Goal: Book appointment/travel/reservation: Register for event/course

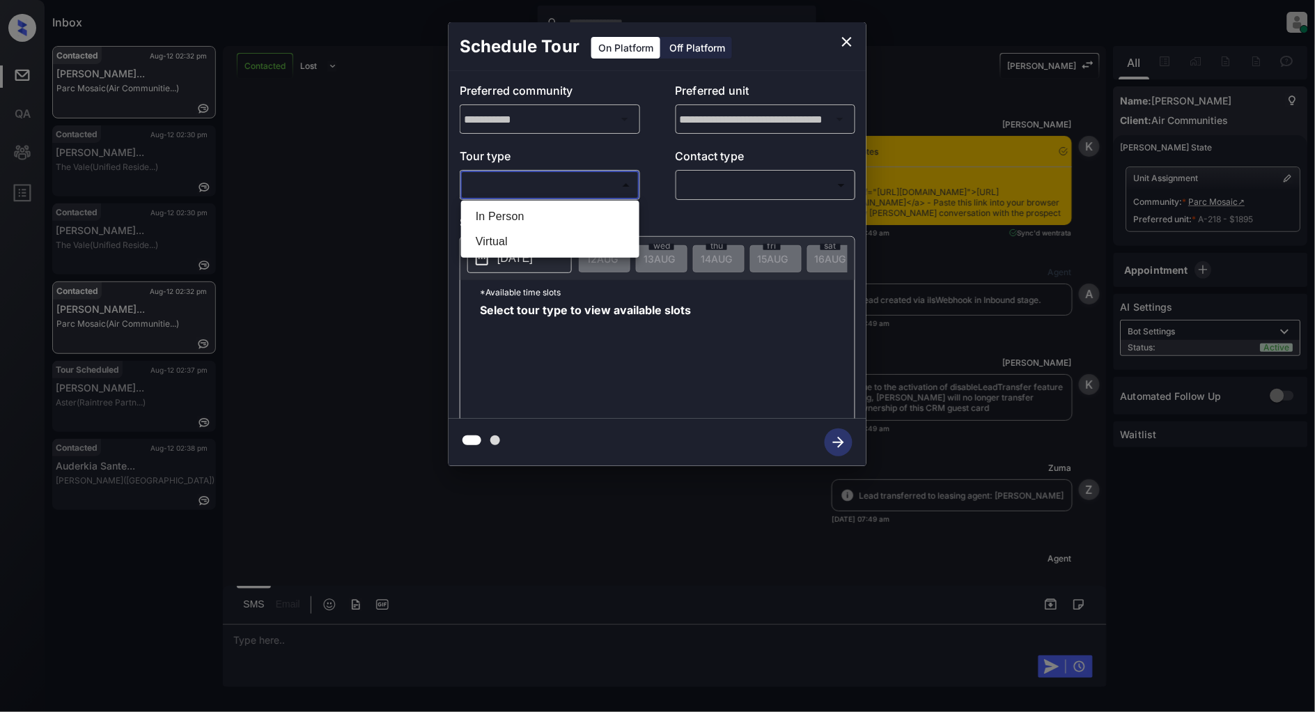
scroll to position [4753, 0]
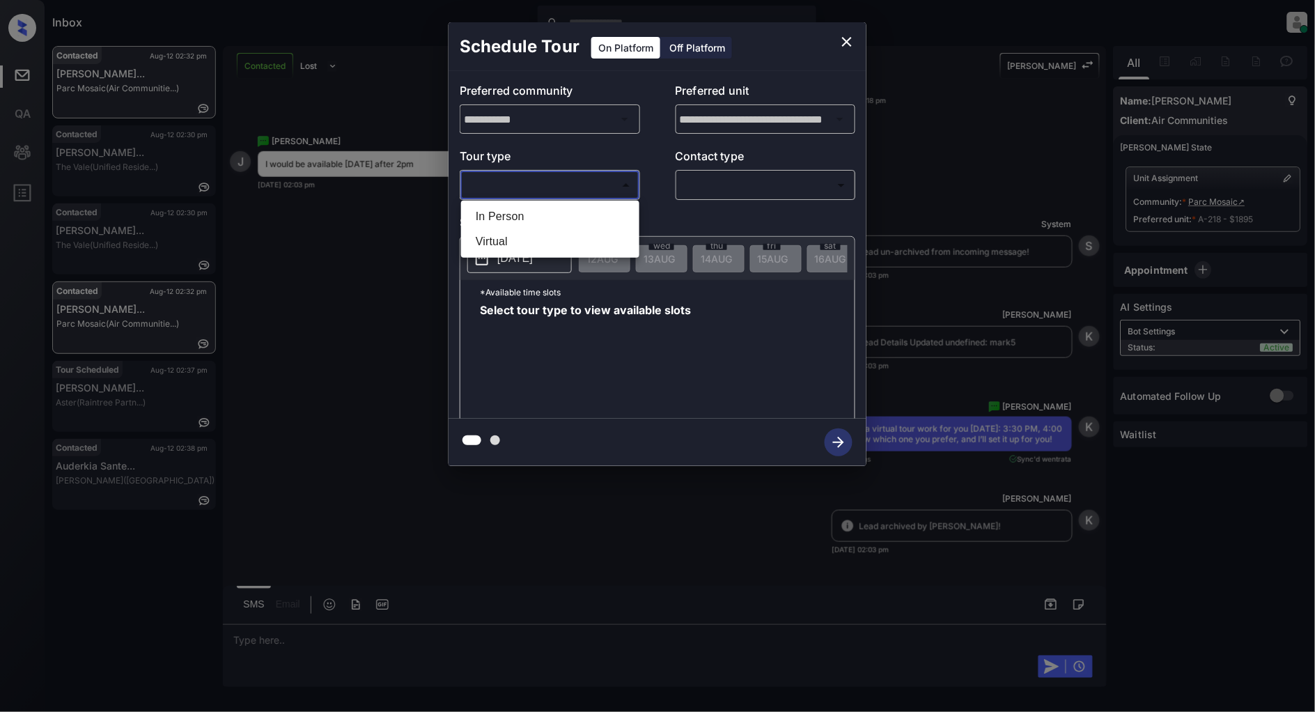
click at [483, 218] on li "In Person" at bounding box center [550, 216] width 171 height 25
type input "********"
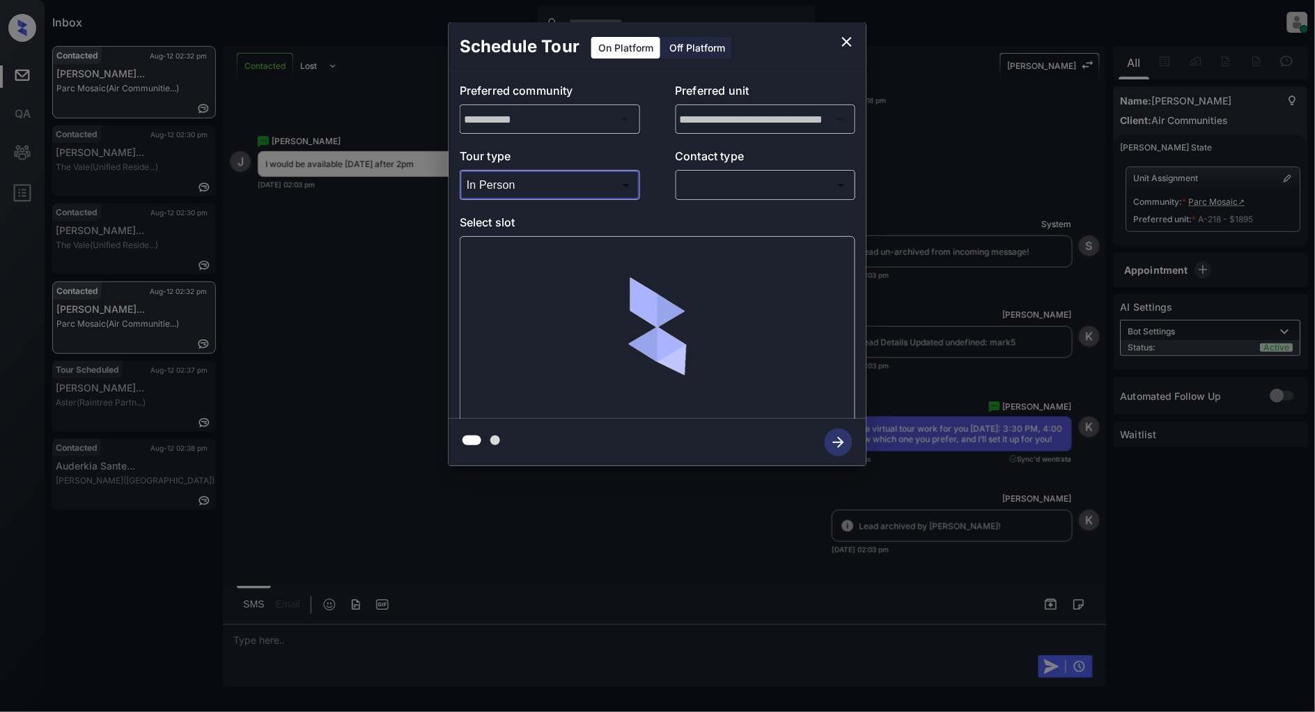
click at [718, 173] on body "Inbox Patrick Deasis Online Set yourself offline Set yourself on break Profile …" at bounding box center [657, 356] width 1315 height 712
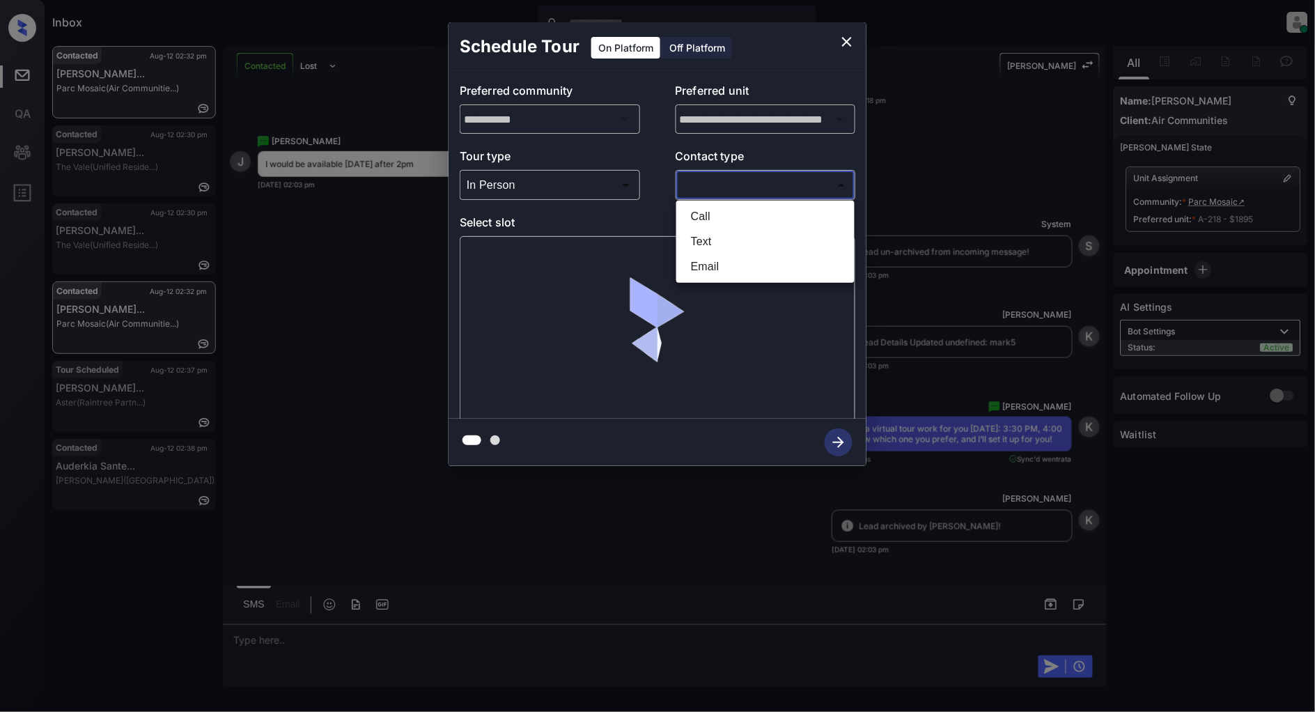
click at [693, 242] on li "Text" at bounding box center [765, 241] width 171 height 25
type input "****"
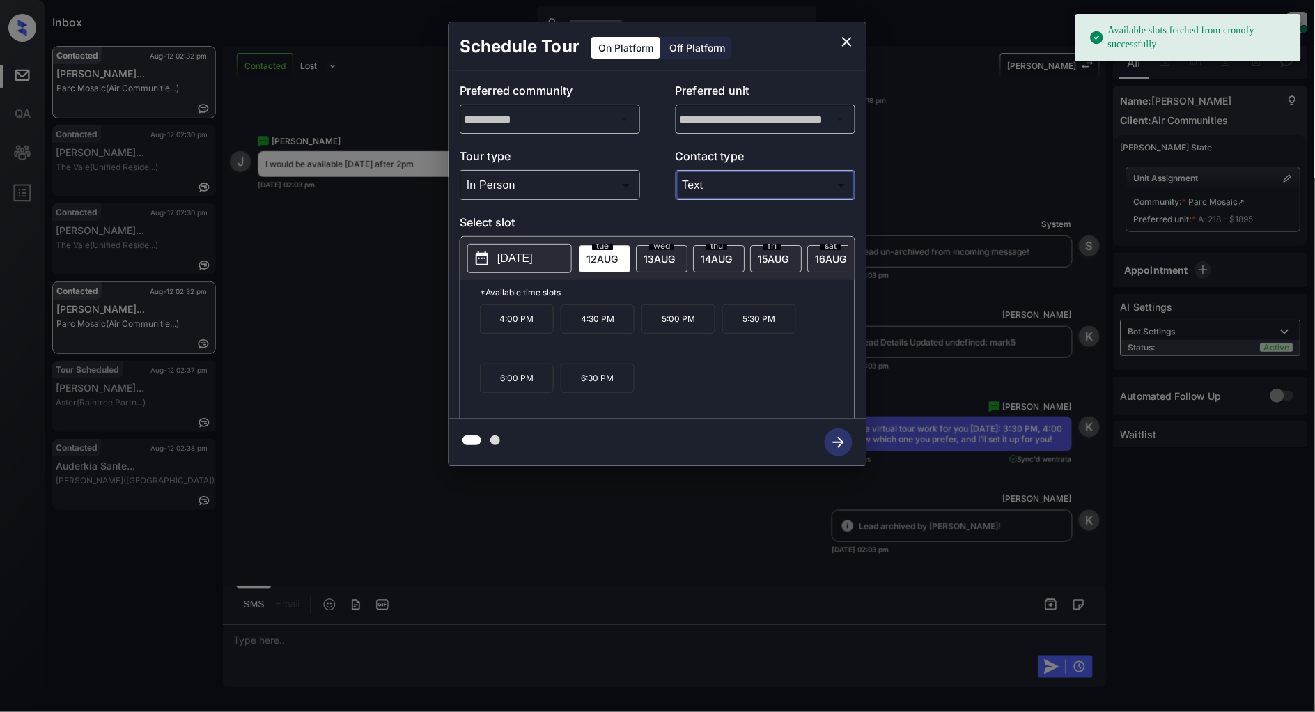
click at [618, 253] on span "14 AUG" at bounding box center [602, 259] width 31 height 12
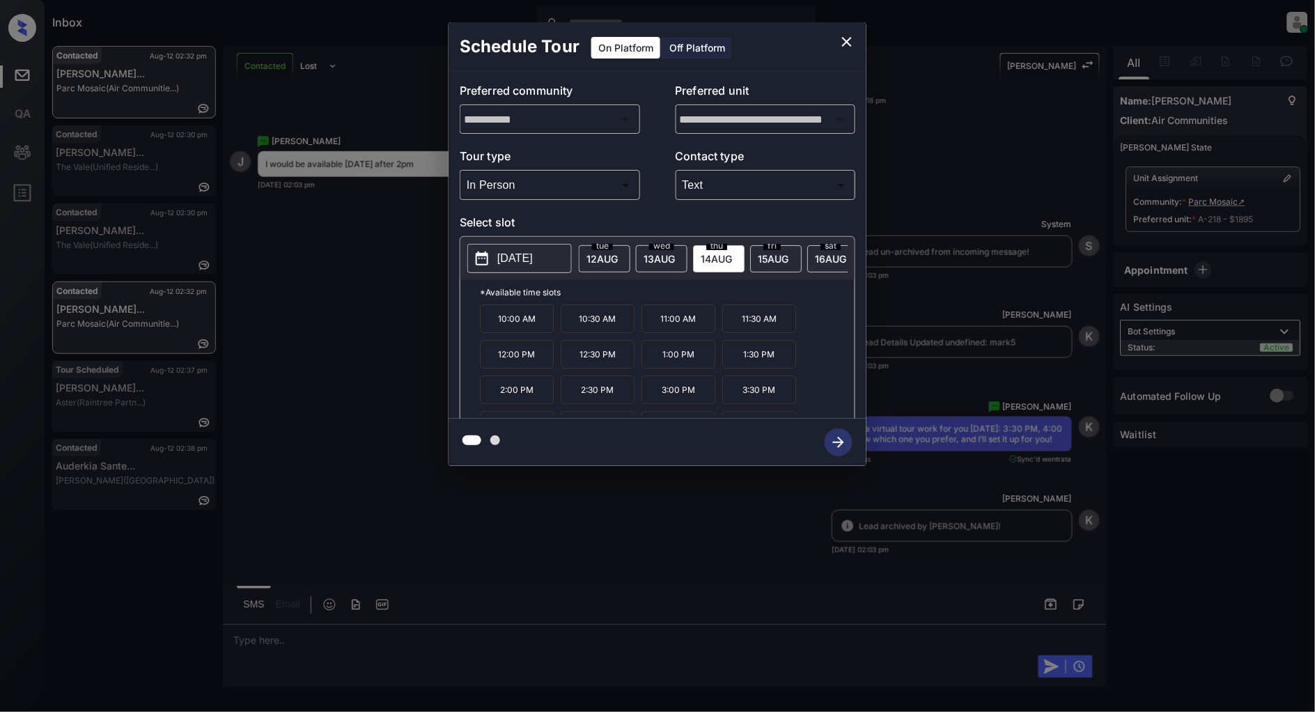
click at [528, 401] on p "2:00 PM" at bounding box center [517, 390] width 74 height 29
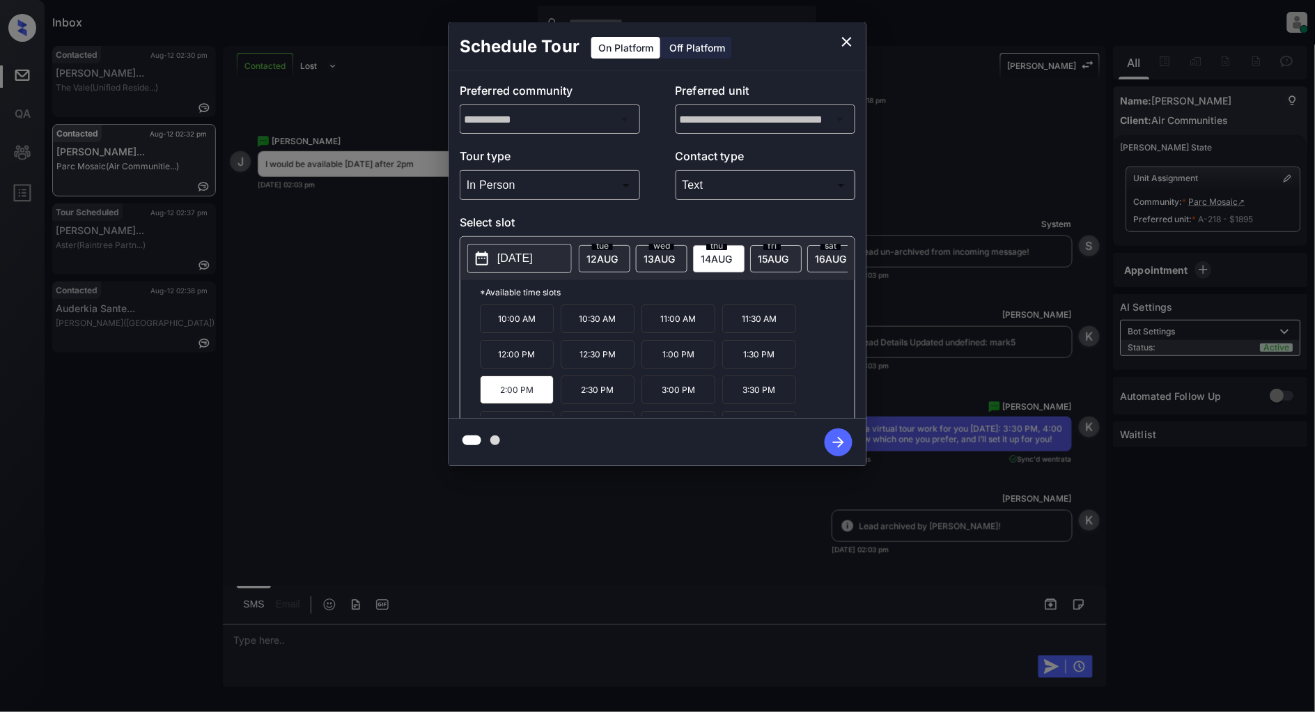
click at [838, 440] on icon "button" at bounding box center [839, 442] width 28 height 28
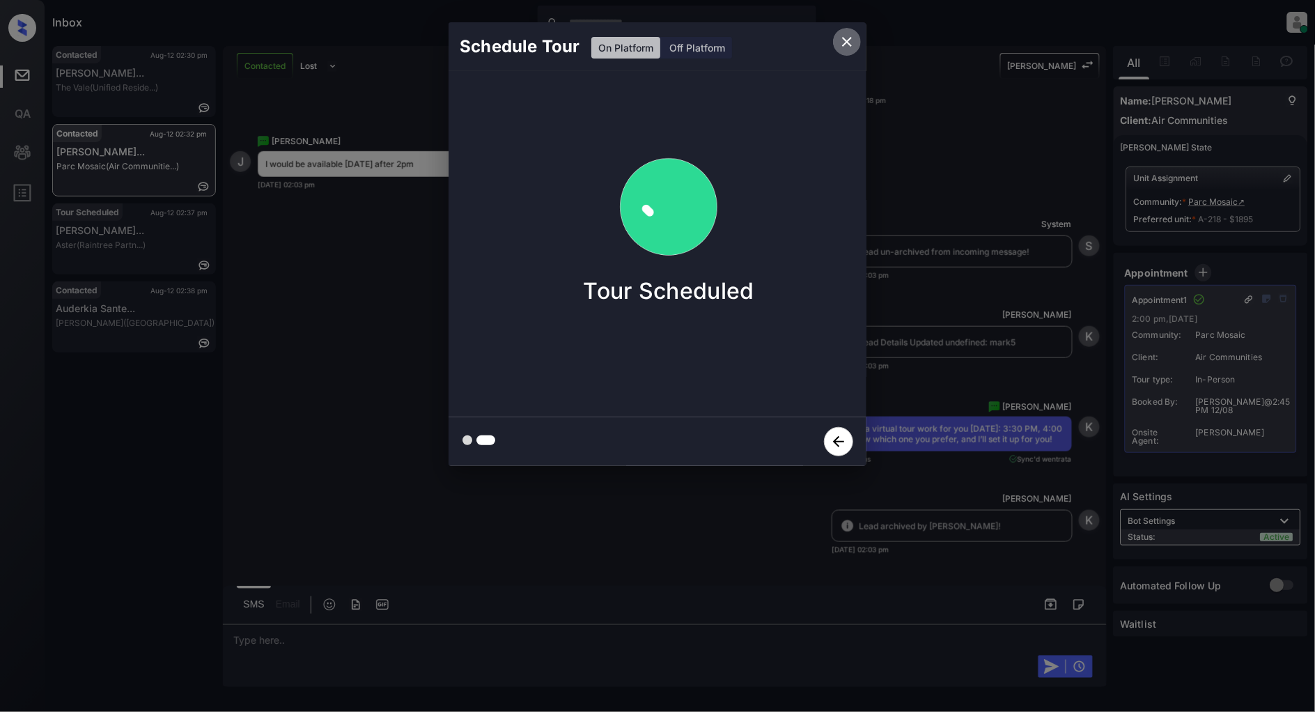
click at [844, 38] on icon "close" at bounding box center [847, 42] width 10 height 10
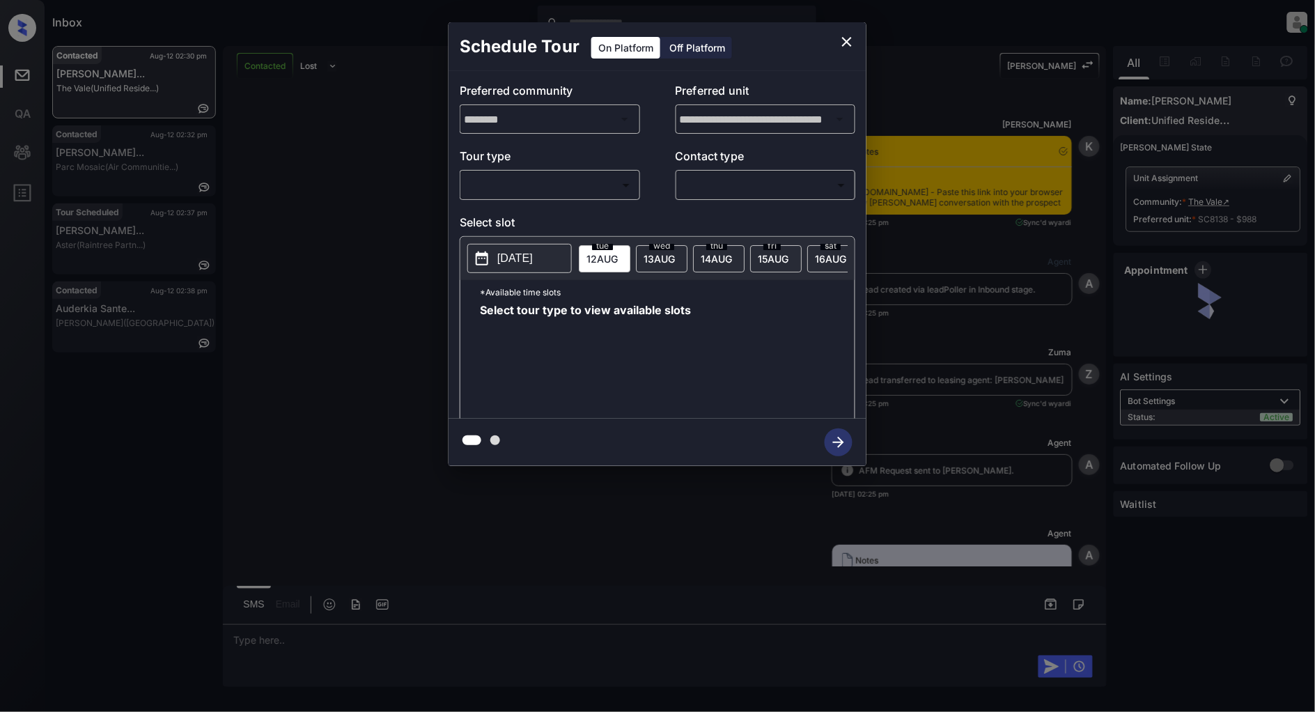
scroll to position [1471, 0]
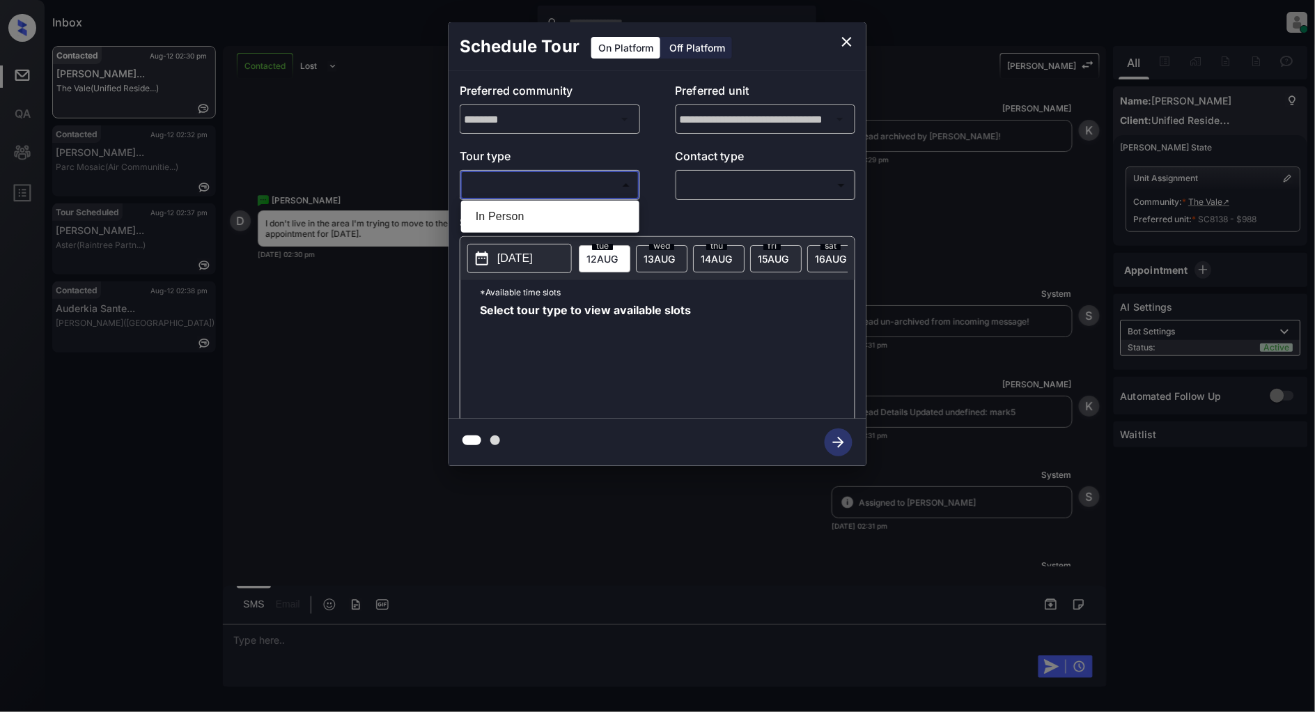
click at [559, 183] on body "Inbox [PERSON_NAME] Online Set yourself offline Set yourself on break Profile S…" at bounding box center [657, 356] width 1315 height 712
click at [524, 225] on li "In Person" at bounding box center [550, 216] width 171 height 25
type input "********"
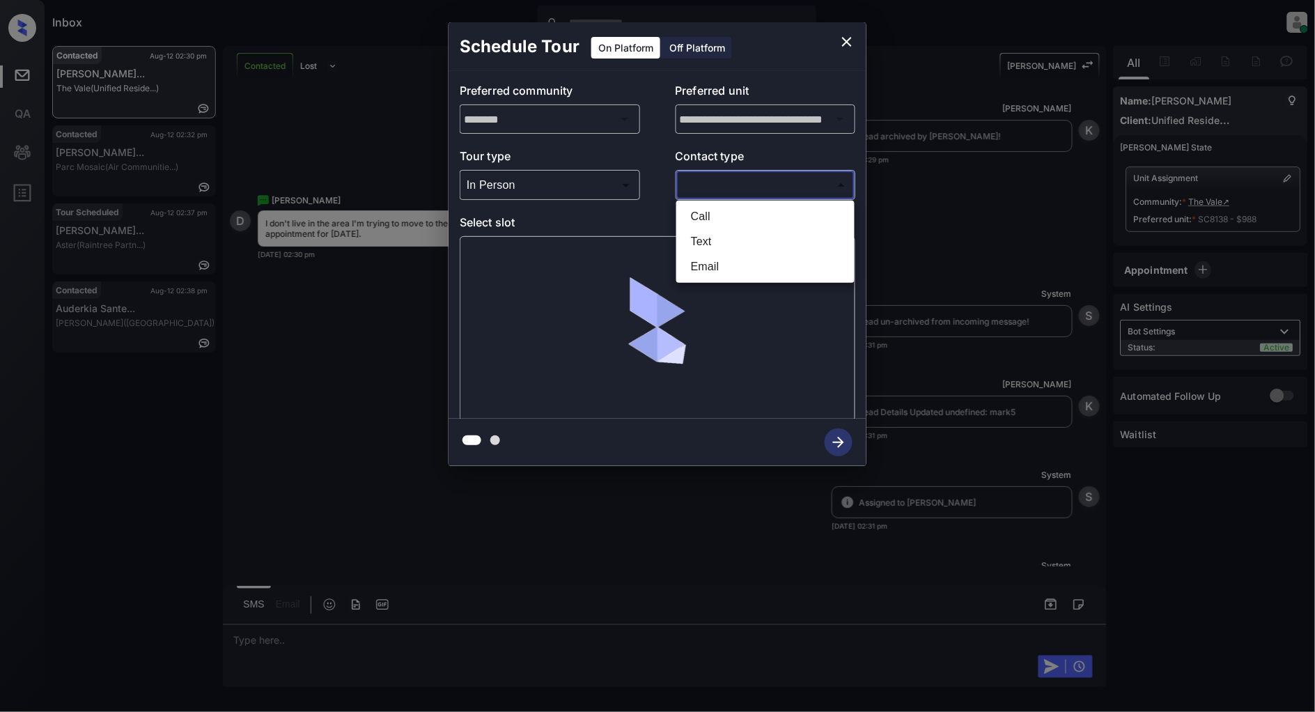
click at [745, 192] on body "Inbox Patrick Deasis Online Set yourself offline Set yourself on break Profile …" at bounding box center [657, 356] width 1315 height 712
click at [706, 238] on li "Text" at bounding box center [765, 241] width 171 height 25
type input "****"
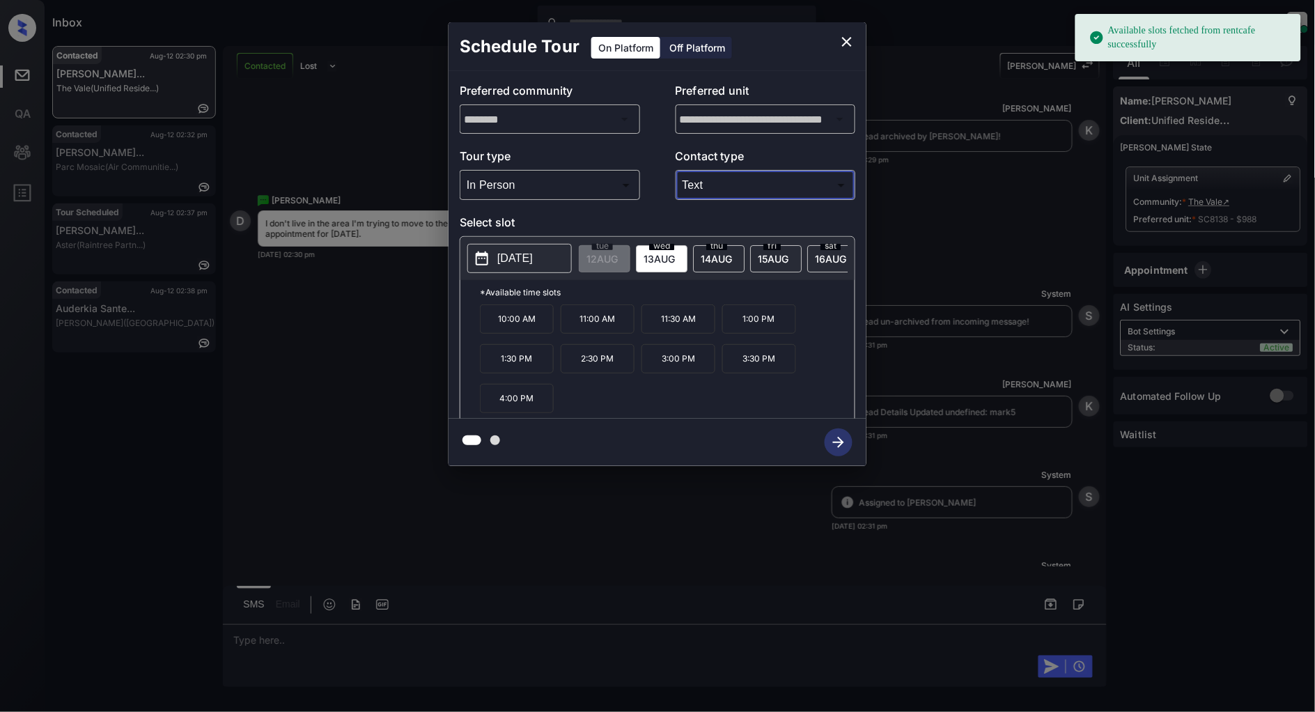
click at [503, 259] on p "2025-08-13" at bounding box center [515, 258] width 36 height 17
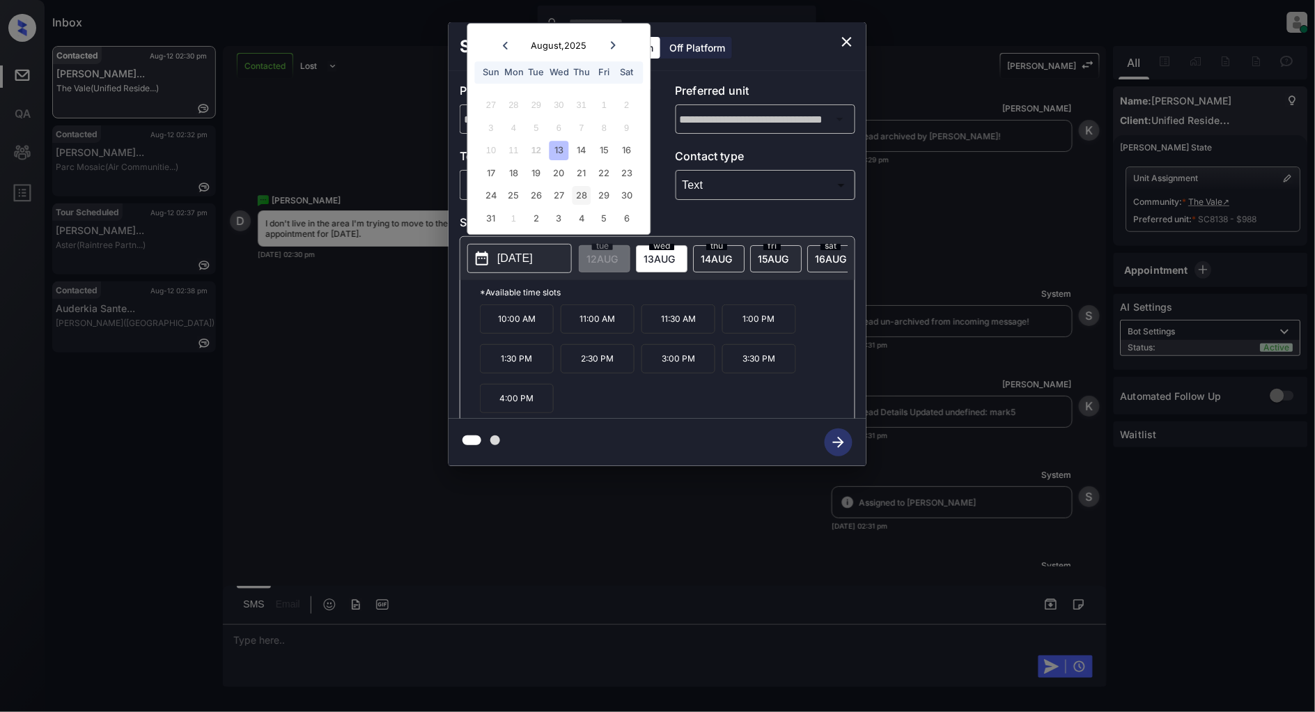
click at [580, 199] on div "28" at bounding box center [582, 196] width 19 height 19
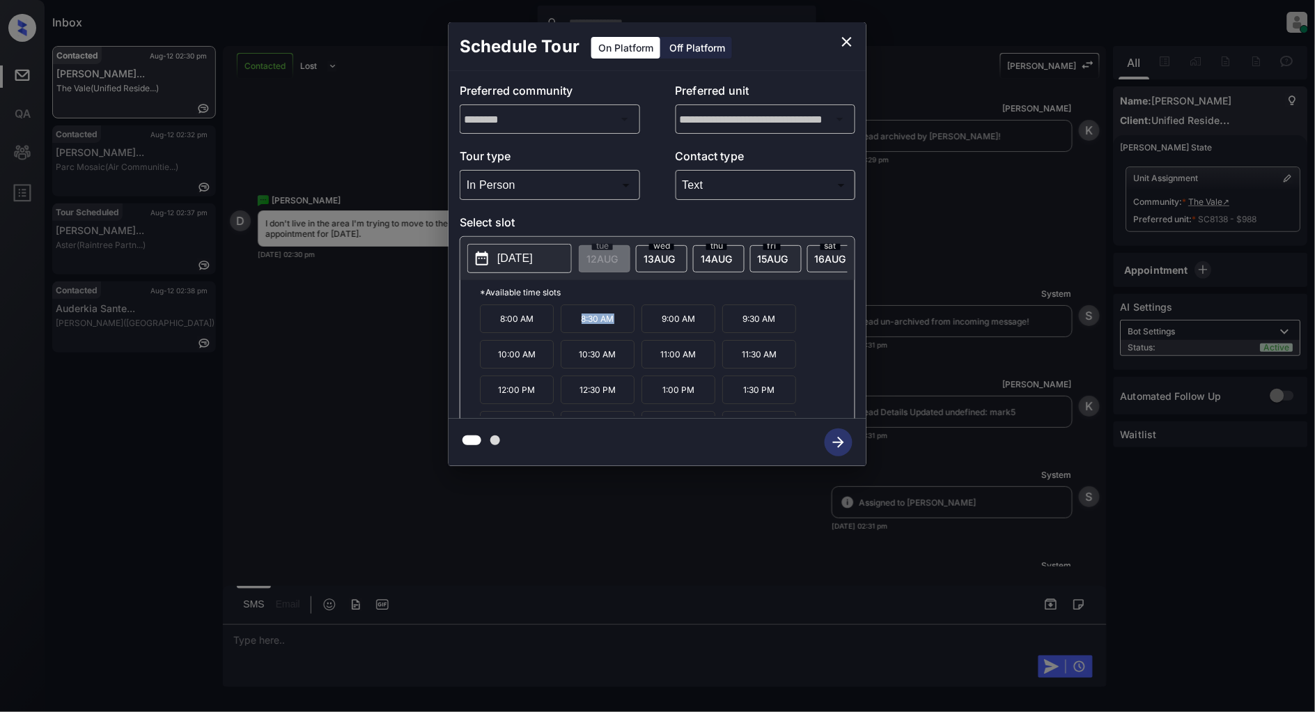
drag, startPoint x: 618, startPoint y: 330, endPoint x: 571, endPoint y: 330, distance: 46.7
click at [571, 330] on p "8:30 AM" at bounding box center [598, 318] width 74 height 29
click at [613, 332] on p "8:30 AM" at bounding box center [598, 318] width 74 height 29
drag, startPoint x: 618, startPoint y: 331, endPoint x: 575, endPoint y: 330, distance: 42.5
click at [575, 330] on p "8:30 AM" at bounding box center [598, 318] width 74 height 29
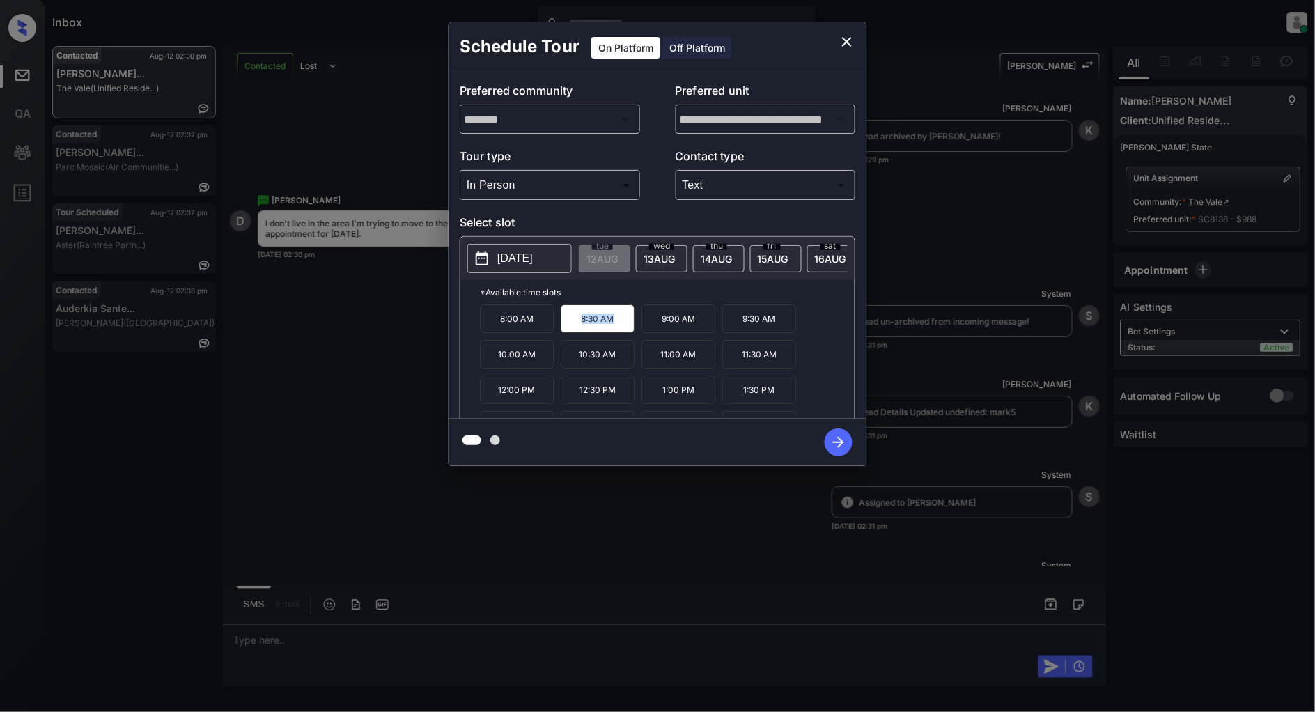
copy p "8:30 AM"
drag, startPoint x: 546, startPoint y: 399, endPoint x: 479, endPoint y: 399, distance: 66.9
click at [480, 399] on p "12:00 PM" at bounding box center [517, 390] width 74 height 29
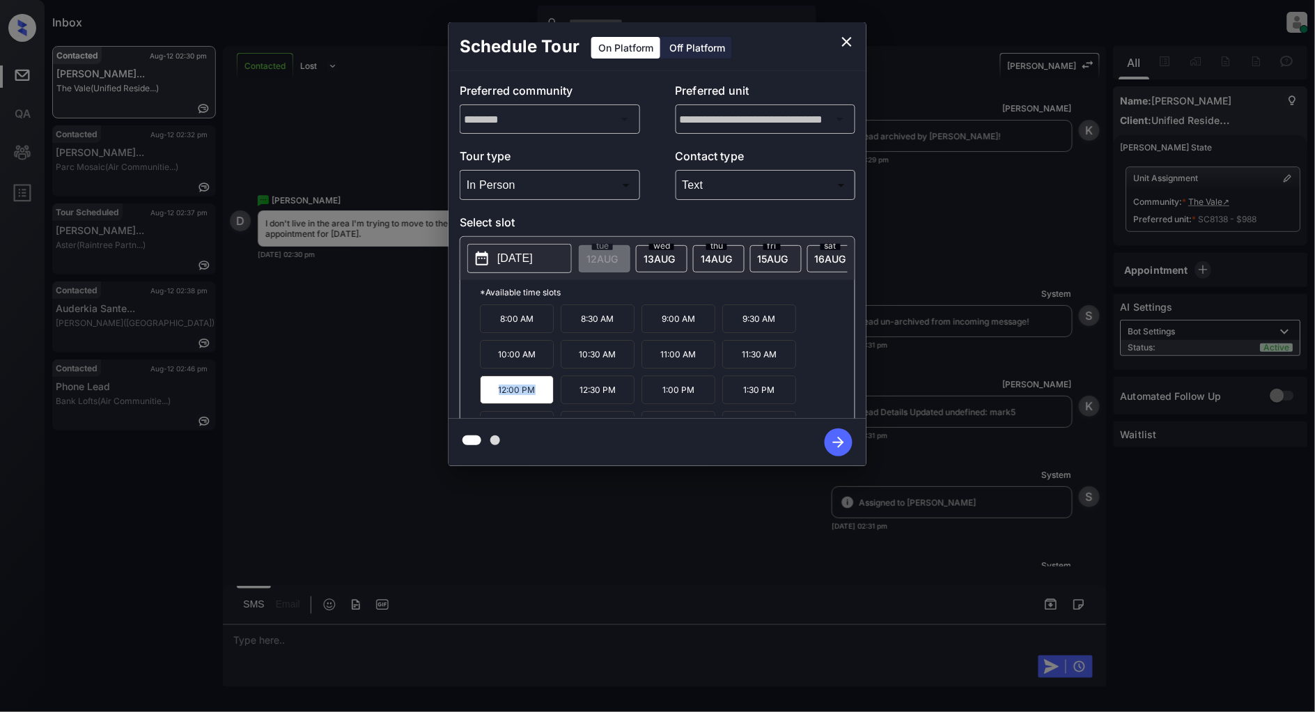
copy p "12:00 PM"
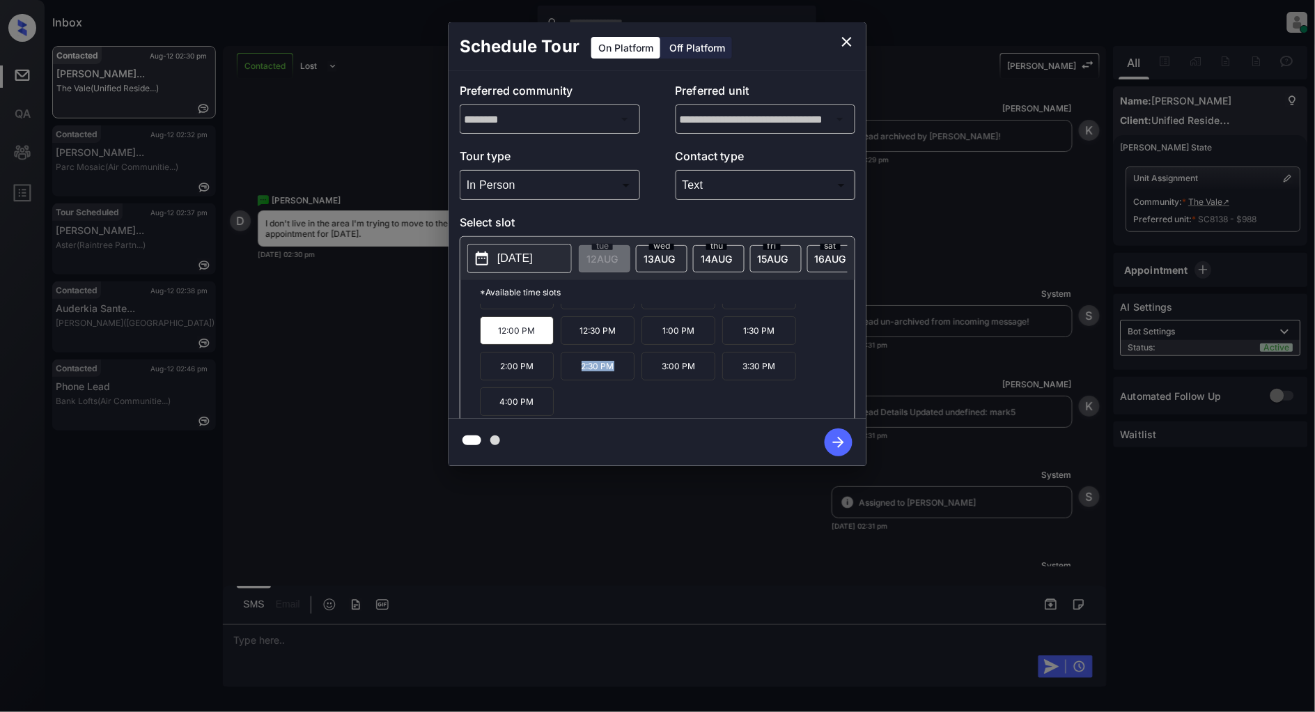
drag, startPoint x: 620, startPoint y: 375, endPoint x: 556, endPoint y: 373, distance: 64.1
click at [556, 373] on div "8:00 AM 8:30 AM 9:00 AM 9:30 AM 10:00 AM 10:30 AM 11:00 AM 11:30 AM 12:00 PM 12…" at bounding box center [667, 359] width 375 height 111
copy div "2:30 PM"
click at [848, 43] on icon "close" at bounding box center [847, 42] width 10 height 10
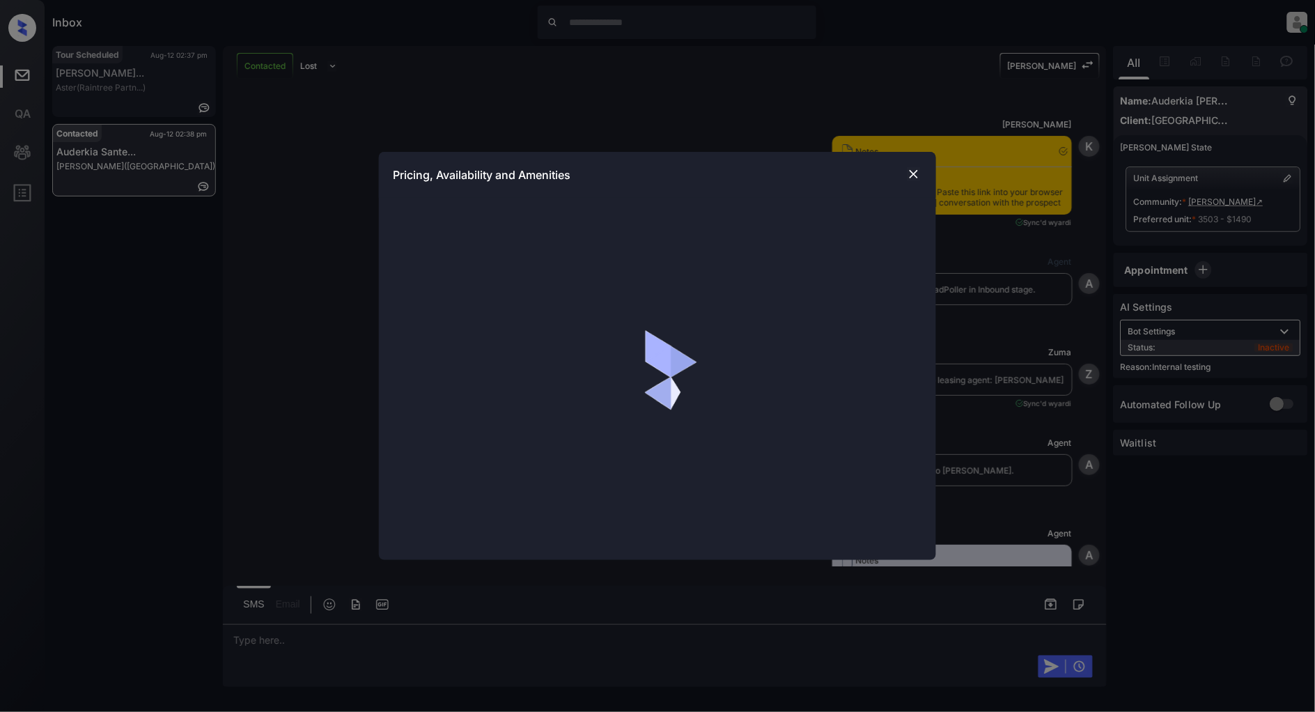
scroll to position [2613, 0]
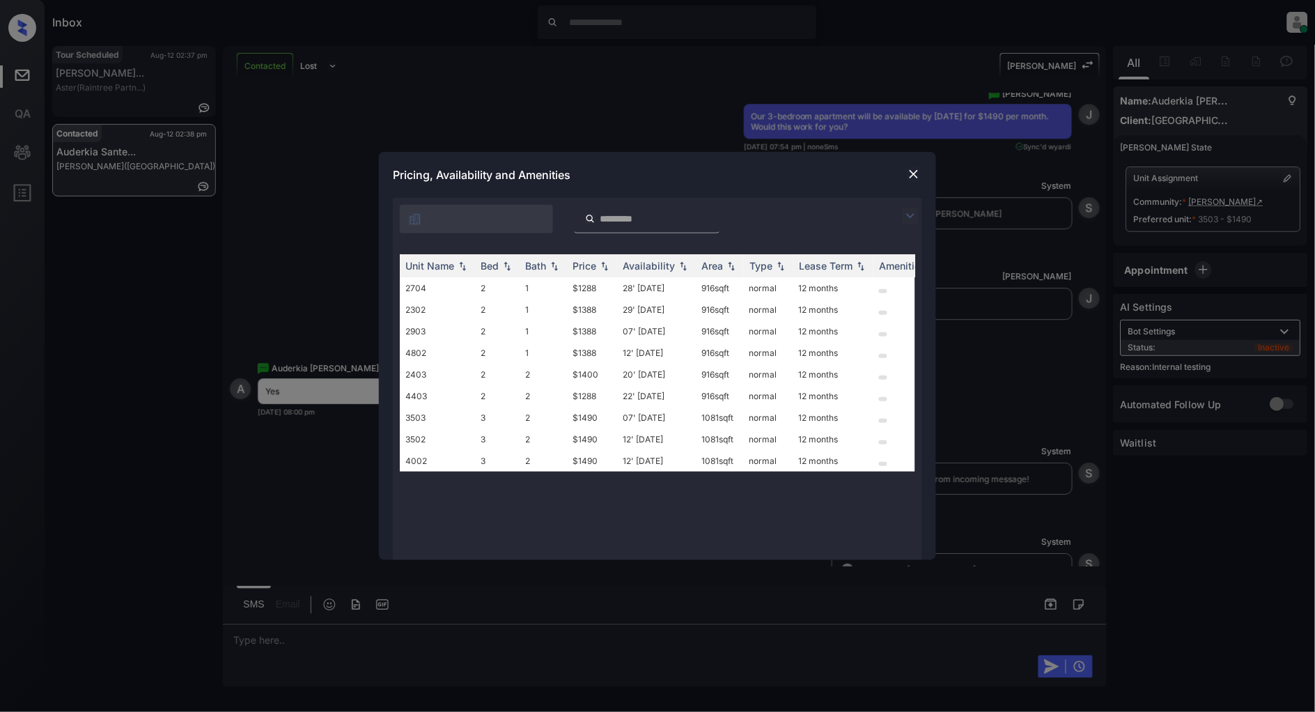
click at [911, 210] on img at bounding box center [910, 216] width 17 height 17
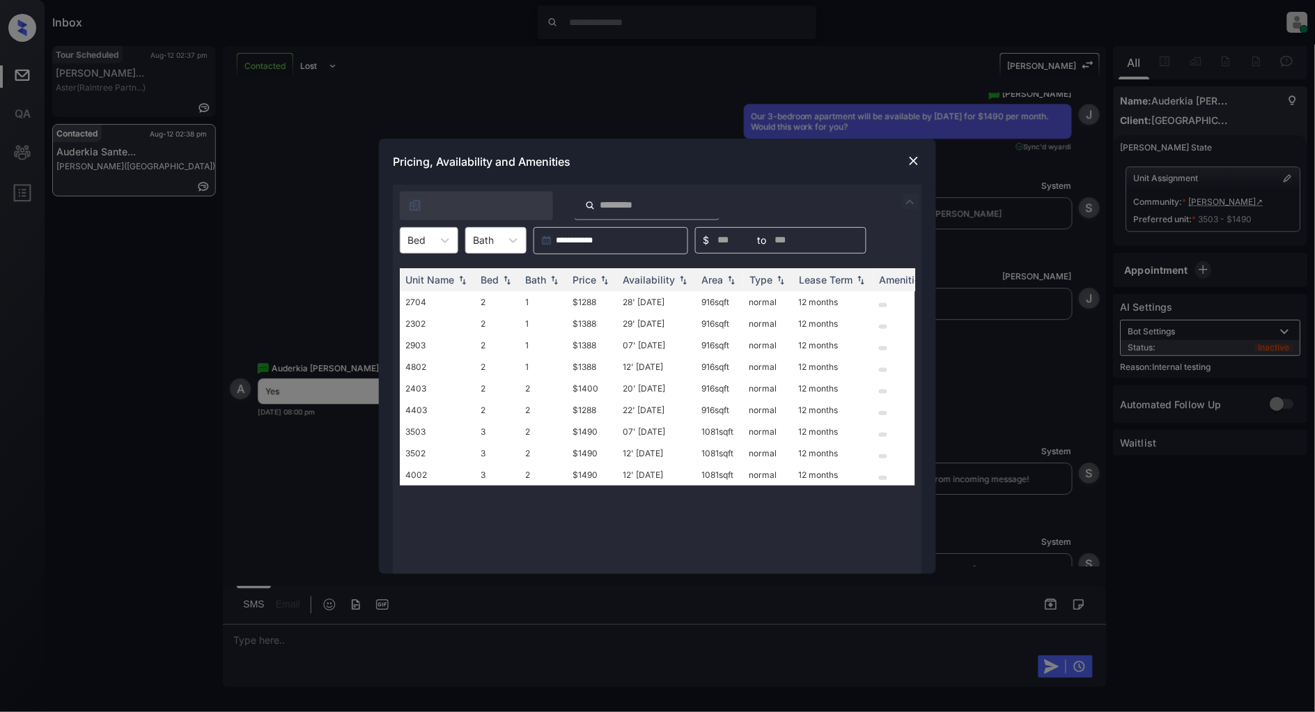
click at [433, 245] on div "Bed" at bounding box center [417, 240] width 32 height 20
click at [424, 290] on div "3" at bounding box center [429, 299] width 59 height 25
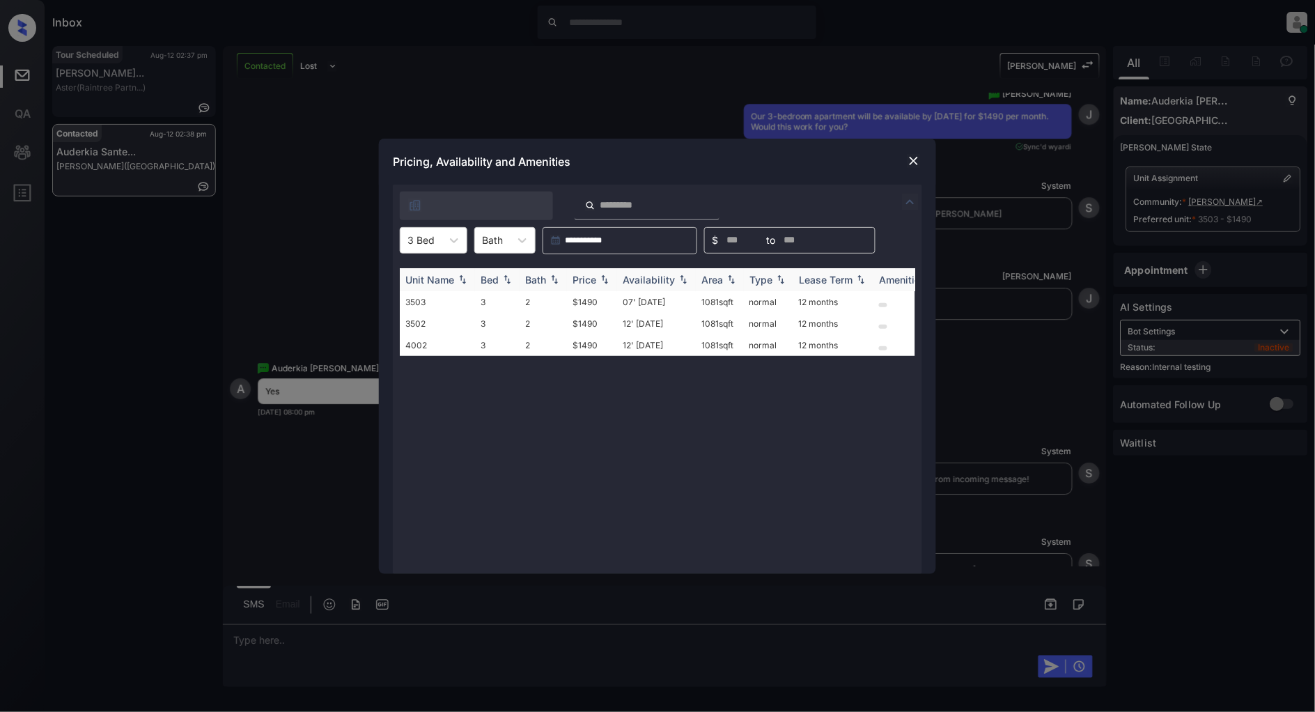
click at [611, 279] on img at bounding box center [605, 279] width 14 height 10
click at [608, 279] on img at bounding box center [605, 279] width 14 height 10
drag, startPoint x: 671, startPoint y: 302, endPoint x: 617, endPoint y: 302, distance: 53.6
click at [617, 302] on td "07' [DATE]" at bounding box center [656, 302] width 79 height 22
copy td "07' [DATE]"
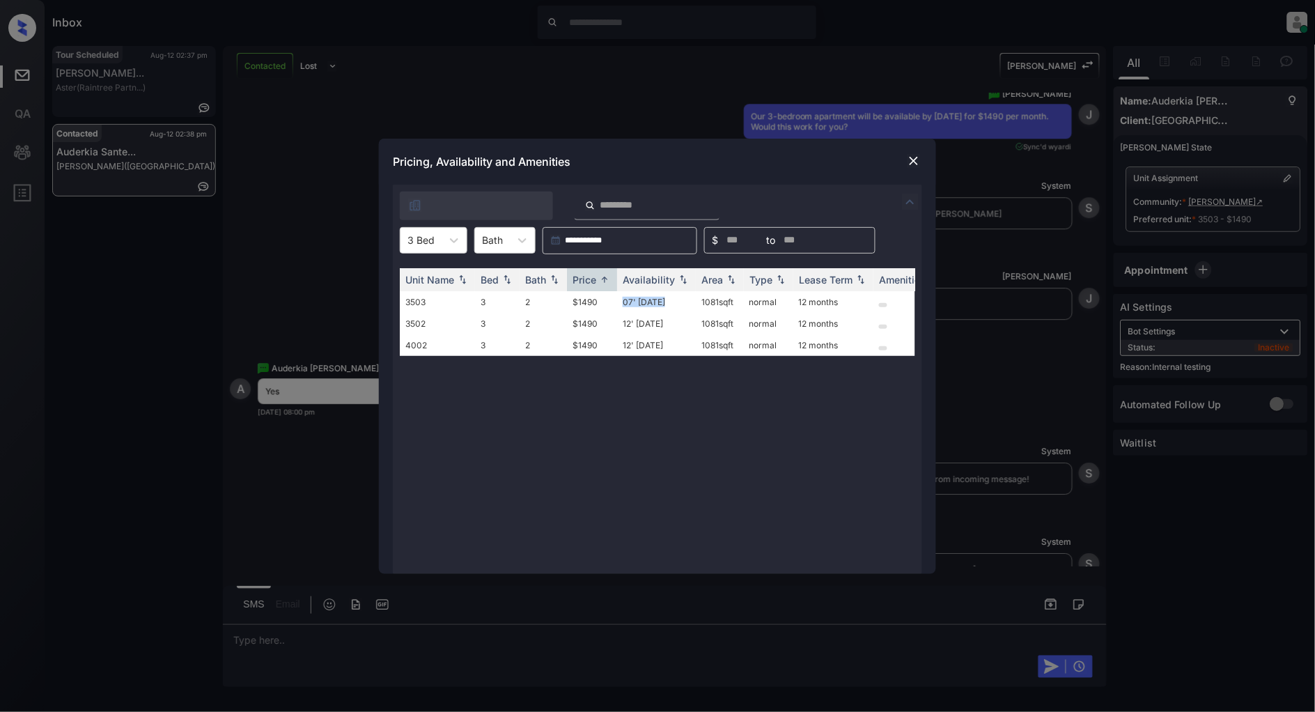
click at [921, 160] on img at bounding box center [914, 161] width 14 height 14
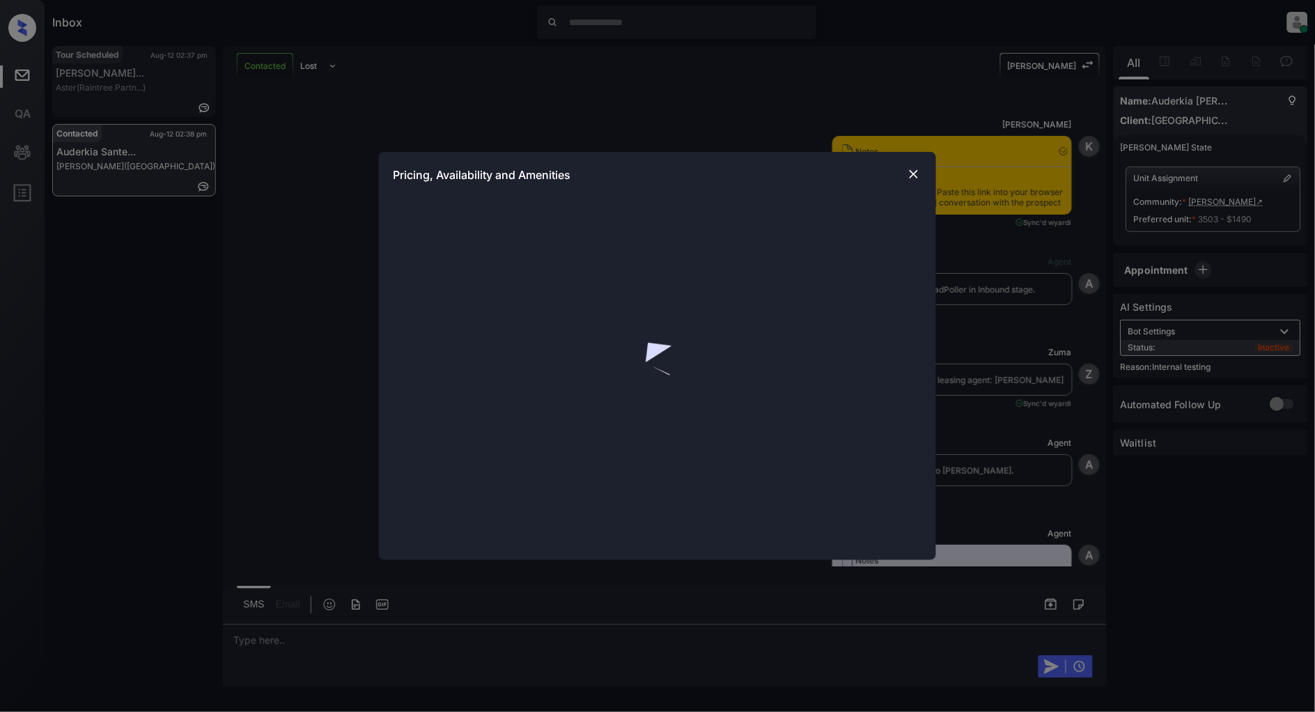
scroll to position [7257, 0]
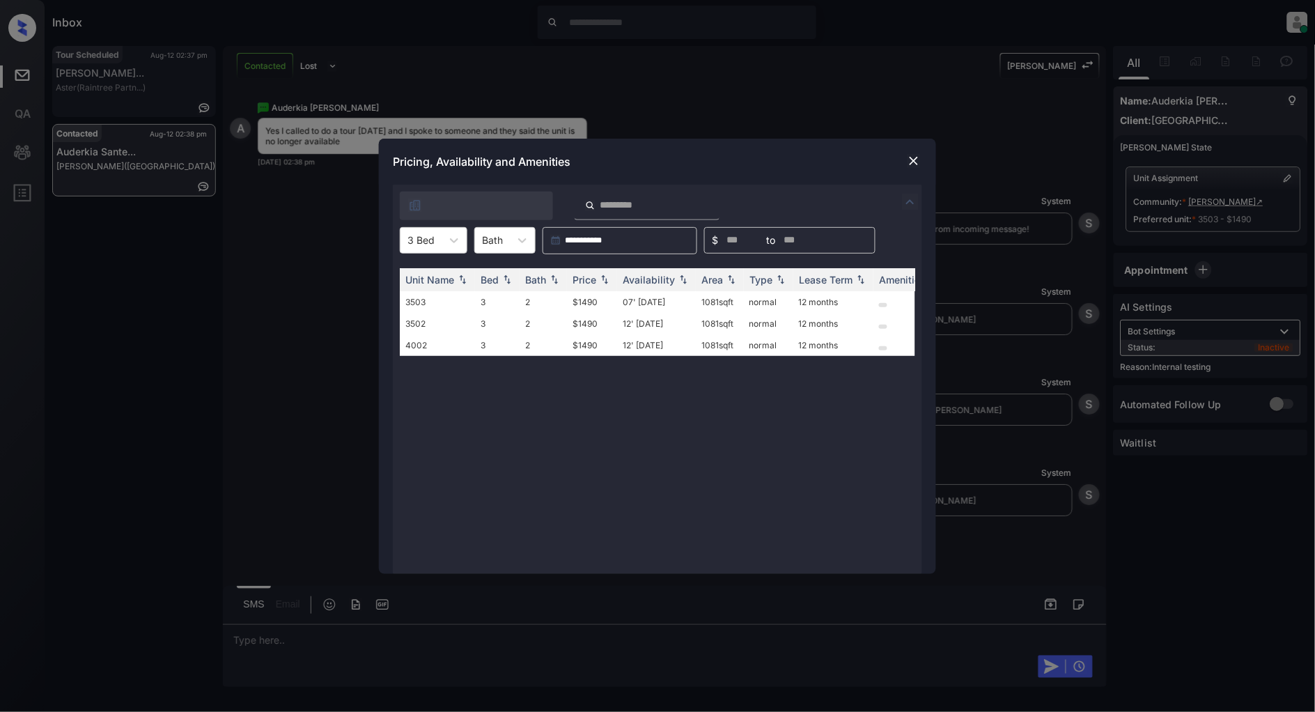
click at [911, 158] on img at bounding box center [914, 161] width 14 height 14
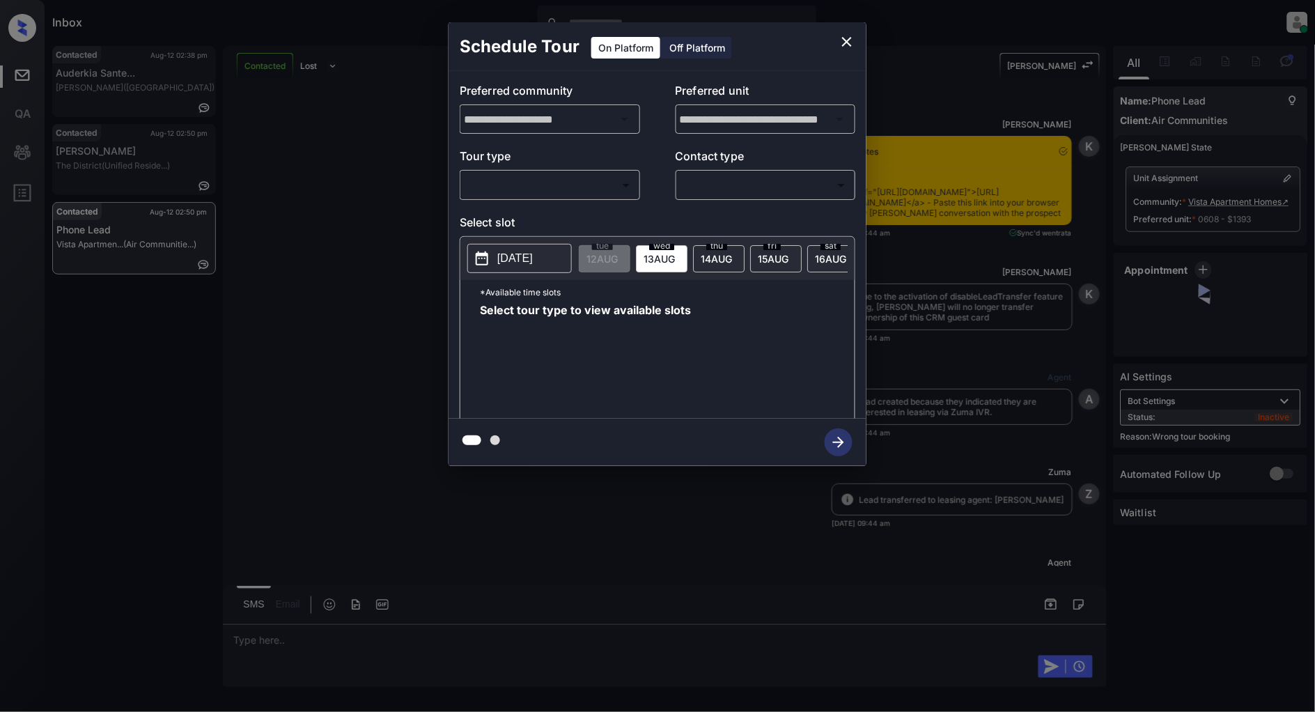
scroll to position [6947, 0]
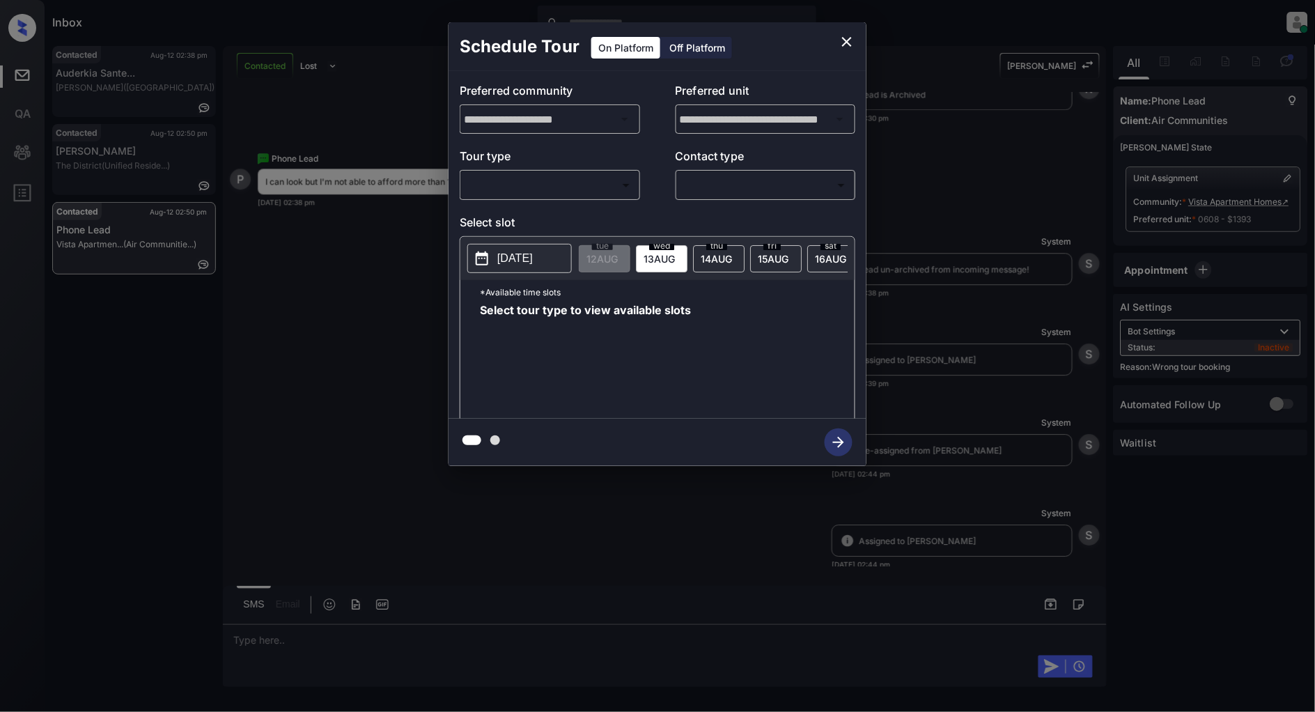
click at [594, 188] on body "Inbox [PERSON_NAME] Online Set yourself offline Set yourself on break Profile S…" at bounding box center [657, 356] width 1315 height 712
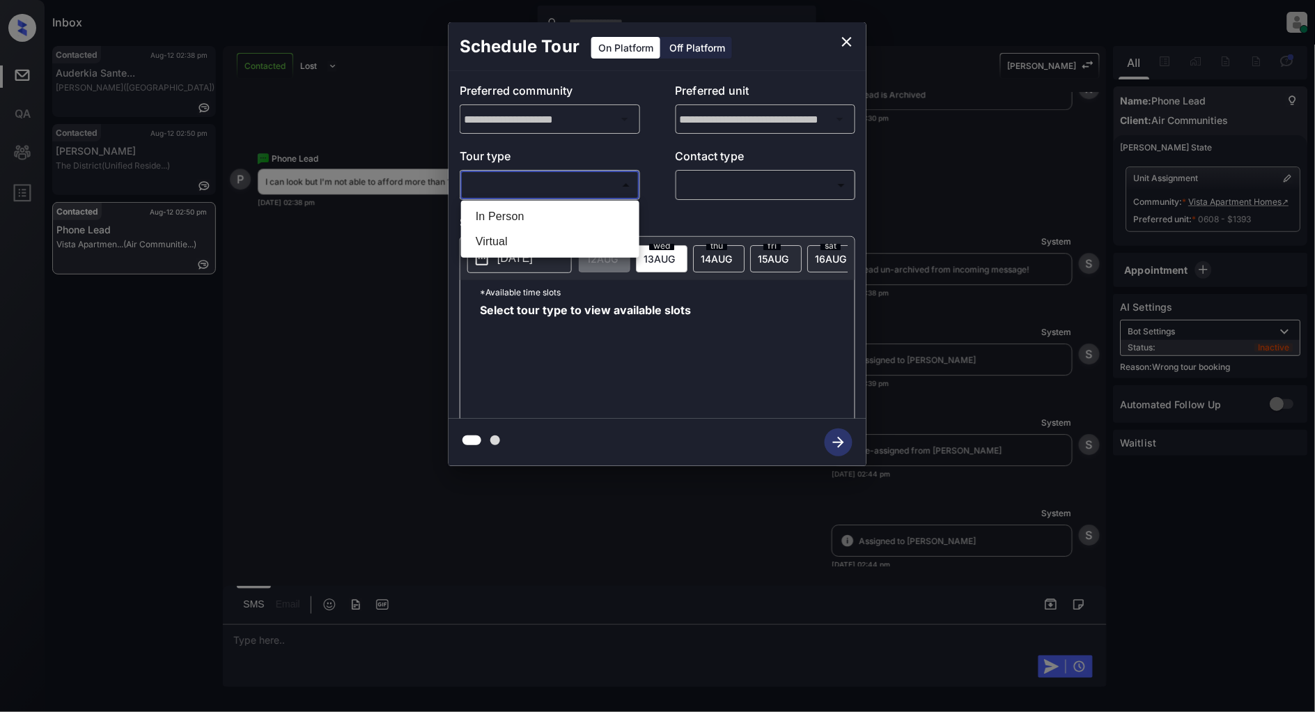
click at [541, 217] on li "In Person" at bounding box center [550, 216] width 171 height 25
type input "********"
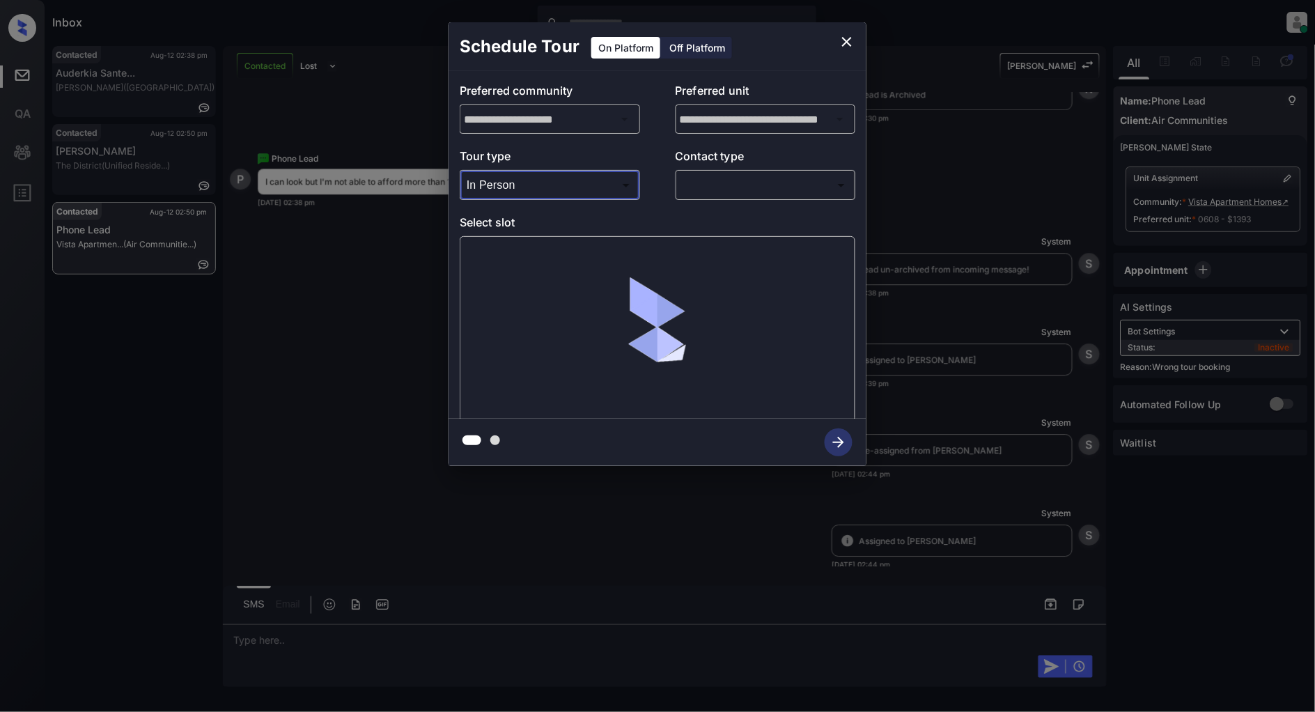
click at [718, 202] on div "**********" at bounding box center [658, 245] width 418 height 348
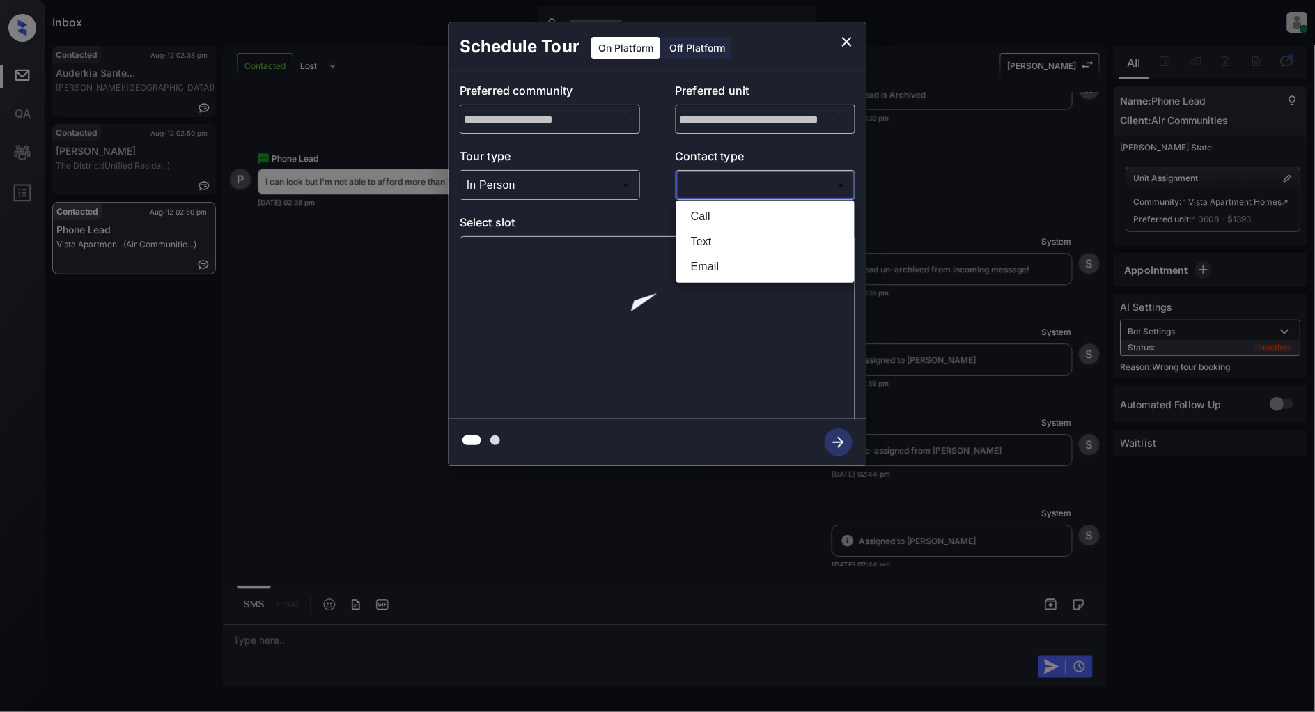
click at [727, 192] on body "Inbox Patrick Deasis Online Set yourself offline Set yourself on break Profile …" at bounding box center [657, 356] width 1315 height 712
click at [719, 240] on li "Text" at bounding box center [765, 241] width 171 height 25
type input "****"
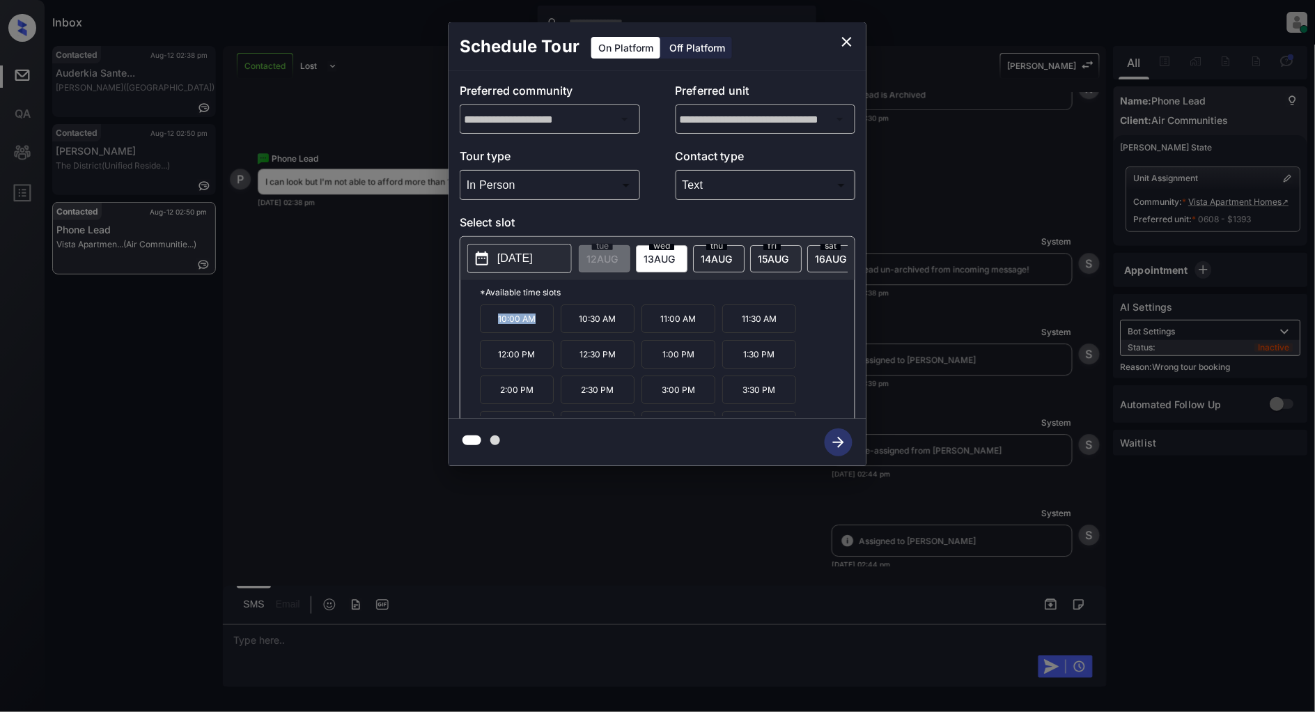
drag, startPoint x: 546, startPoint y: 326, endPoint x: 495, endPoint y: 326, distance: 51.6
click at [495, 326] on p "10:00 AM" at bounding box center [517, 318] width 74 height 29
copy p "10:00 AM"
drag, startPoint x: 615, startPoint y: 361, endPoint x: 579, endPoint y: 361, distance: 36.2
click at [579, 361] on p "12:30 PM" at bounding box center [598, 354] width 74 height 29
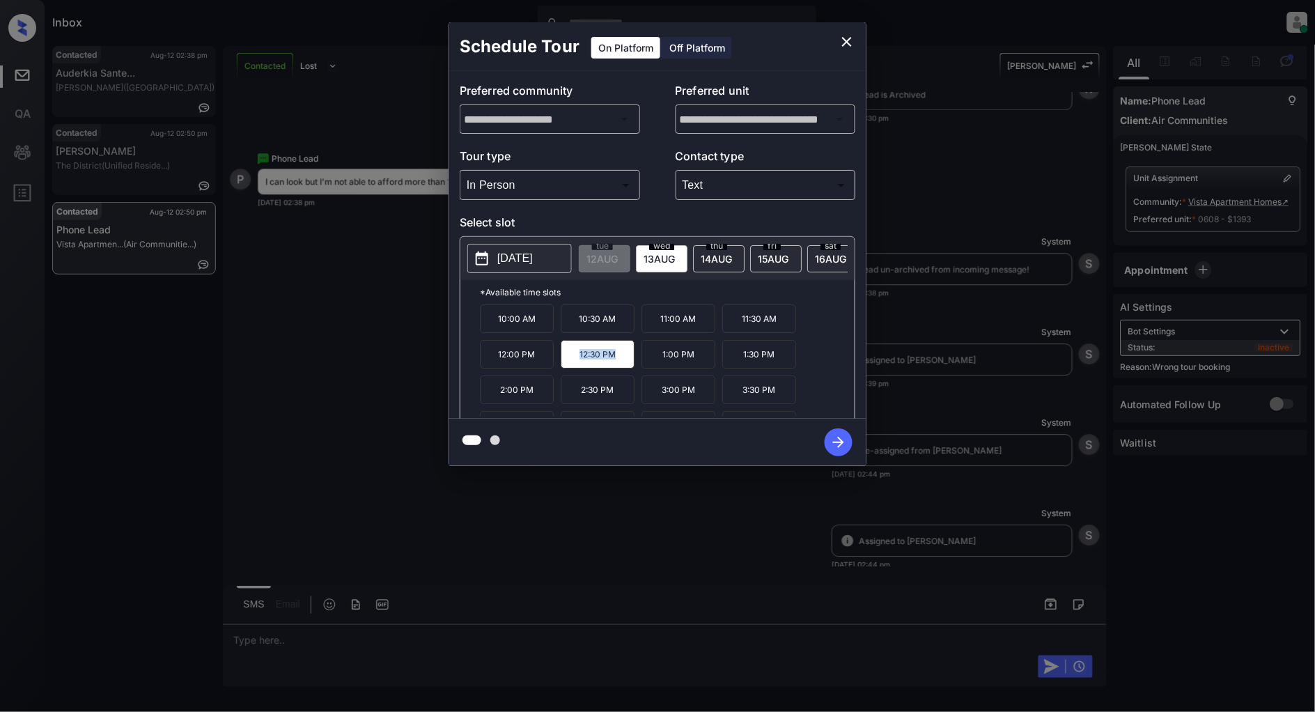
copy p "12:30 PM"
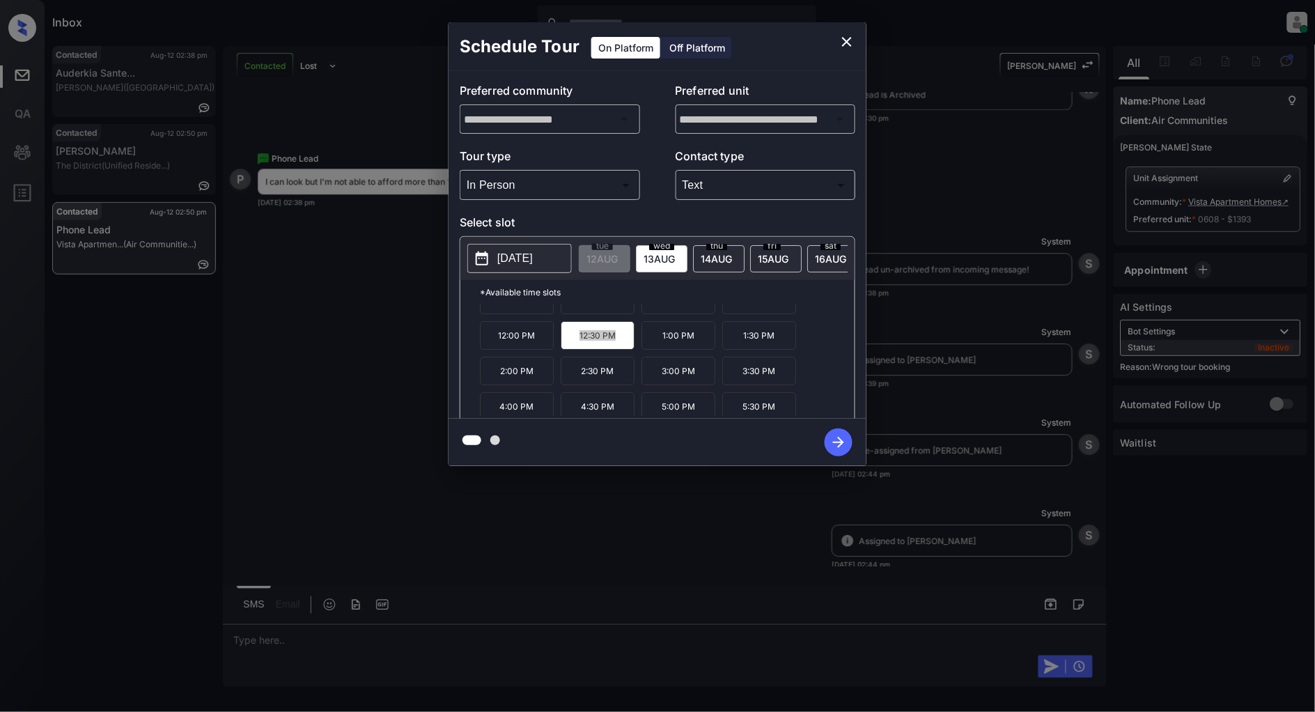
scroll to position [24, 0]
drag, startPoint x: 541, startPoint y: 408, endPoint x: 503, endPoint y: 409, distance: 38.3
click at [503, 409] on p "4:00 PM" at bounding box center [517, 401] width 74 height 29
copy p "4:00 PM"
click at [845, 38] on icon "close" at bounding box center [847, 42] width 10 height 10
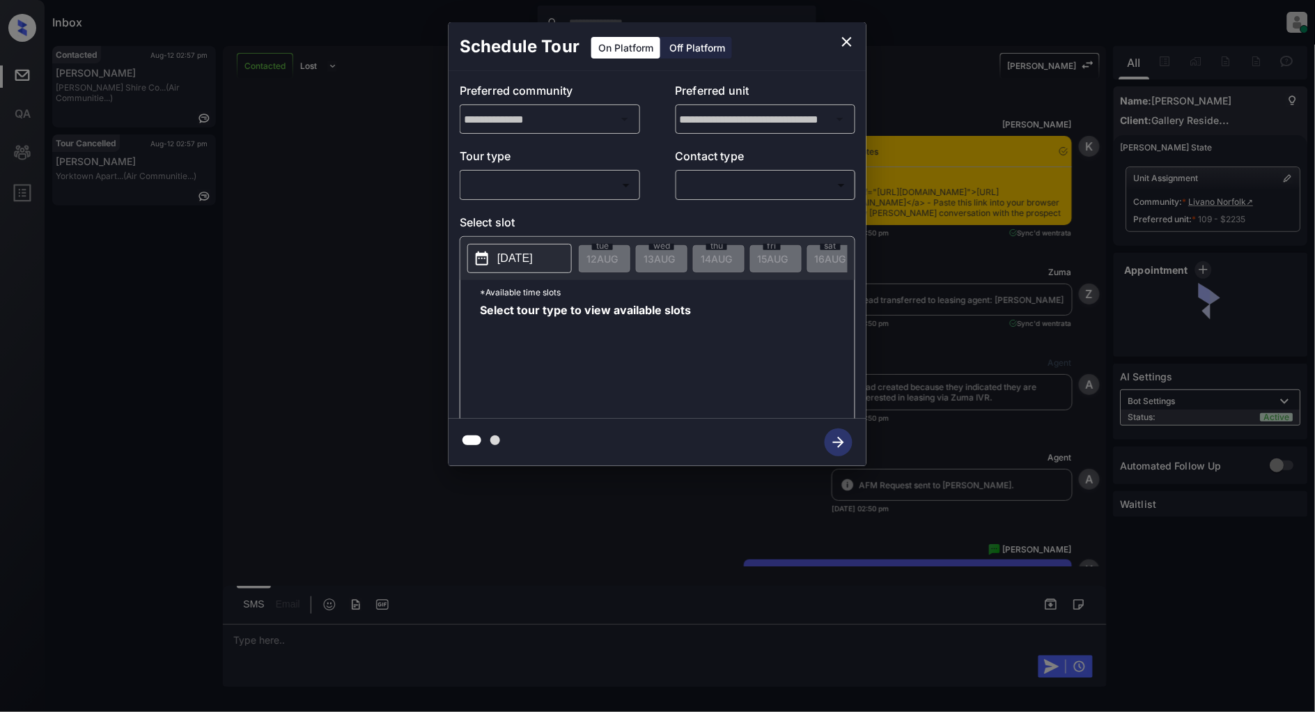
scroll to position [3562, 0]
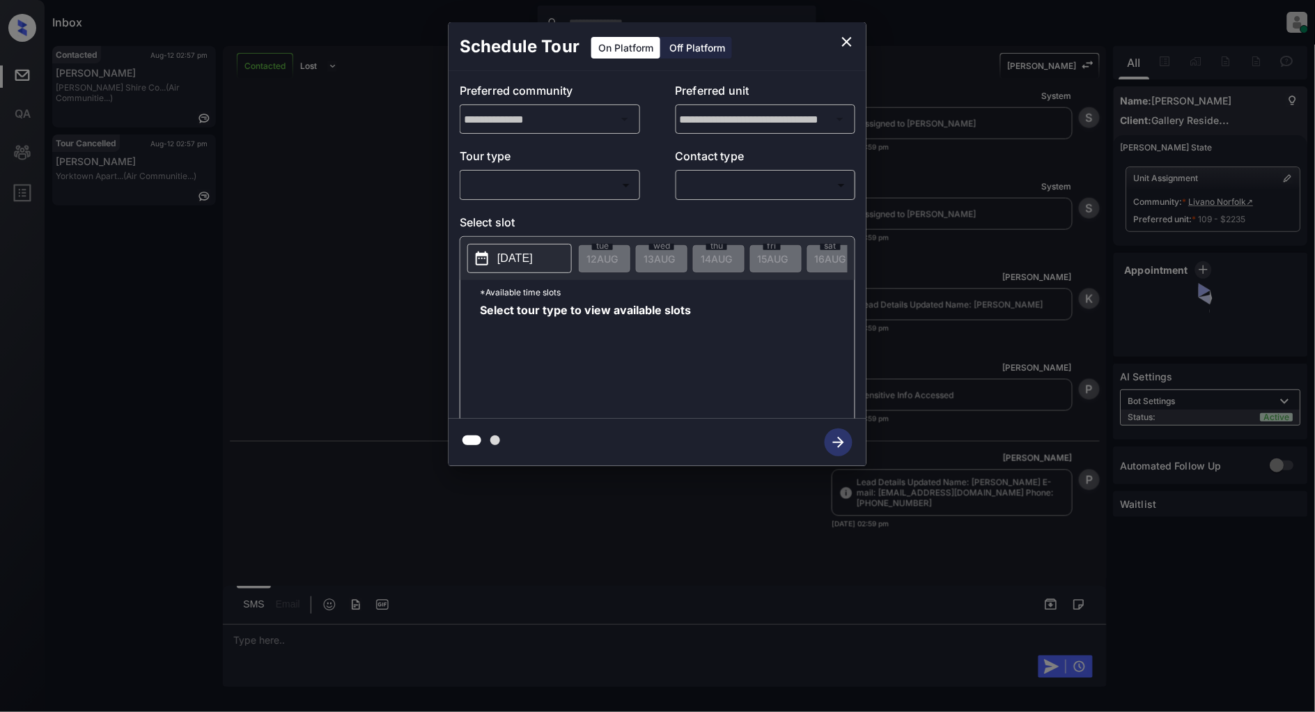
click at [555, 184] on body "Inbox Patrick Deasis Online Set yourself offline Set yourself on break Profile …" at bounding box center [657, 356] width 1315 height 712
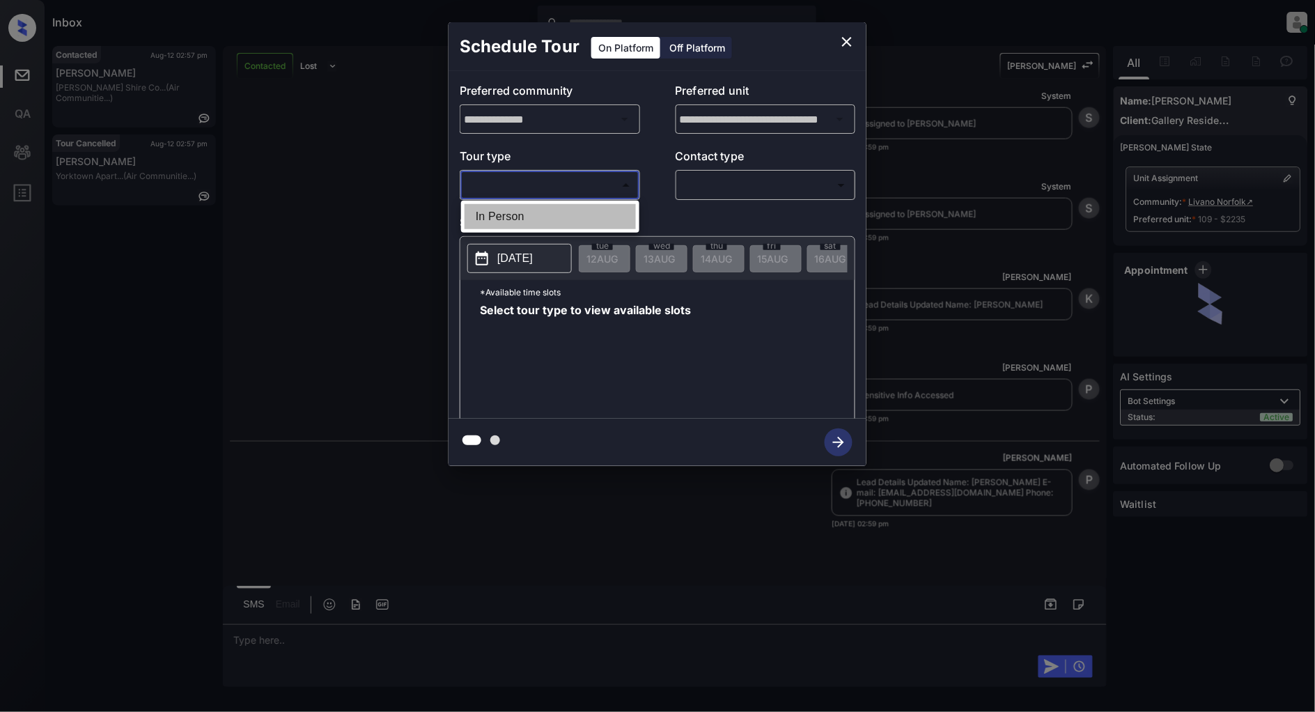
click at [512, 217] on li "In Person" at bounding box center [550, 216] width 171 height 25
type input "********"
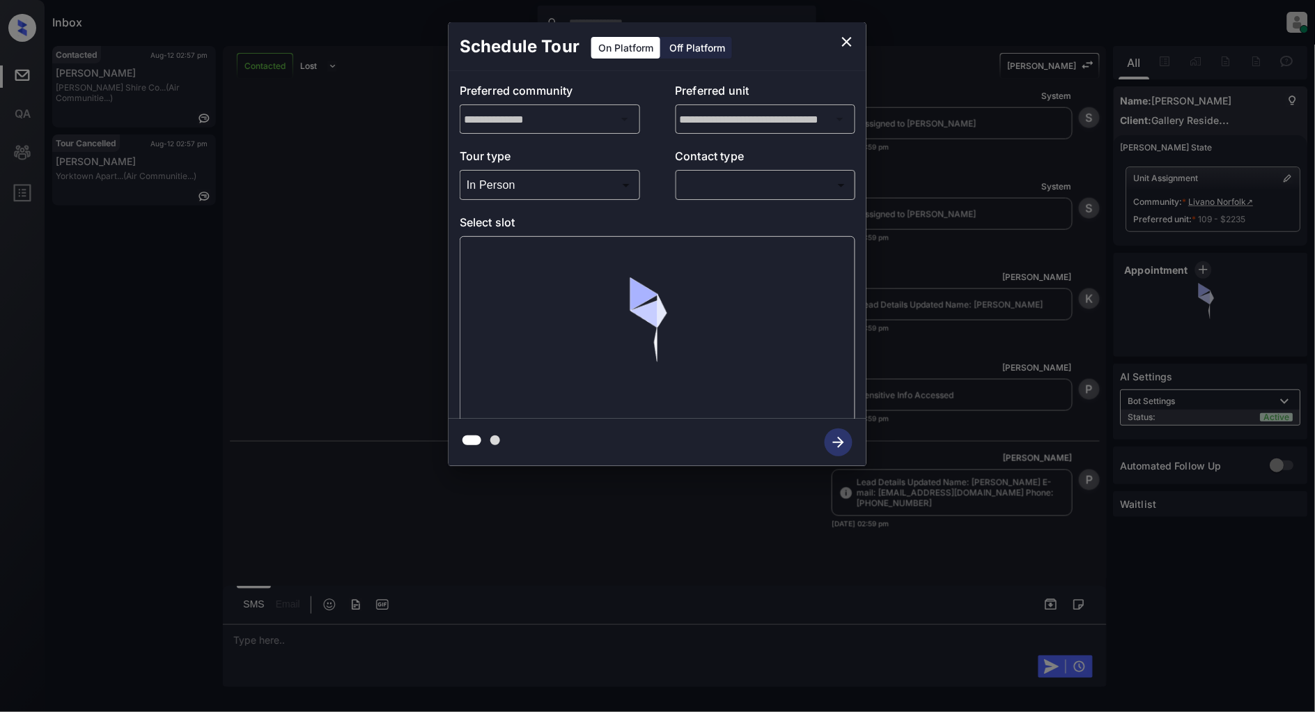
click at [752, 172] on div "​ ​" at bounding box center [766, 185] width 180 height 30
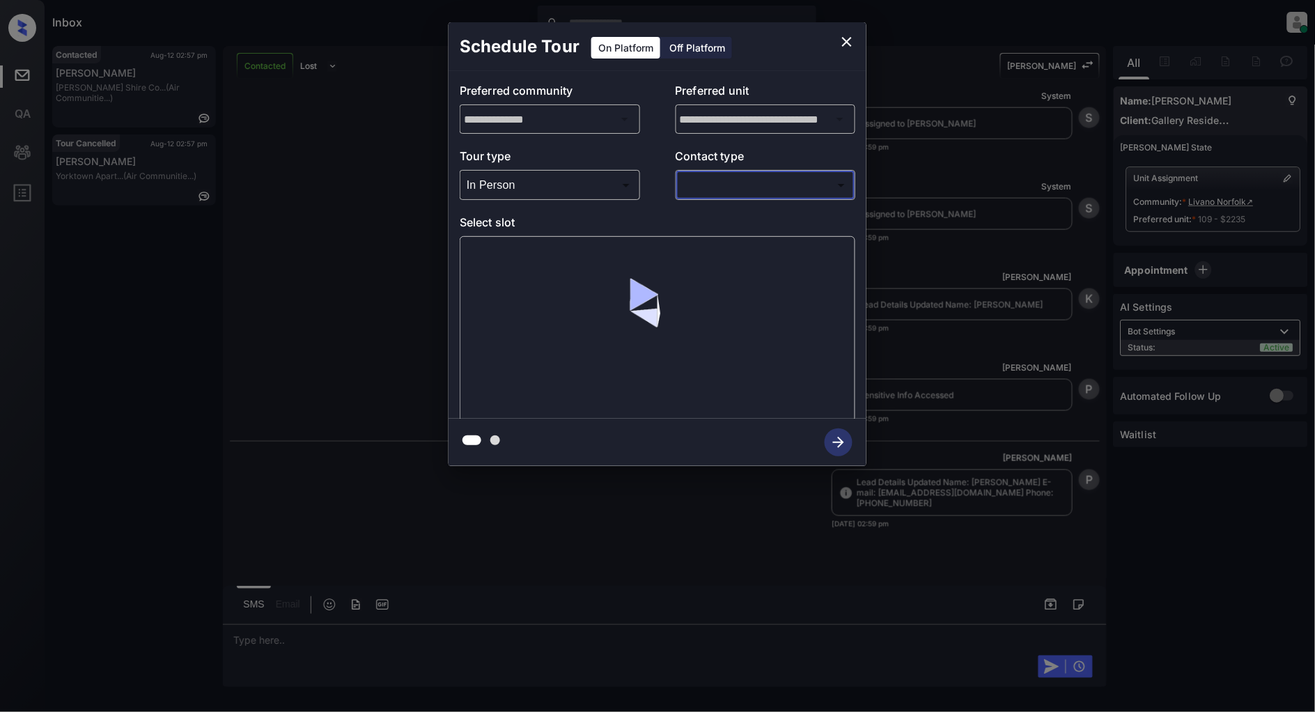
click at [743, 197] on div "​ ​" at bounding box center [766, 185] width 180 height 30
click at [746, 189] on body "Inbox Patrick Deasis Online Set yourself offline Set yourself on break Profile …" at bounding box center [657, 356] width 1315 height 712
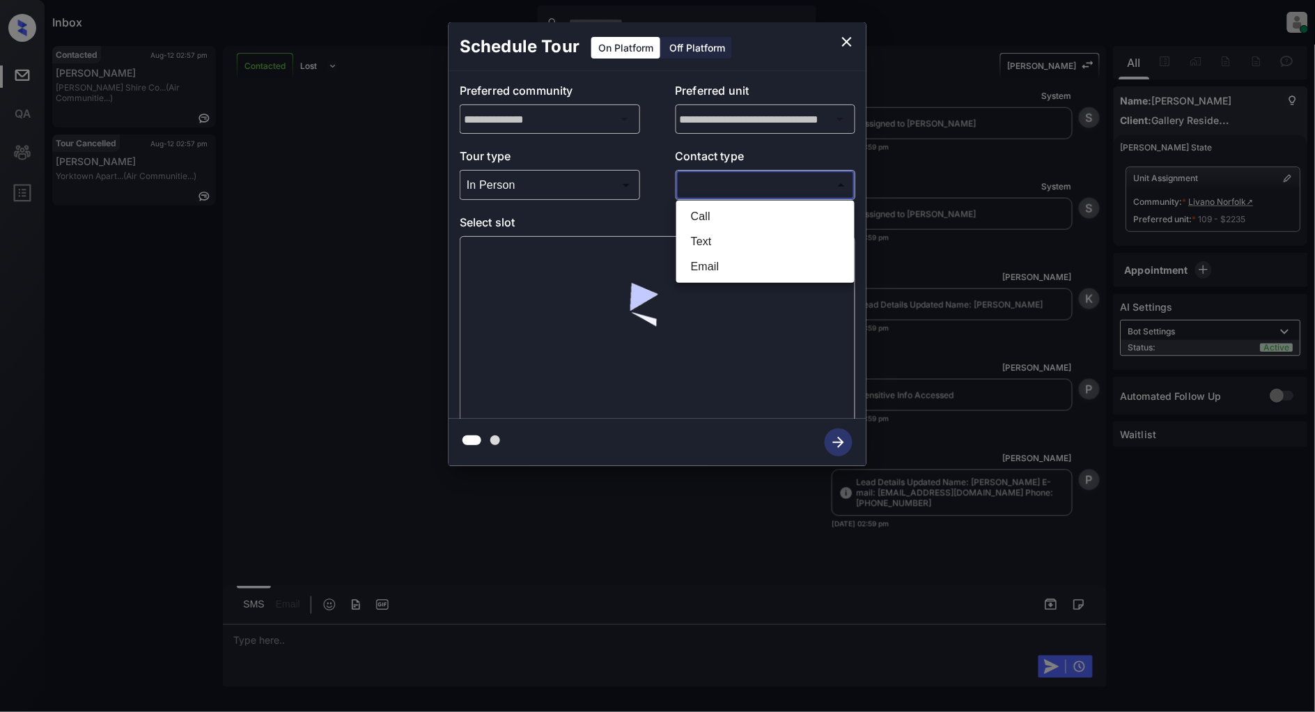
click at [728, 238] on li "Text" at bounding box center [765, 241] width 171 height 25
type input "****"
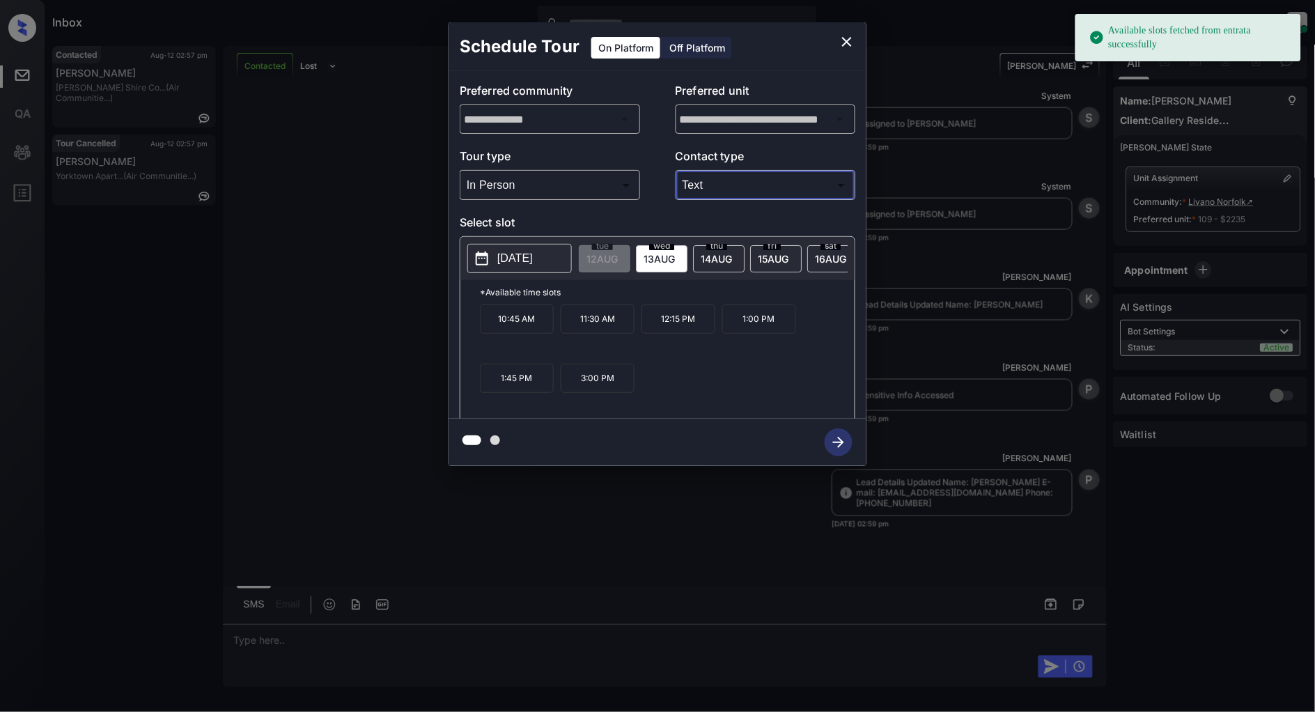
click at [512, 256] on p "[DATE]" at bounding box center [515, 258] width 36 height 17
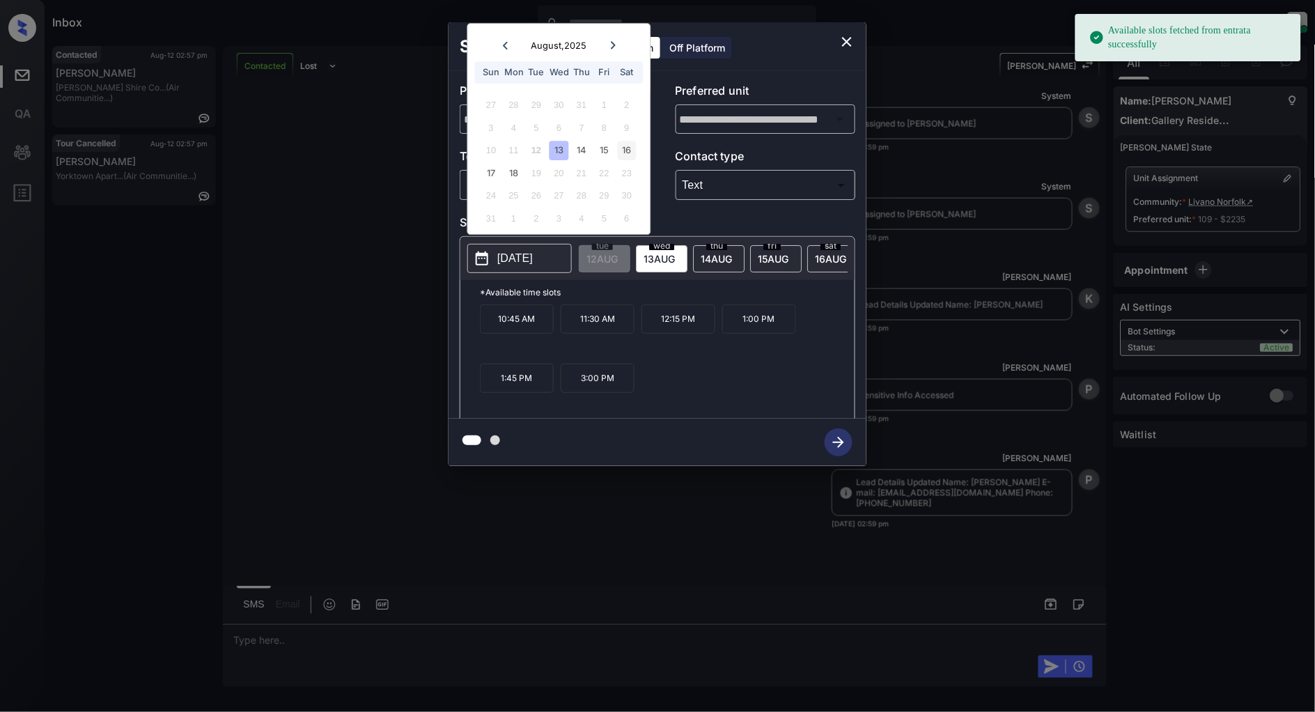
click at [625, 151] on div "16" at bounding box center [626, 150] width 19 height 19
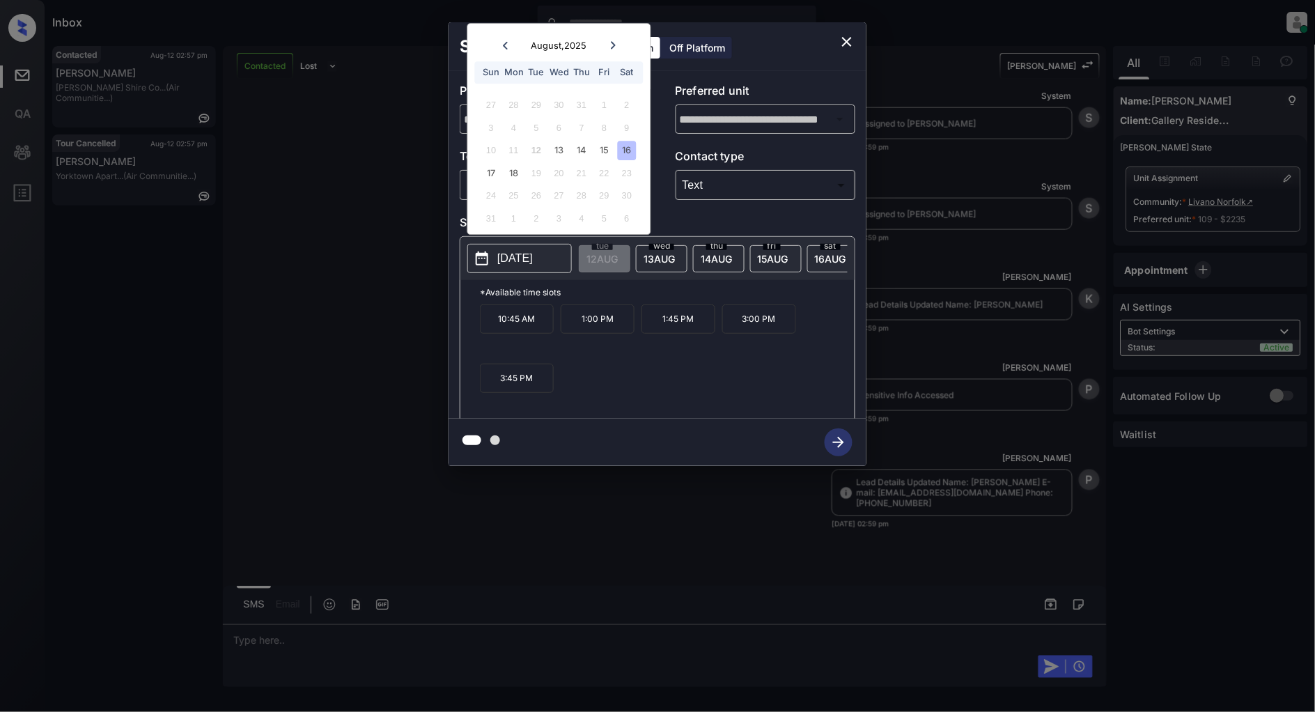
click at [846, 43] on icon "close" at bounding box center [847, 42] width 10 height 10
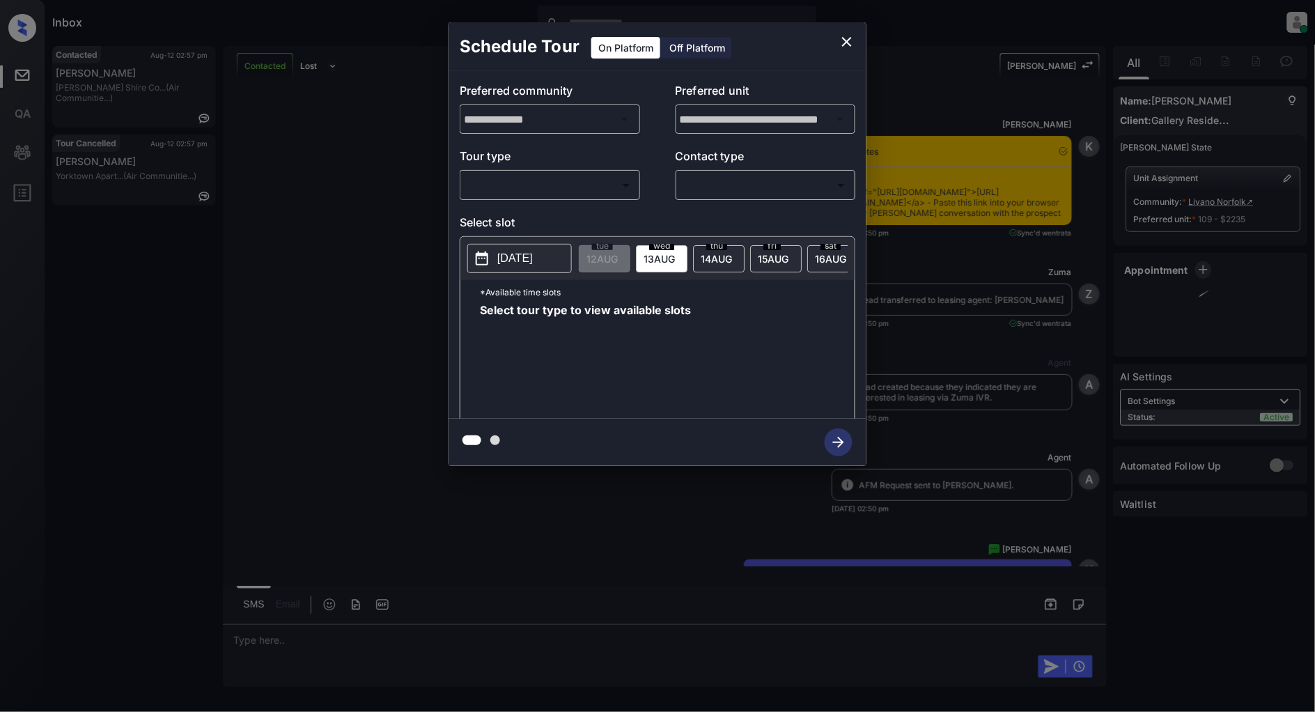
scroll to position [2401, 0]
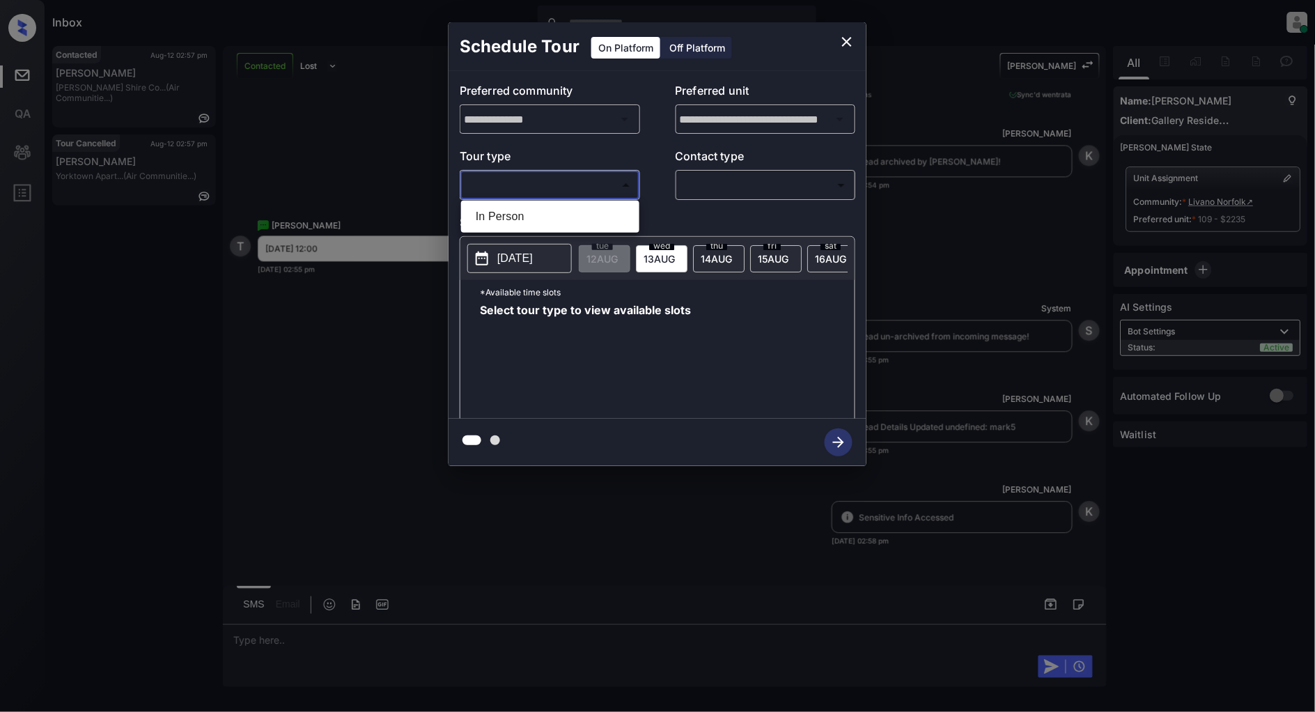
click at [568, 180] on body "Inbox Patrick Deasis Online Set yourself offline Set yourself on break Profile …" at bounding box center [657, 356] width 1315 height 712
click at [499, 231] on ul "In Person" at bounding box center [550, 217] width 178 height 32
click at [510, 217] on li "In Person" at bounding box center [550, 216] width 171 height 25
type input "********"
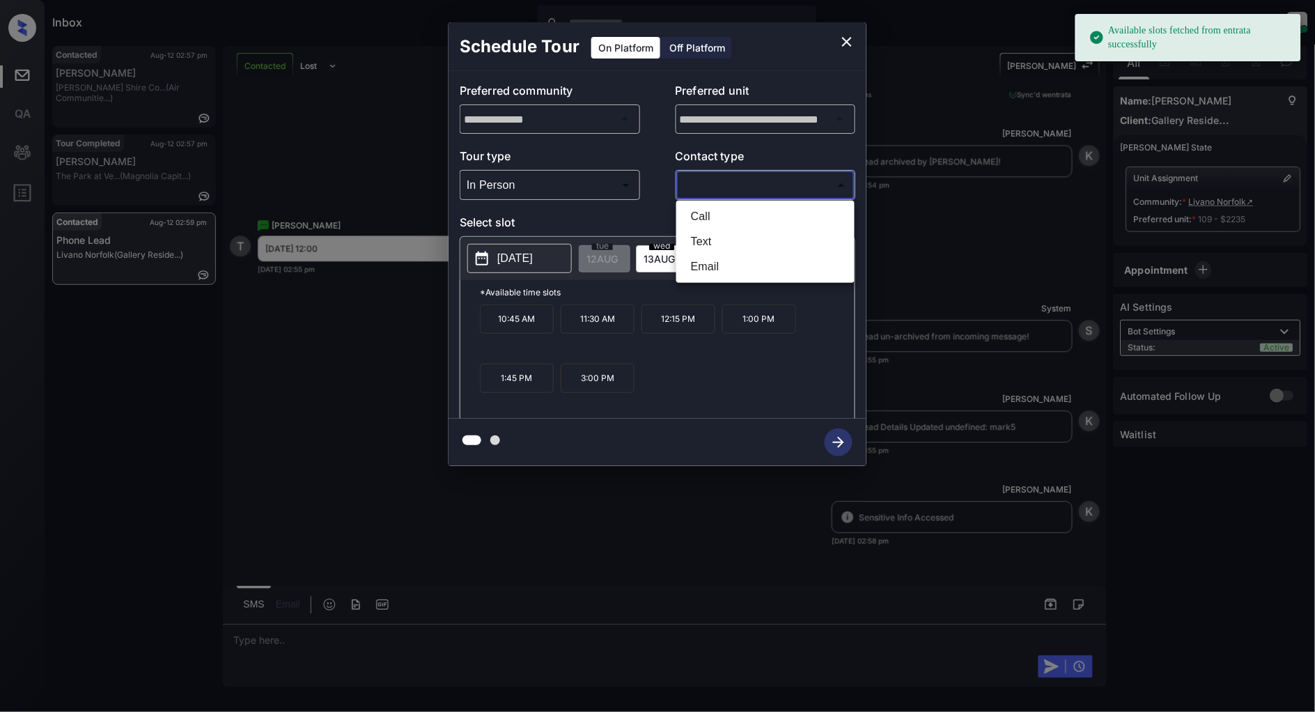
click at [768, 186] on body "Available slots fetched from entrata successfully Inbox Patrick Deasis Online S…" at bounding box center [657, 356] width 1315 height 712
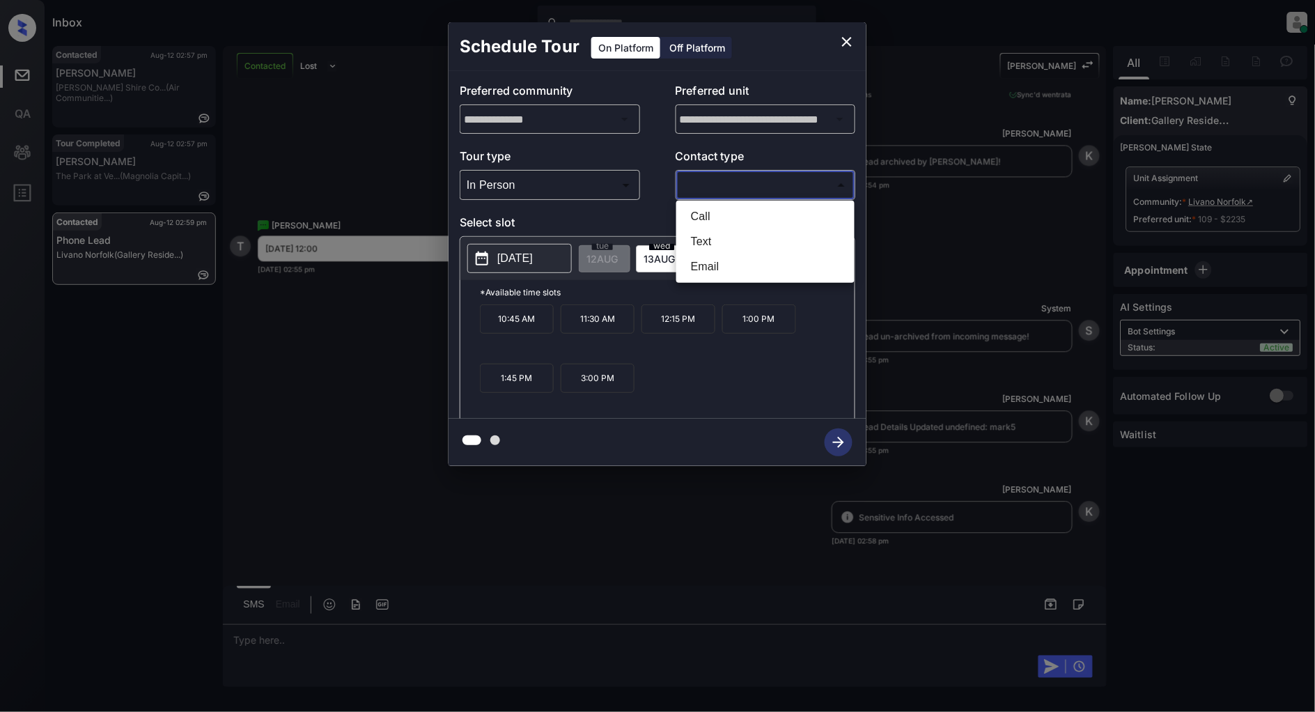
click at [748, 237] on li "Text" at bounding box center [765, 241] width 171 height 25
type input "****"
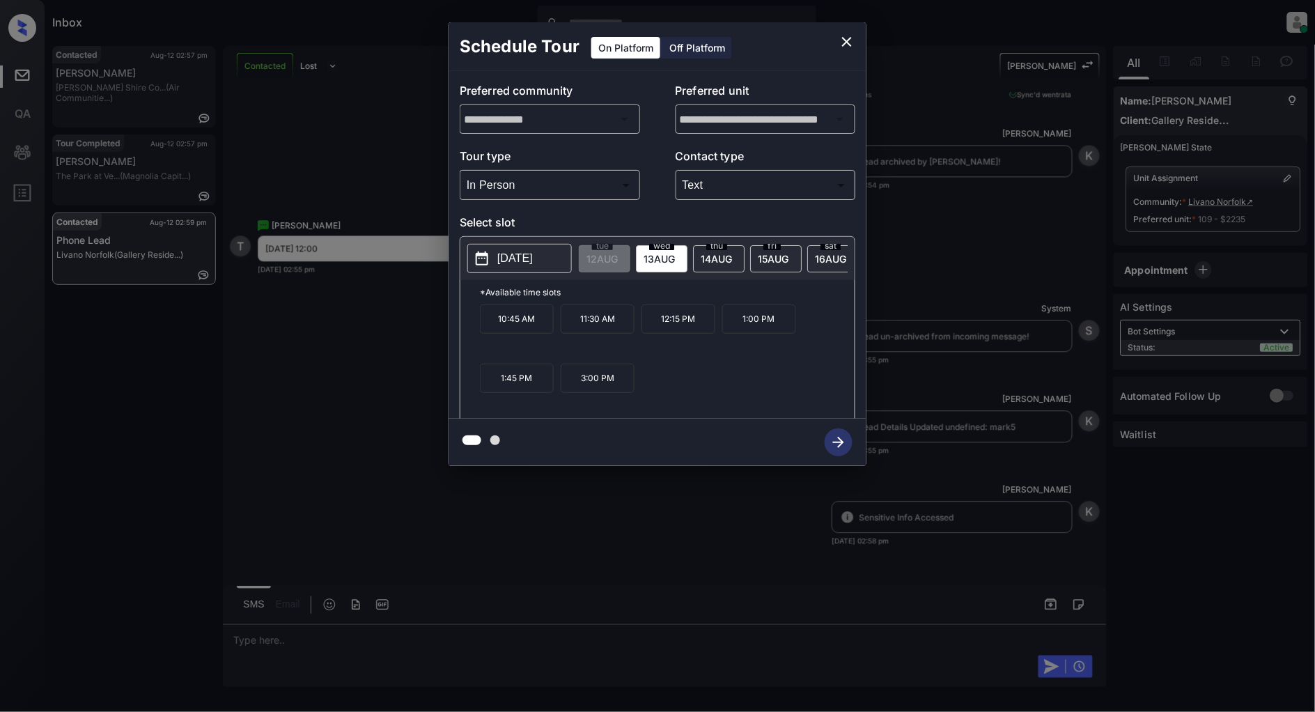
click at [519, 262] on p "2025-08-13" at bounding box center [515, 258] width 36 height 17
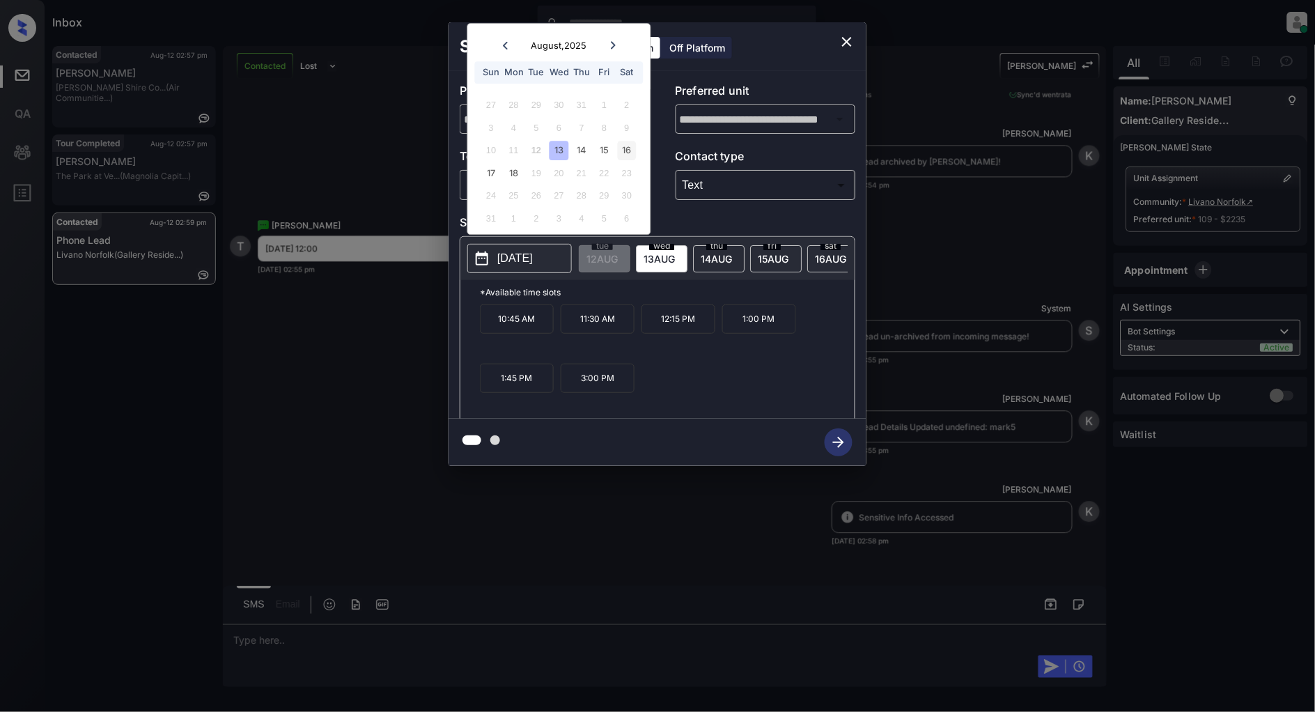
click at [623, 148] on div "16" at bounding box center [626, 150] width 19 height 19
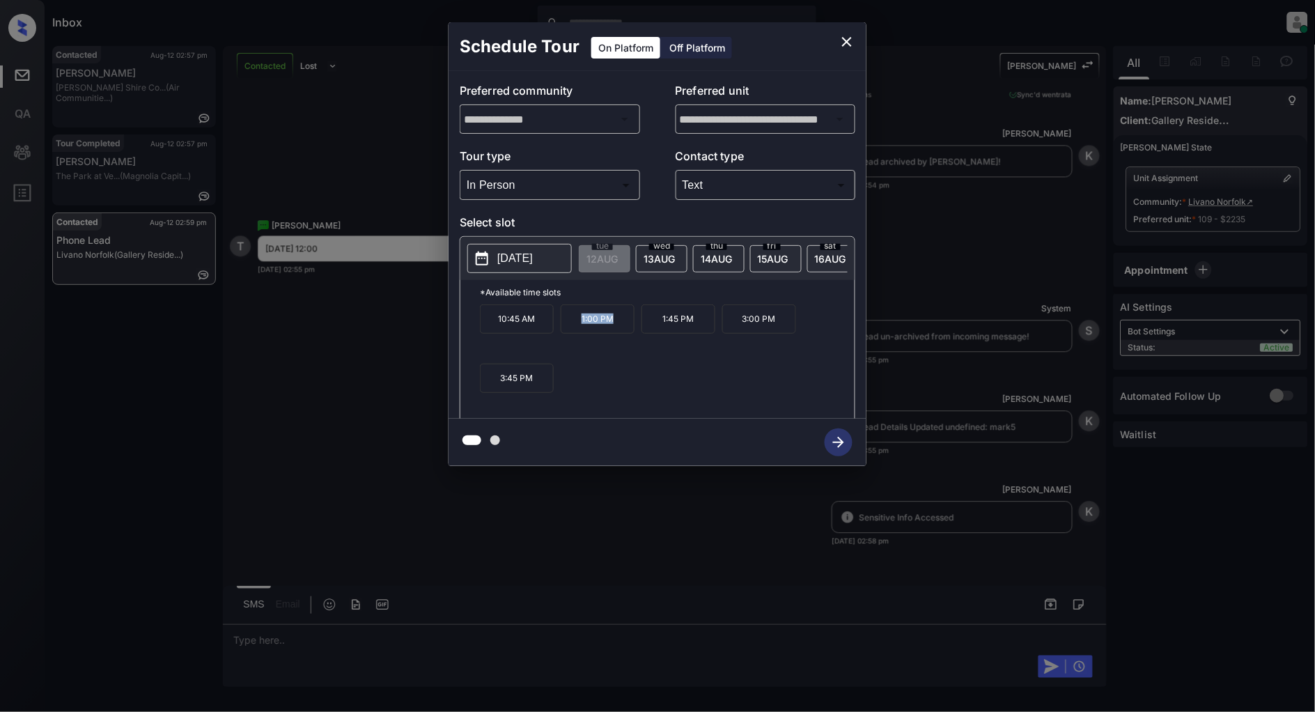
drag, startPoint x: 623, startPoint y: 330, endPoint x: 562, endPoint y: 330, distance: 60.6
click at [562, 330] on p "1:00 PM" at bounding box center [598, 318] width 74 height 29
copy p "1:00 PM"
click at [850, 35] on icon "close" at bounding box center [847, 41] width 17 height 17
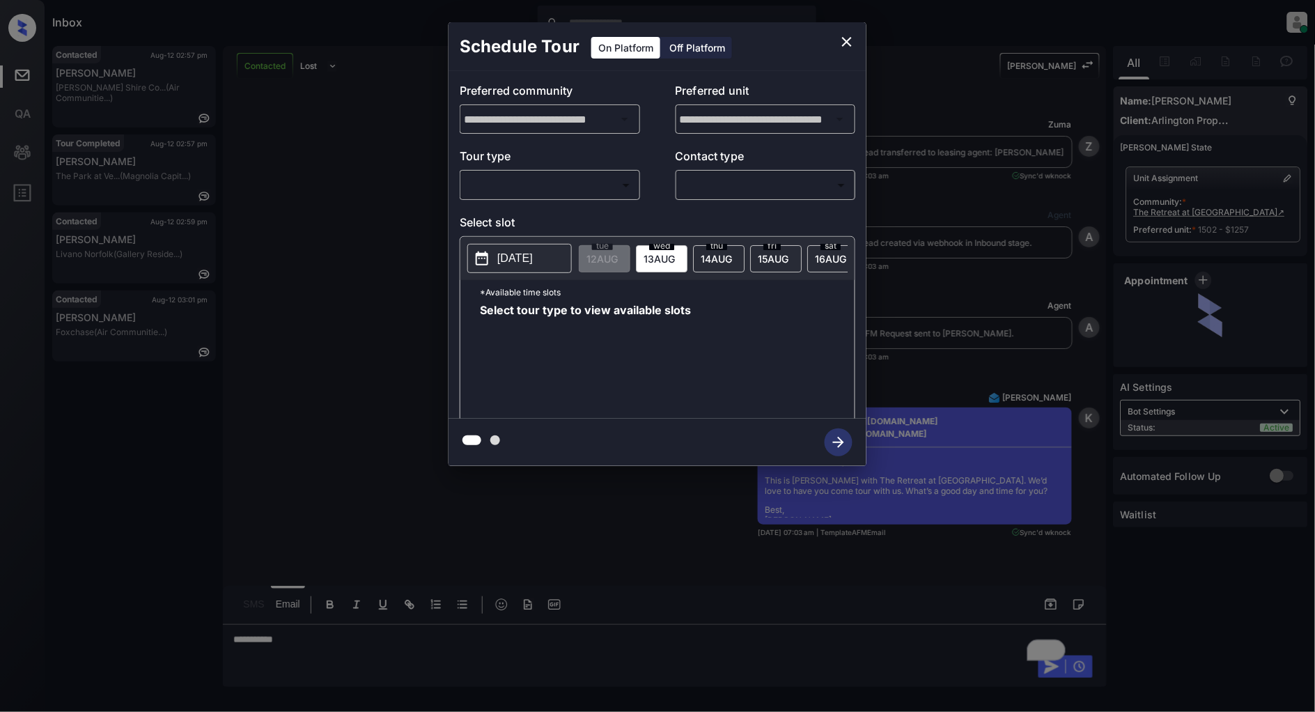
scroll to position [5516, 0]
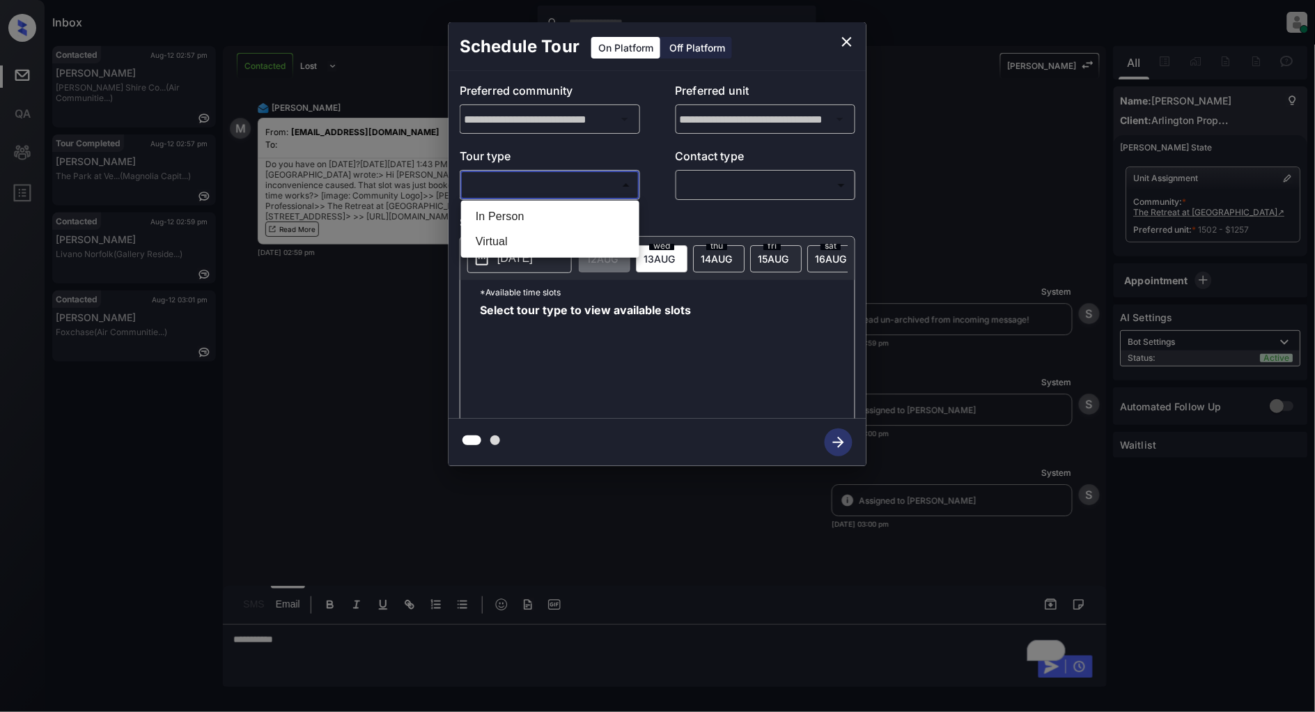
click at [539, 183] on body "Inbox [PERSON_NAME] Online Set yourself offline Set yourself on break Profile S…" at bounding box center [657, 356] width 1315 height 712
click at [523, 219] on li "In Person" at bounding box center [550, 216] width 171 height 25
type input "********"
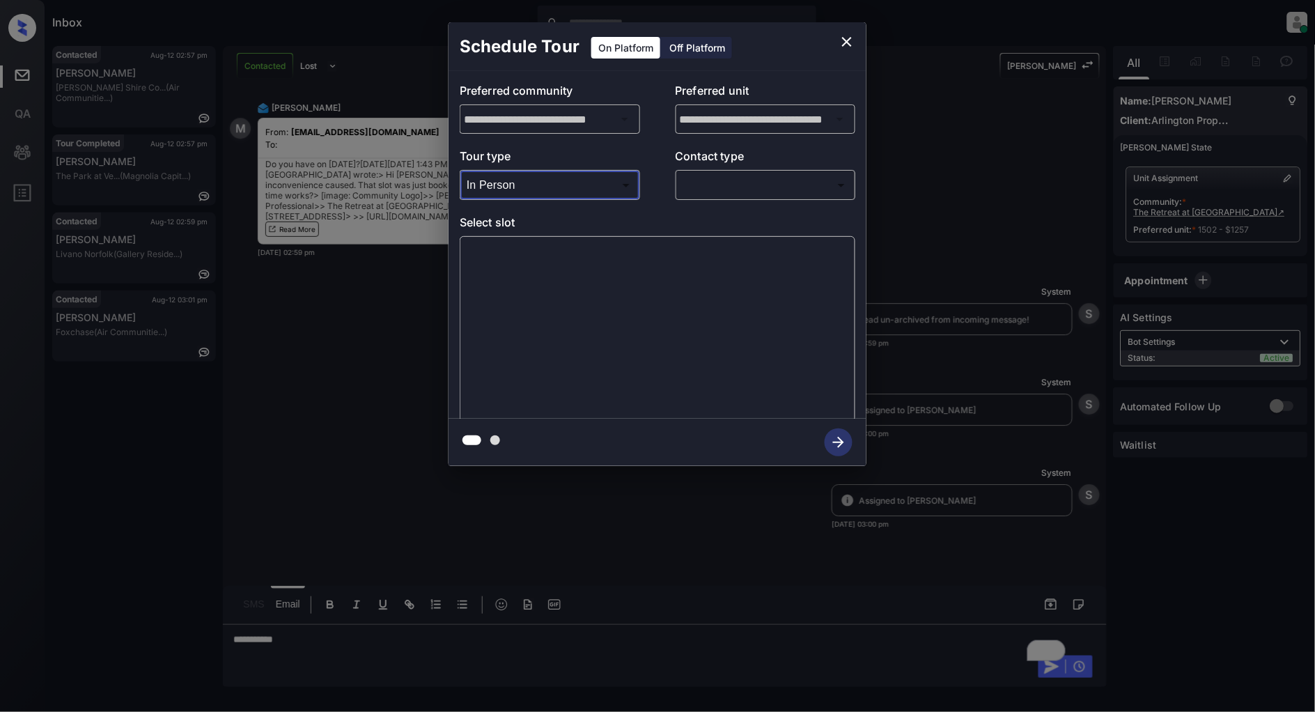
click at [757, 188] on body "Inbox Patrick Deasis Online Set yourself offline Set yourself on break Profile …" at bounding box center [657, 356] width 1315 height 712
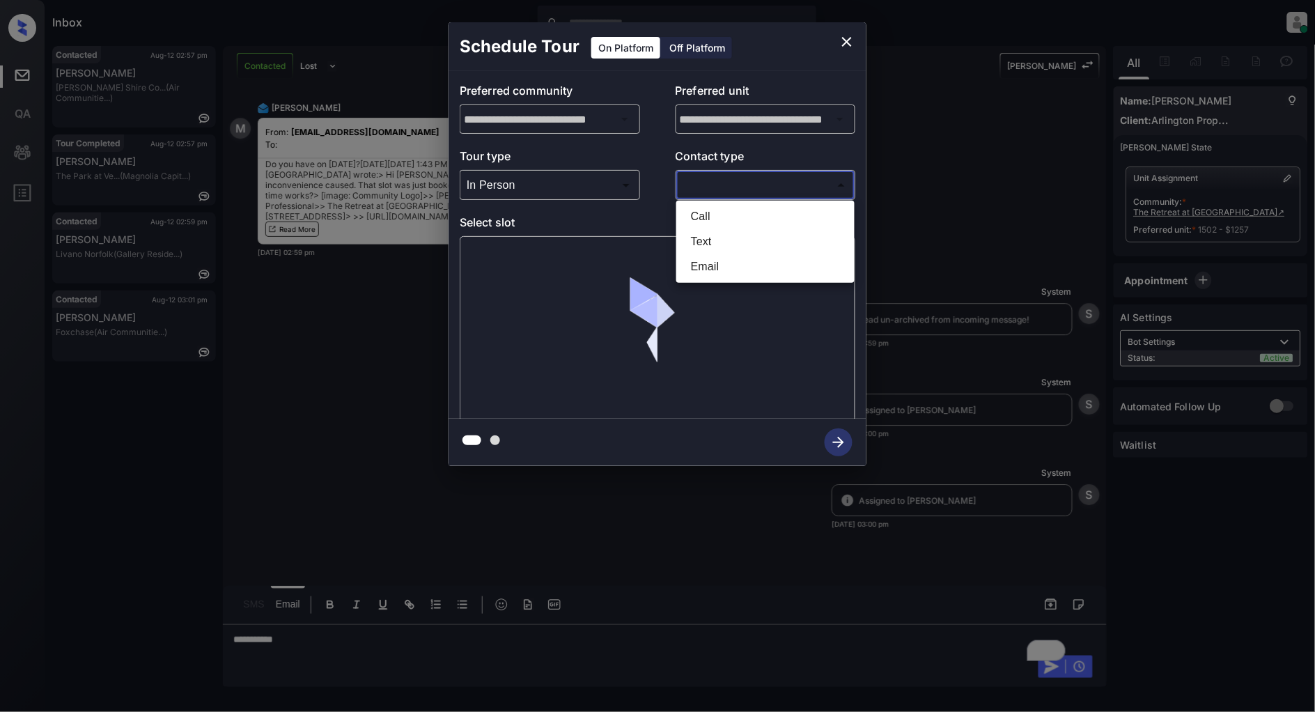
click at [707, 238] on li "Text" at bounding box center [765, 241] width 171 height 25
type input "****"
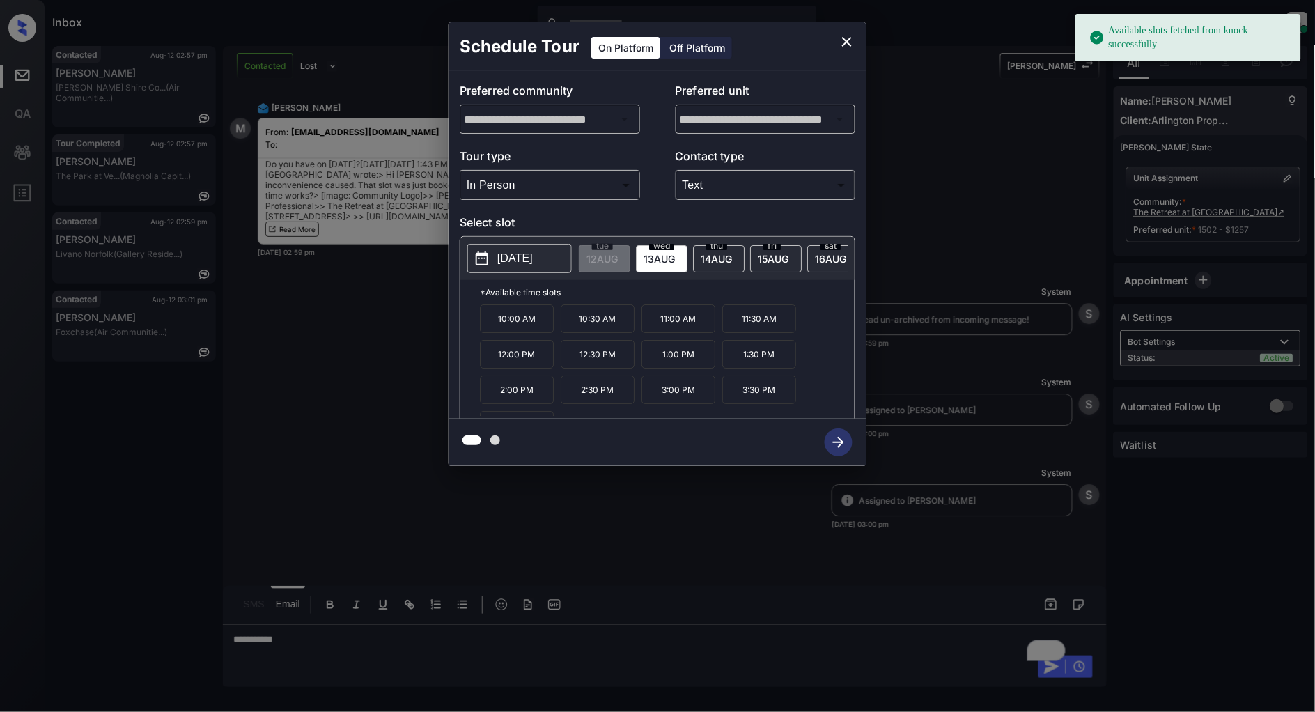
click at [533, 260] on p "[DATE]" at bounding box center [515, 258] width 36 height 17
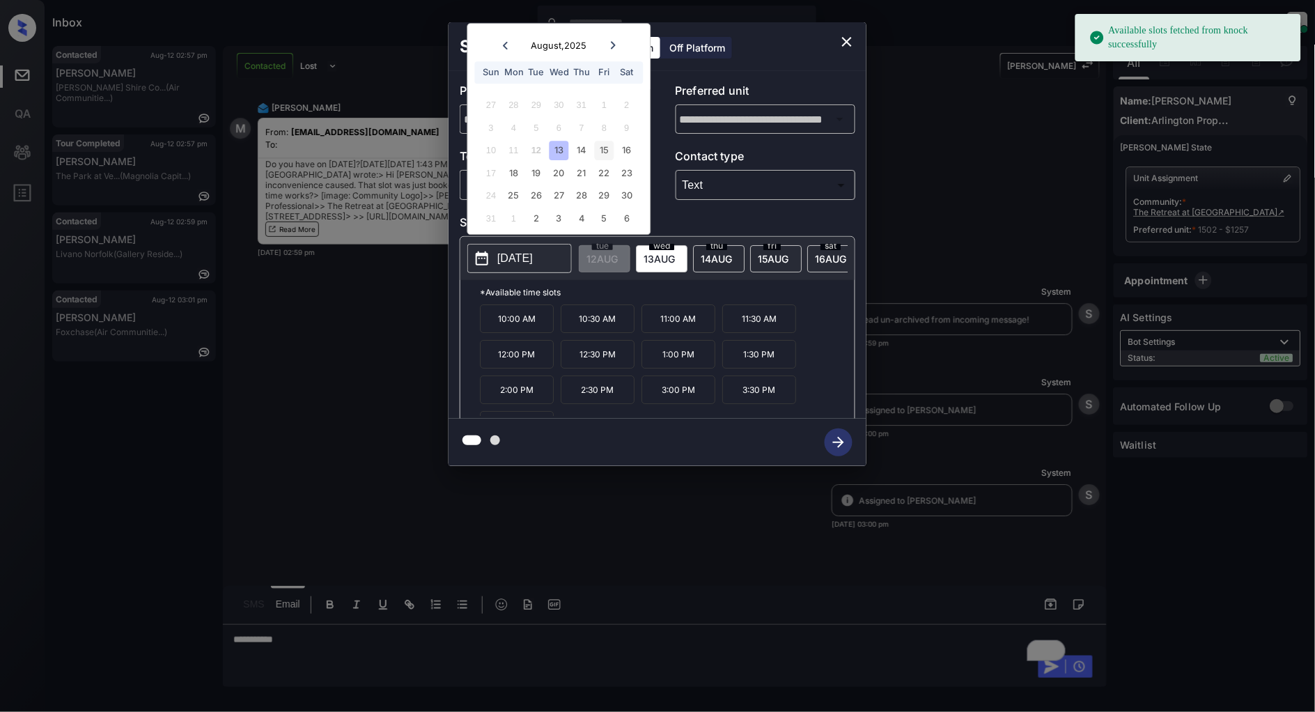
click at [610, 151] on div "15" at bounding box center [604, 150] width 19 height 19
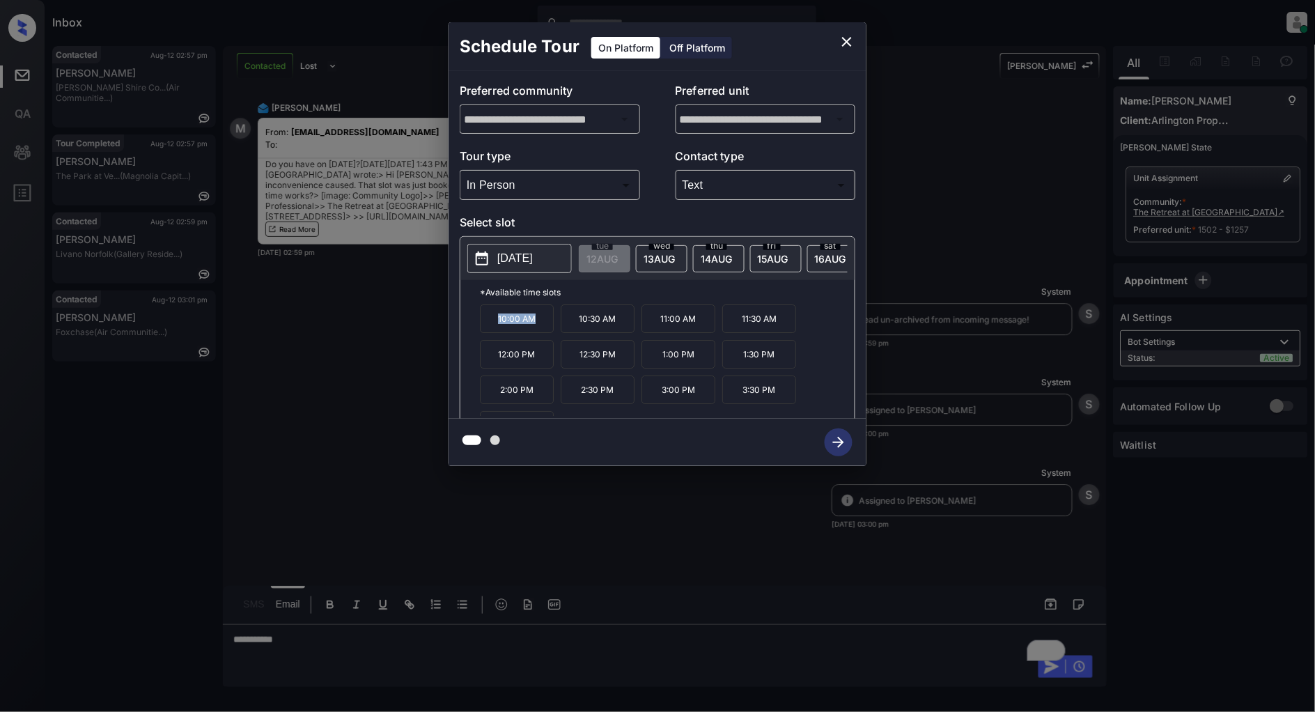
drag, startPoint x: 552, startPoint y: 330, endPoint x: 464, endPoint y: 328, distance: 87.8
click at [464, 328] on div "*Available time slots 10:00 AM 10:30 AM 11:00 AM 11:30 AM 12:00 PM 12:30 PM 1:0…" at bounding box center [658, 351] width 394 height 143
copy p "10:00 AM"
drag, startPoint x: 624, startPoint y: 360, endPoint x: 574, endPoint y: 363, distance: 50.2
click at [574, 363] on p "12:30 PM" at bounding box center [598, 354] width 74 height 29
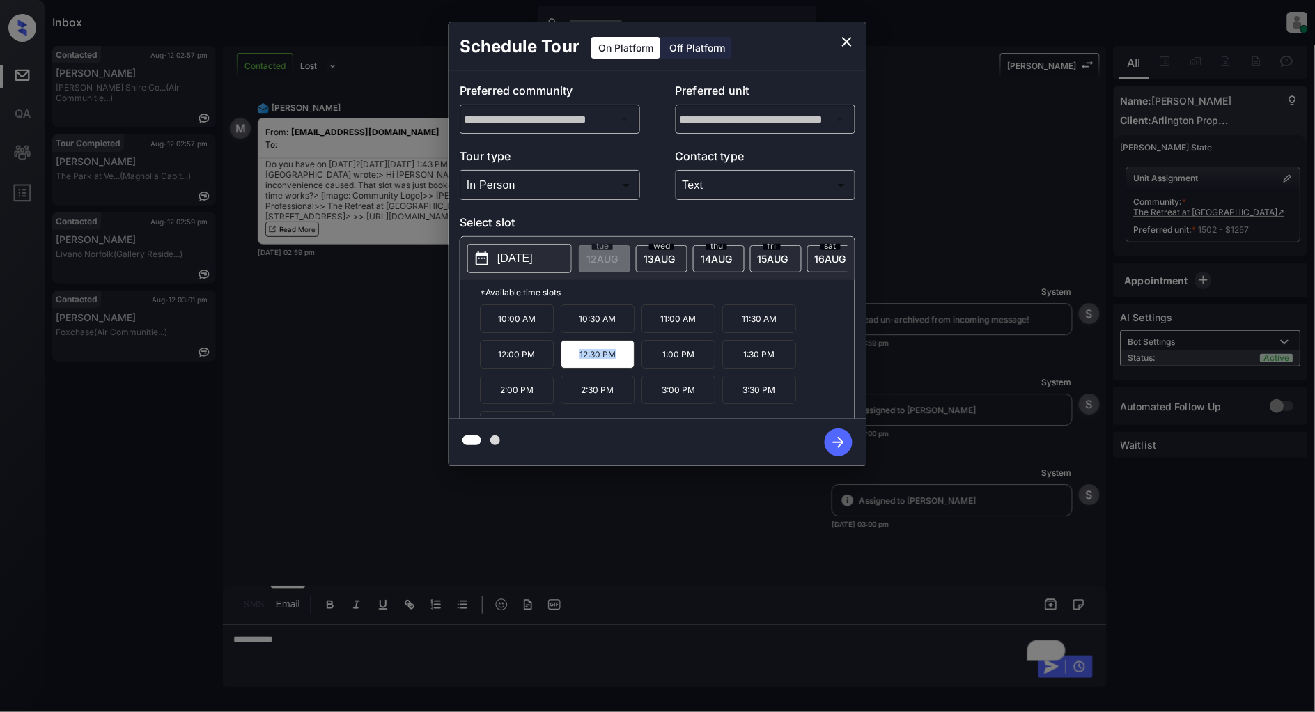
copy p "12:30 PM"
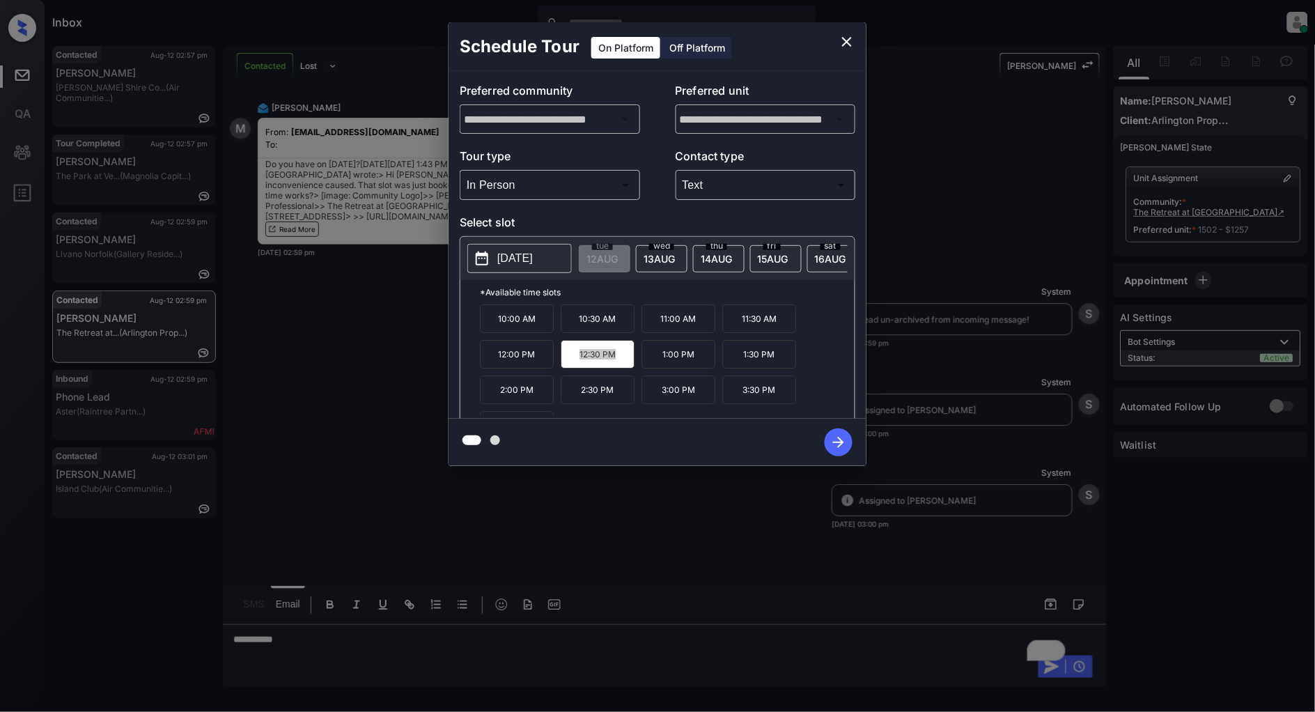
scroll to position [24, 0]
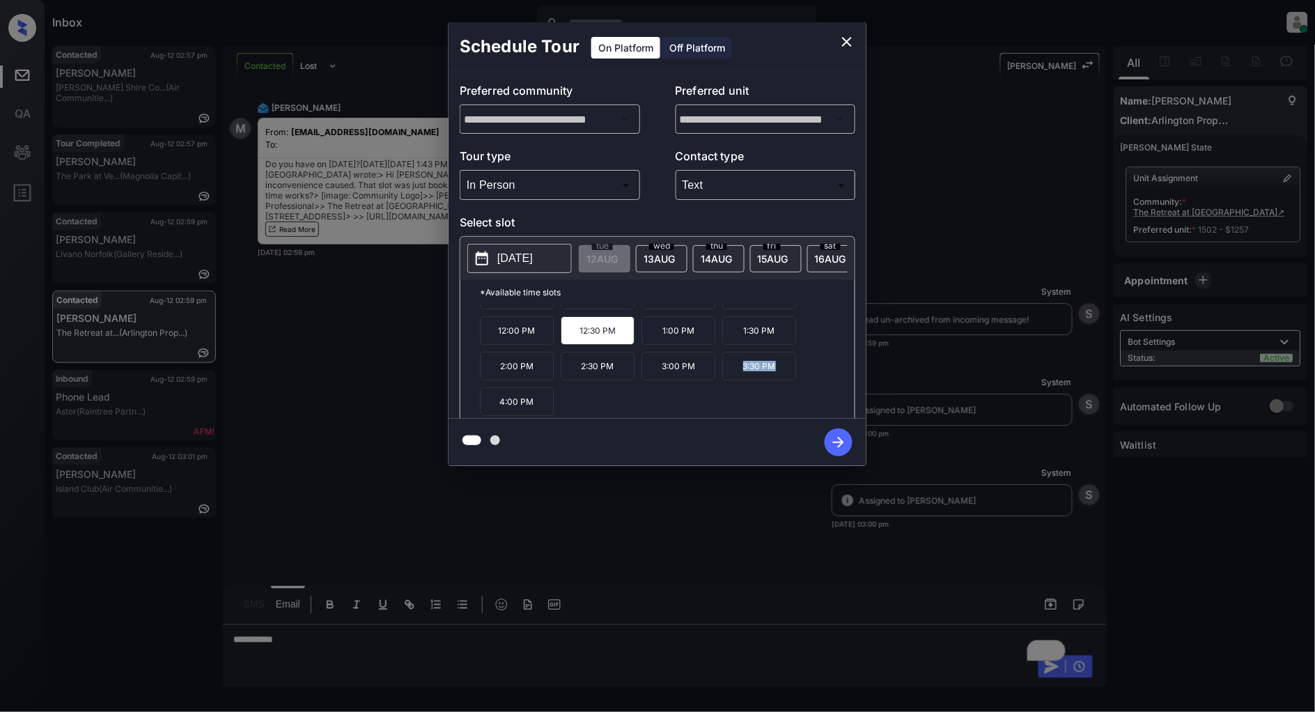
drag, startPoint x: 780, startPoint y: 376, endPoint x: 730, endPoint y: 376, distance: 50.2
click at [730, 376] on p "3:30 PM" at bounding box center [759, 366] width 74 height 29
copy p "3:30 PM"
click at [846, 43] on icon "close" at bounding box center [847, 42] width 10 height 10
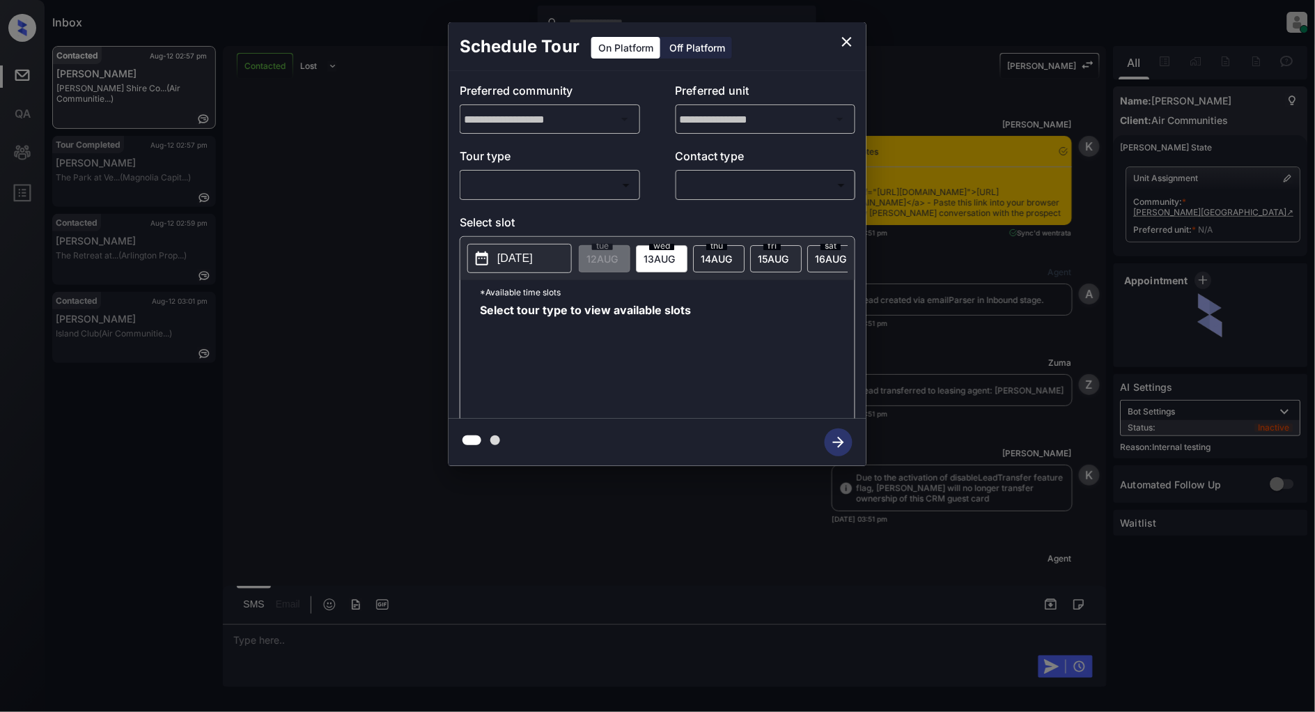
scroll to position [6175, 0]
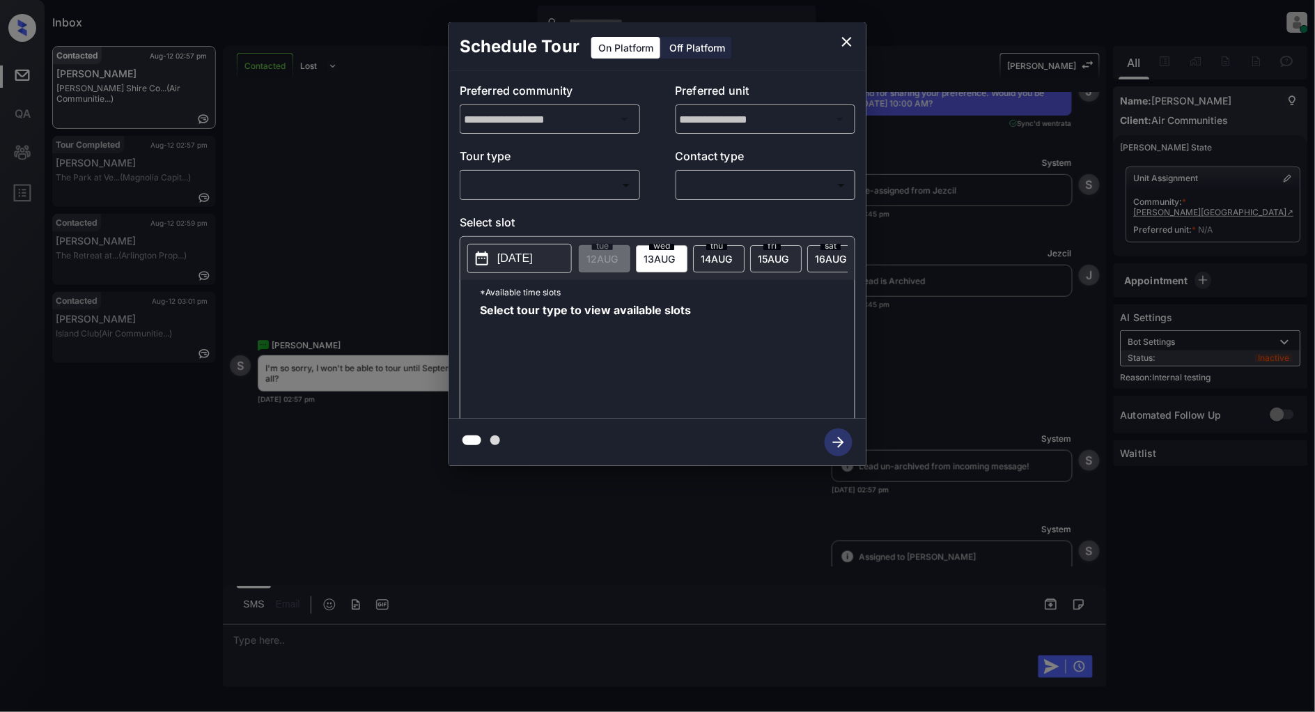
click at [566, 169] on p "Tour type" at bounding box center [550, 159] width 180 height 22
click at [538, 196] on body "Inbox [PERSON_NAME] Online Set yourself offline Set yourself on break Profile S…" at bounding box center [657, 356] width 1315 height 712
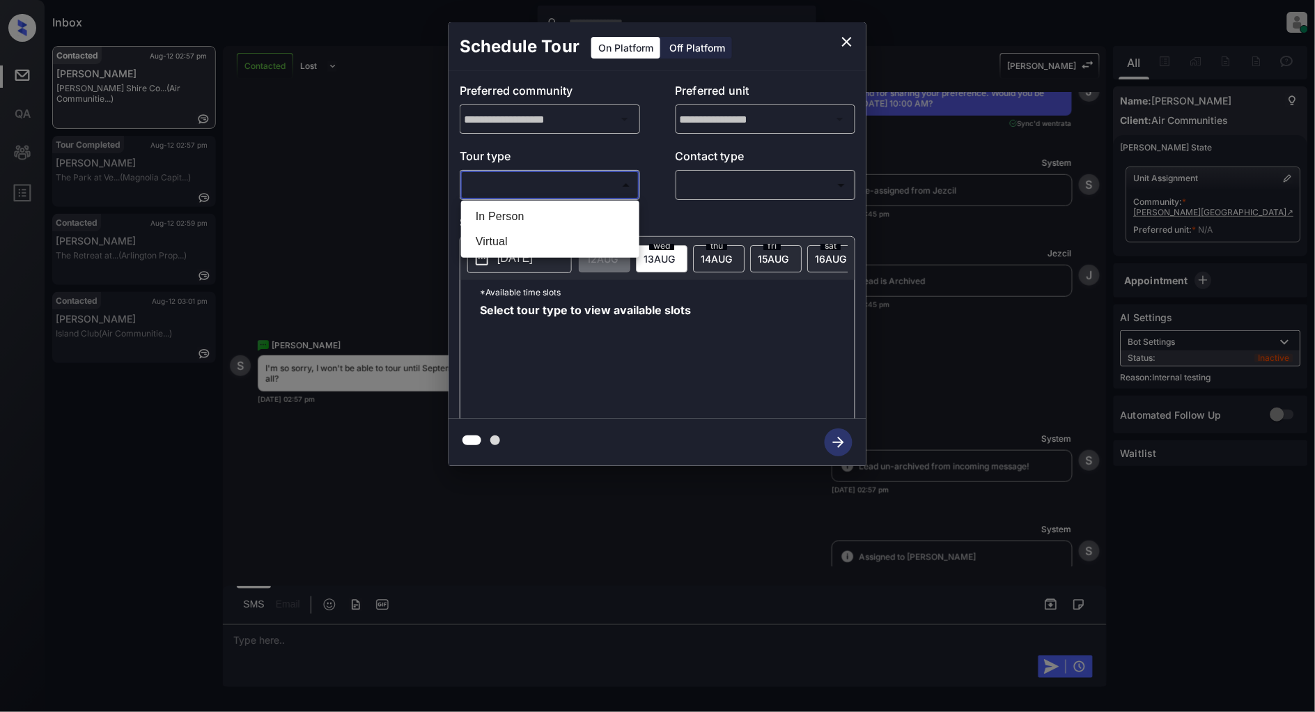
click at [512, 213] on li "In Person" at bounding box center [550, 216] width 171 height 25
type input "********"
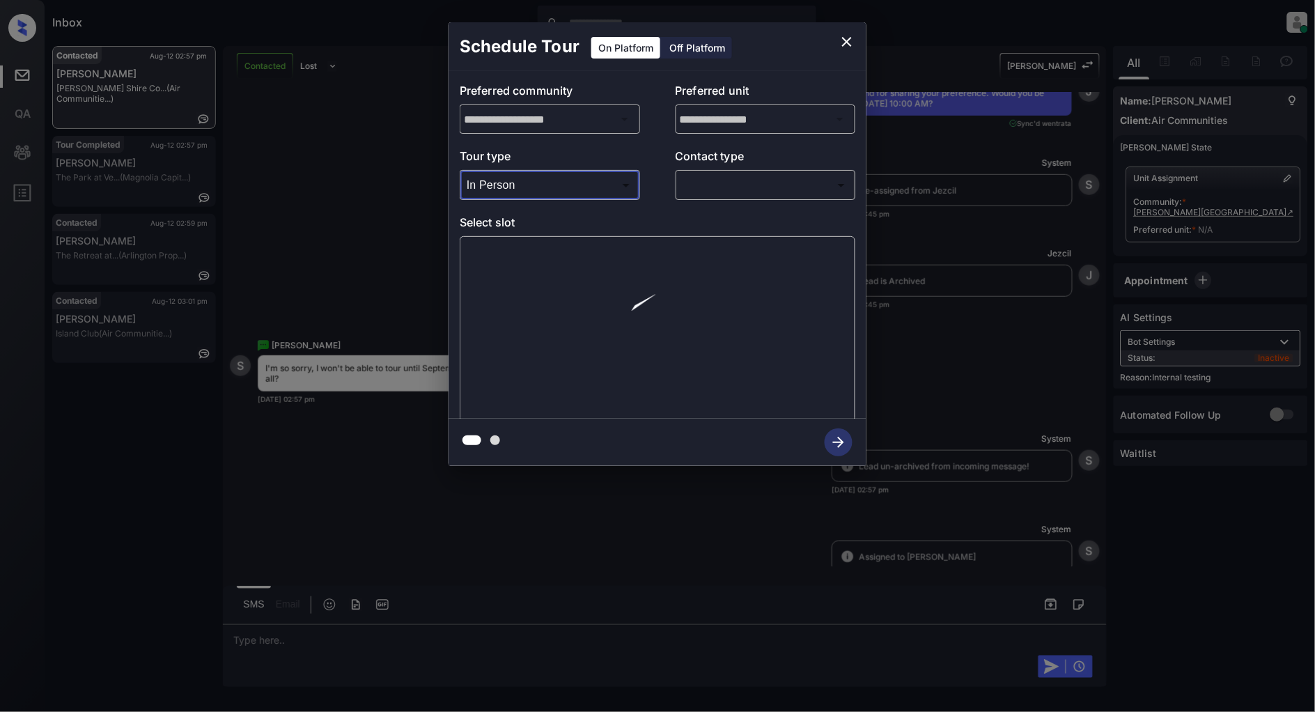
click at [732, 195] on body "Inbox [PERSON_NAME] Online Set yourself offline Set yourself on break Profile S…" at bounding box center [657, 356] width 1315 height 712
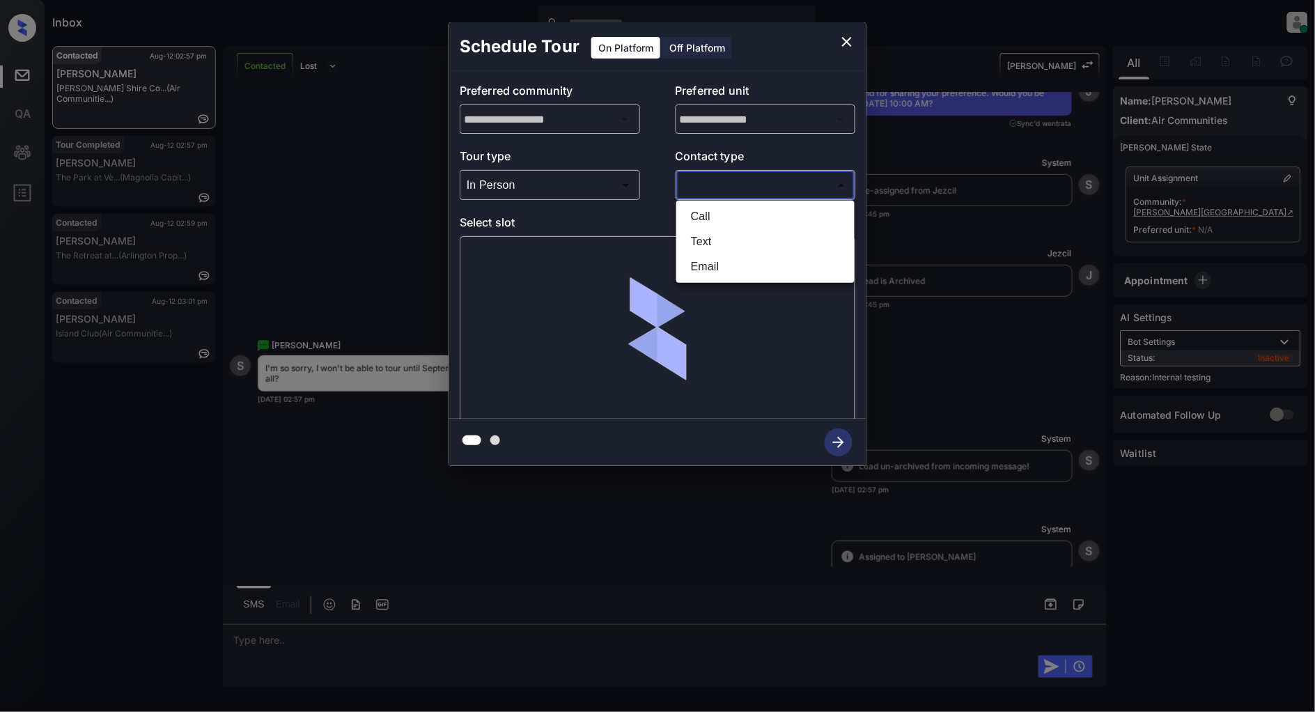
click at [729, 240] on li "Text" at bounding box center [765, 241] width 171 height 25
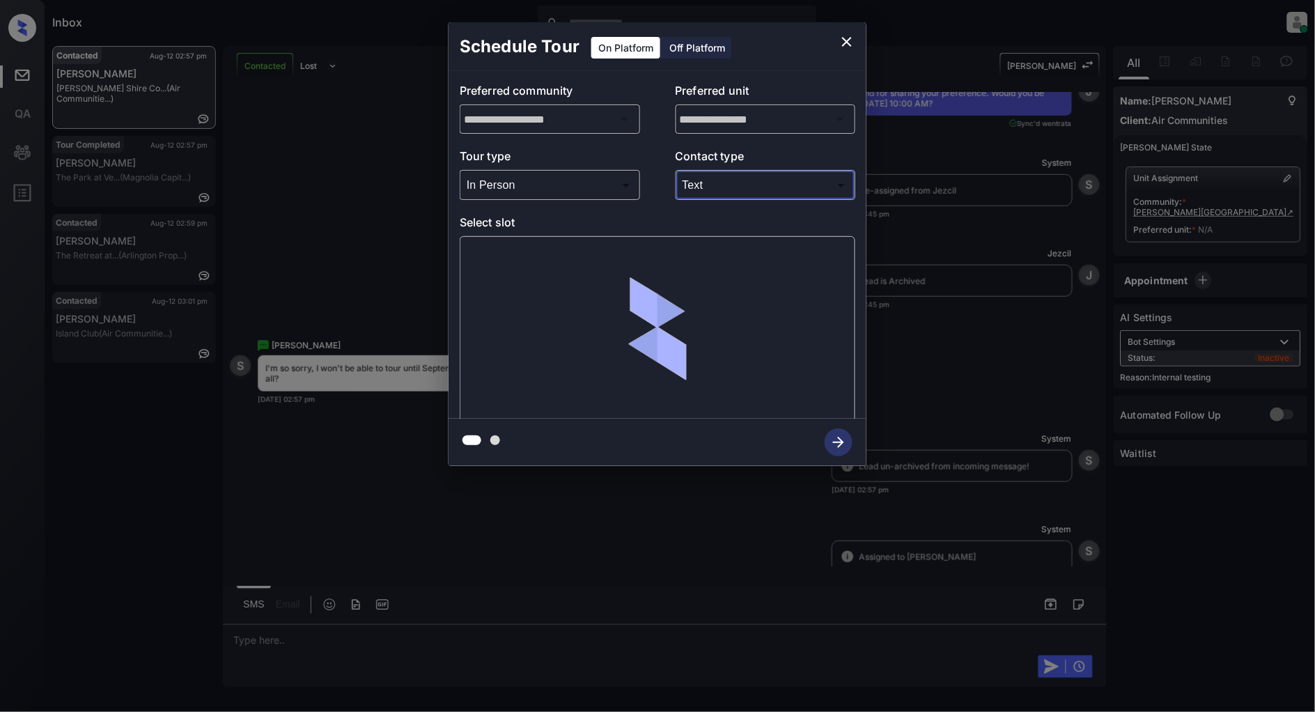
type input "****"
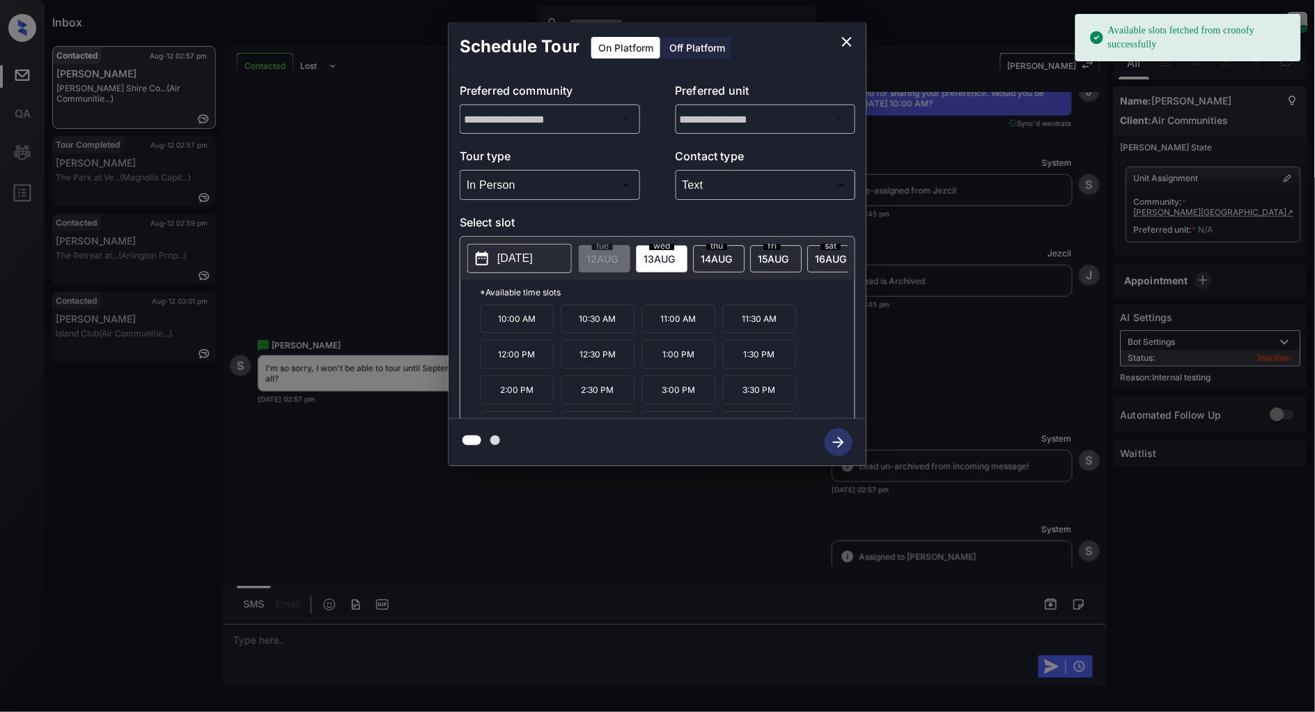
click at [525, 263] on p "[DATE]" at bounding box center [515, 258] width 36 height 17
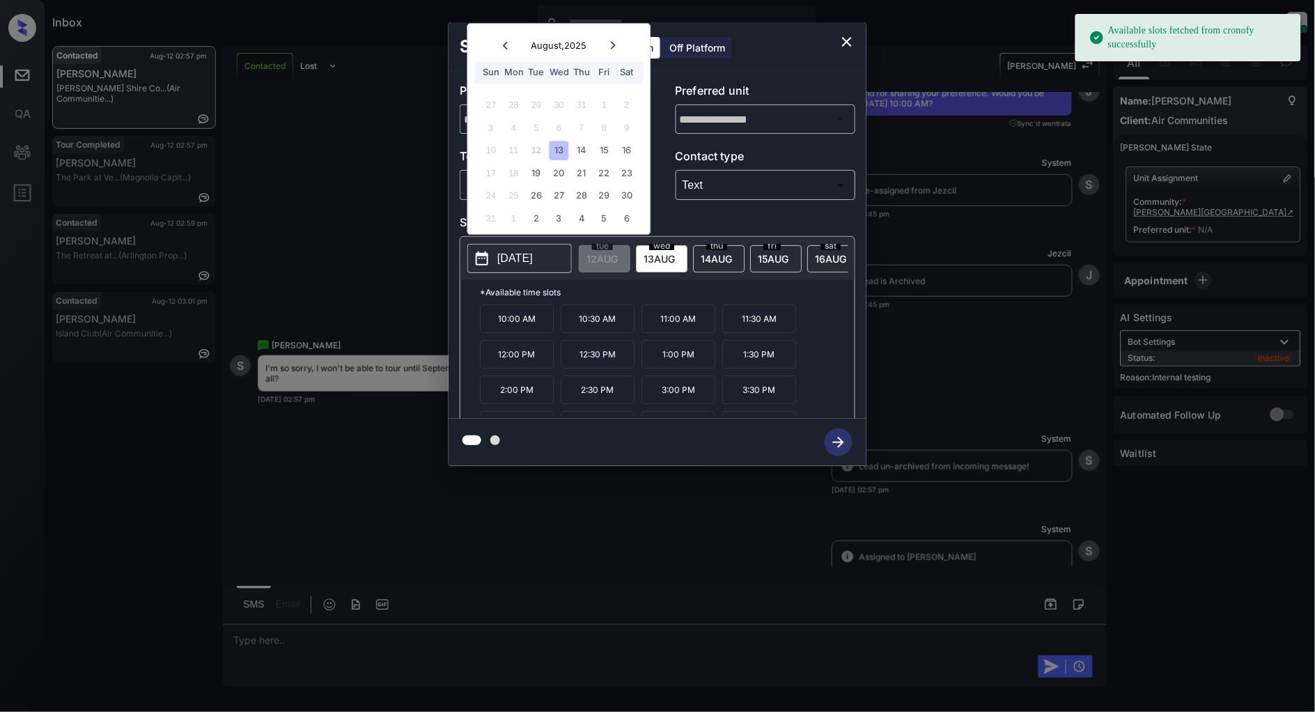
click at [610, 44] on icon at bounding box center [613, 45] width 8 height 8
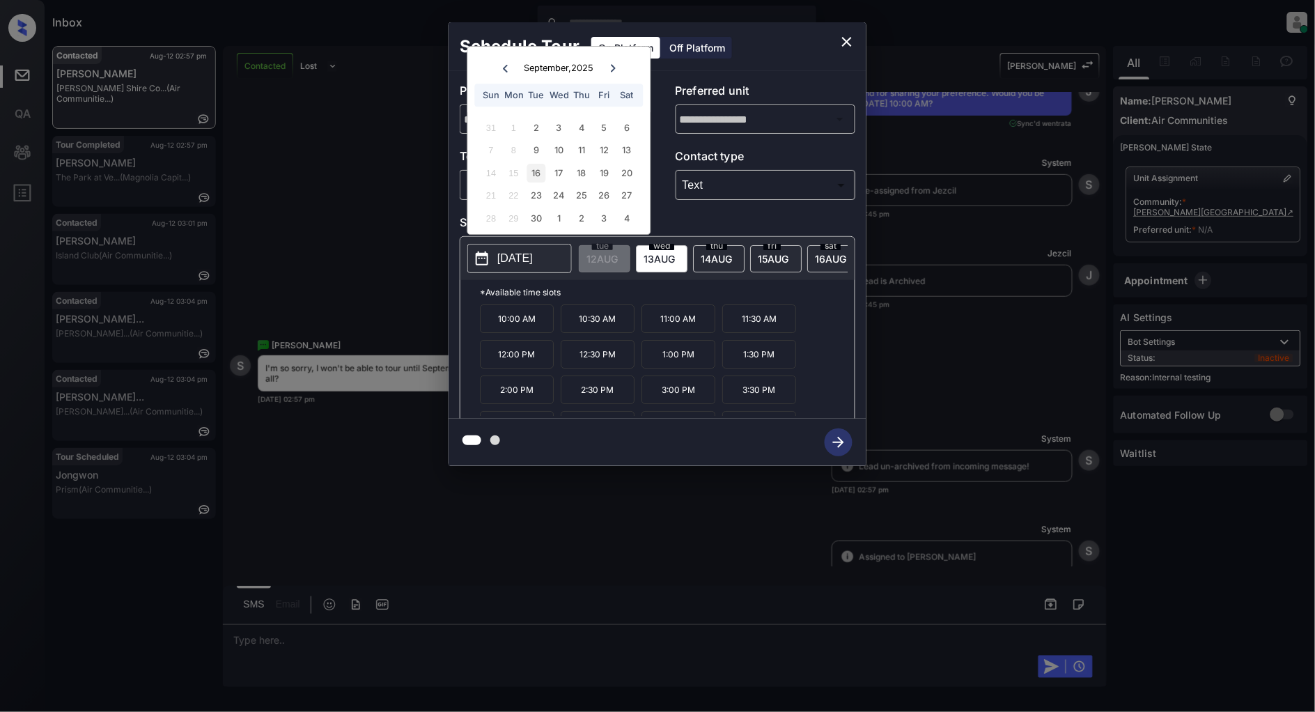
click at [541, 176] on div "16" at bounding box center [536, 173] width 19 height 19
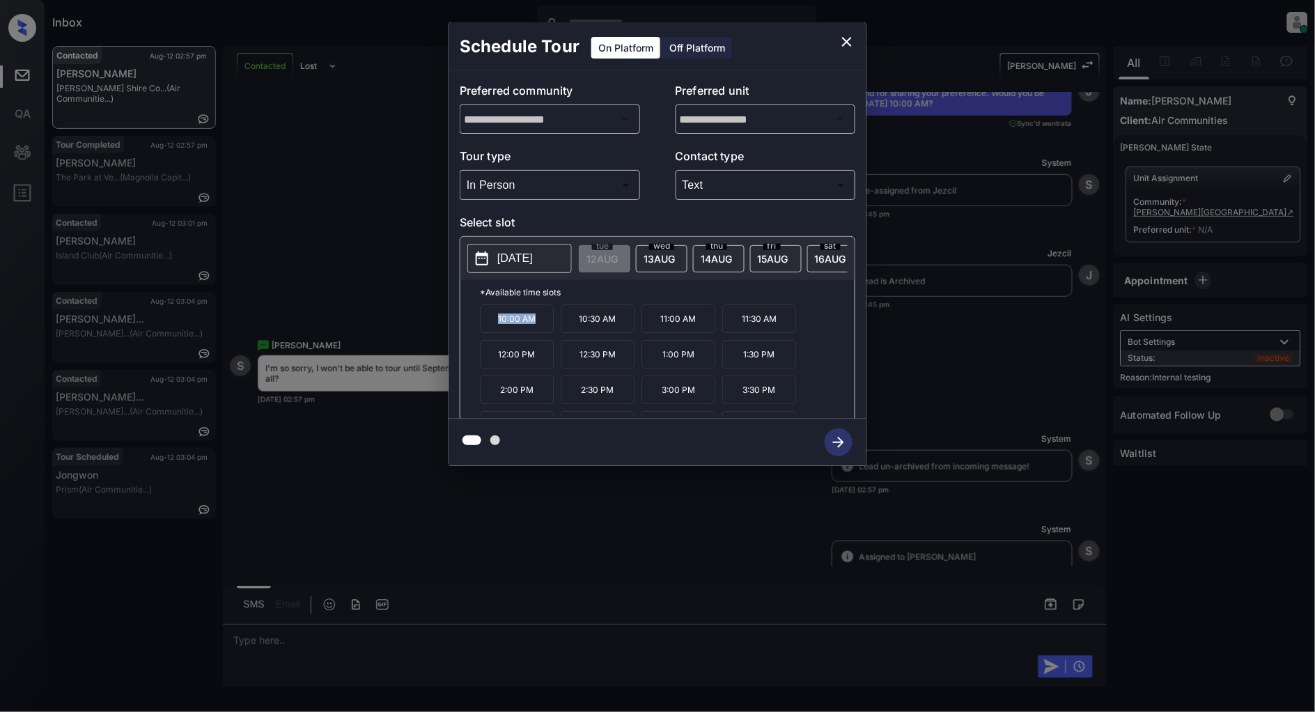
drag, startPoint x: 544, startPoint y: 323, endPoint x: 416, endPoint y: 321, distance: 128.2
click at [416, 321] on div "**********" at bounding box center [657, 244] width 1315 height 488
copy p "10:00 AM"
drag, startPoint x: 628, startPoint y: 359, endPoint x: 571, endPoint y: 359, distance: 57.1
click at [571, 359] on p "12:30 PM" at bounding box center [598, 354] width 74 height 29
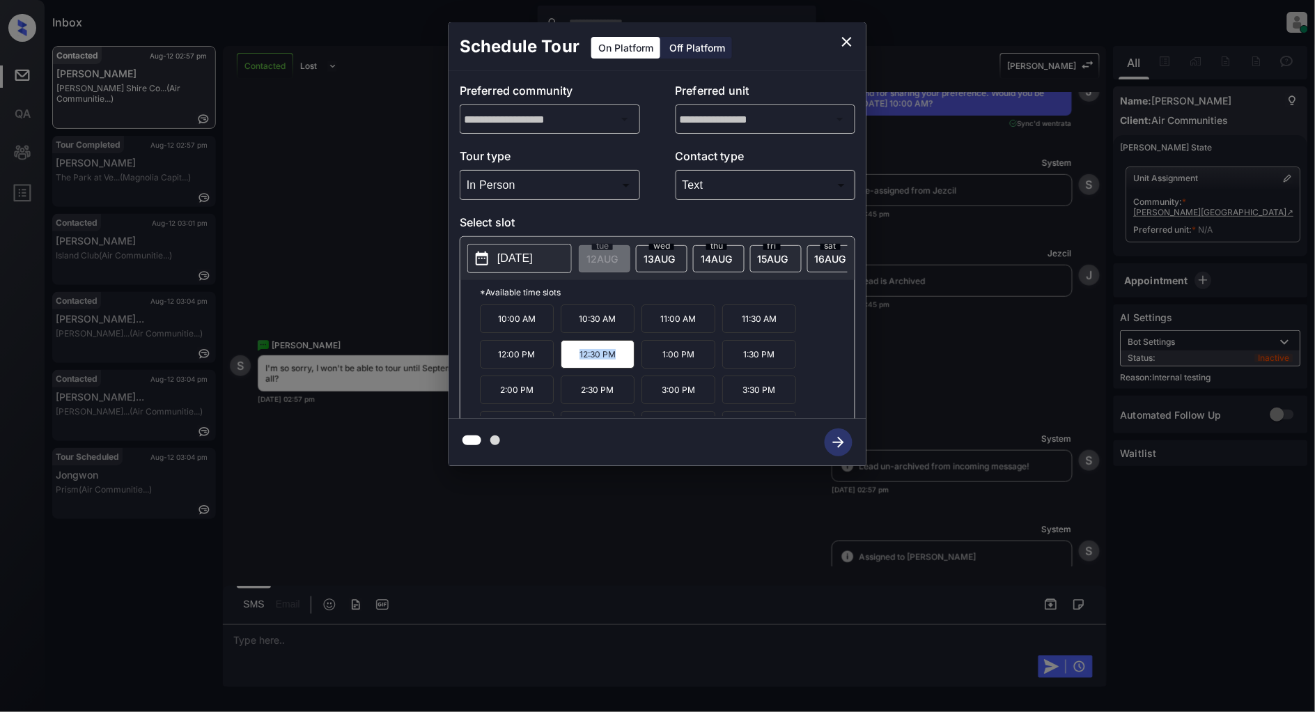
copy p "12:30 PM"
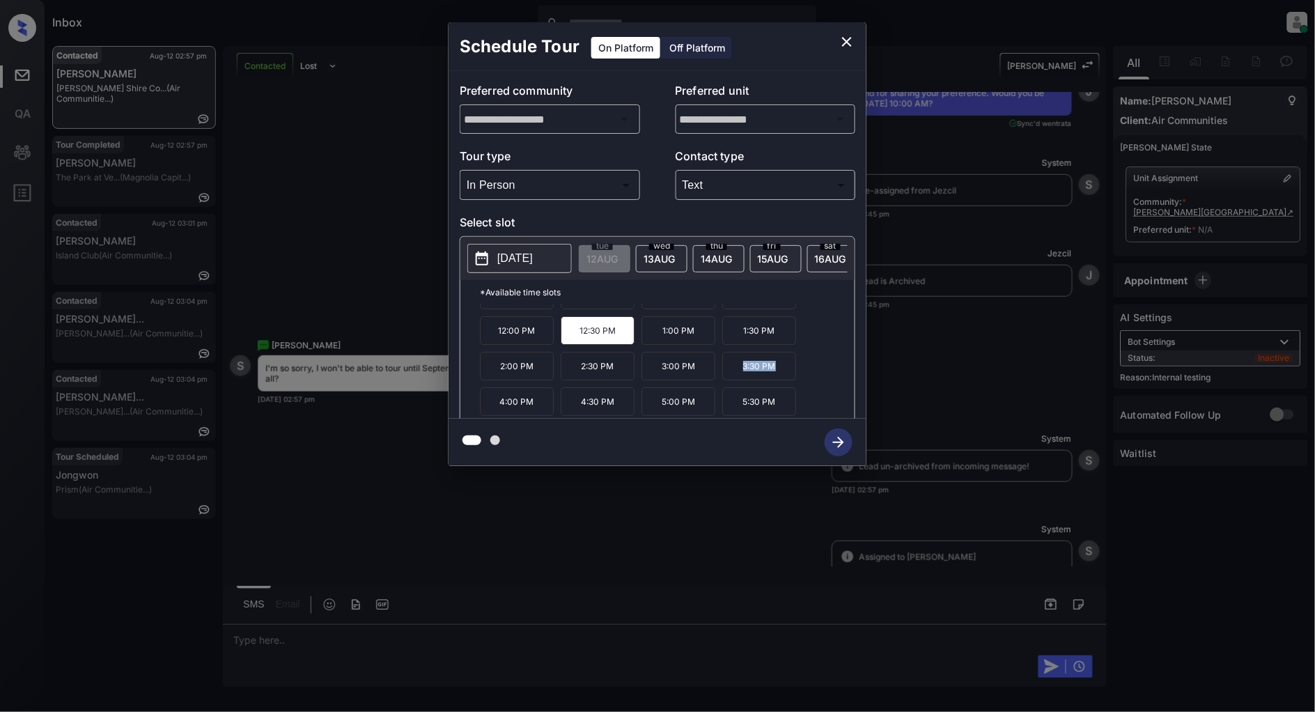
drag, startPoint x: 782, startPoint y: 378, endPoint x: 728, endPoint y: 378, distance: 54.3
click at [728, 378] on p "3:30 PM" at bounding box center [759, 366] width 74 height 29
copy p "3:30 PM"
click at [854, 33] on icon "close" at bounding box center [847, 41] width 17 height 17
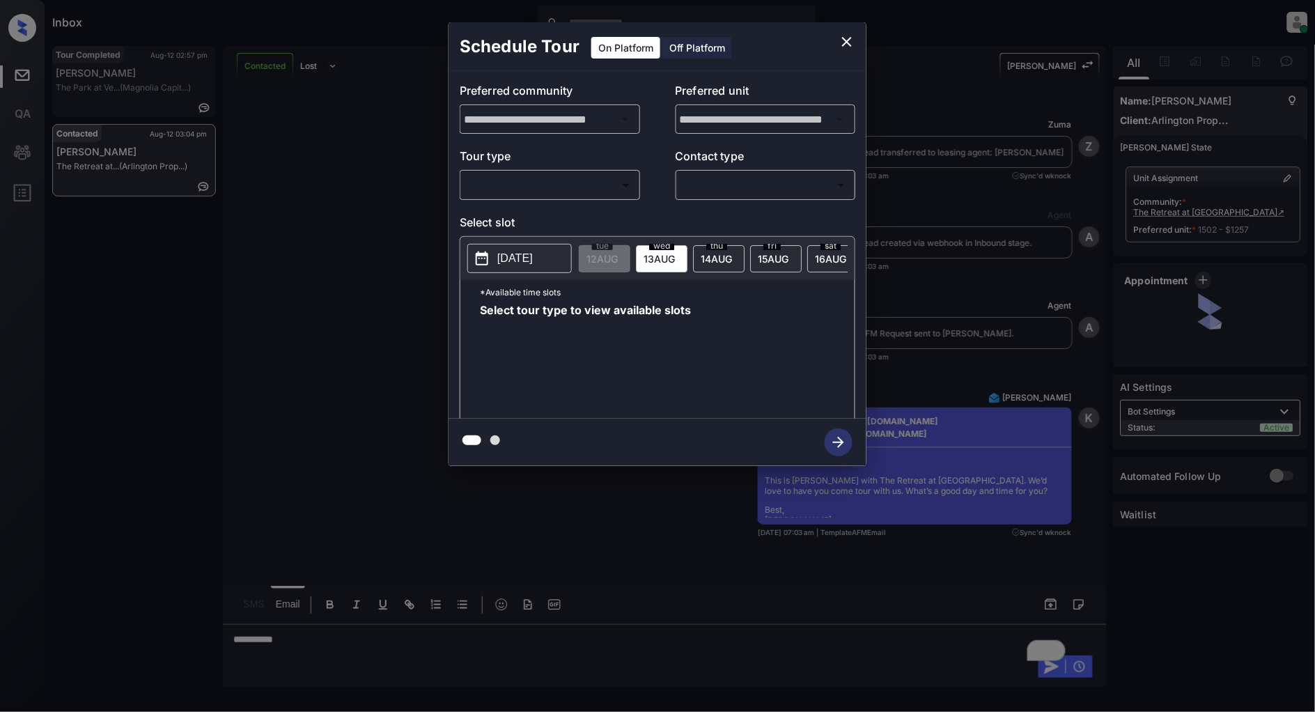
scroll to position [6173, 0]
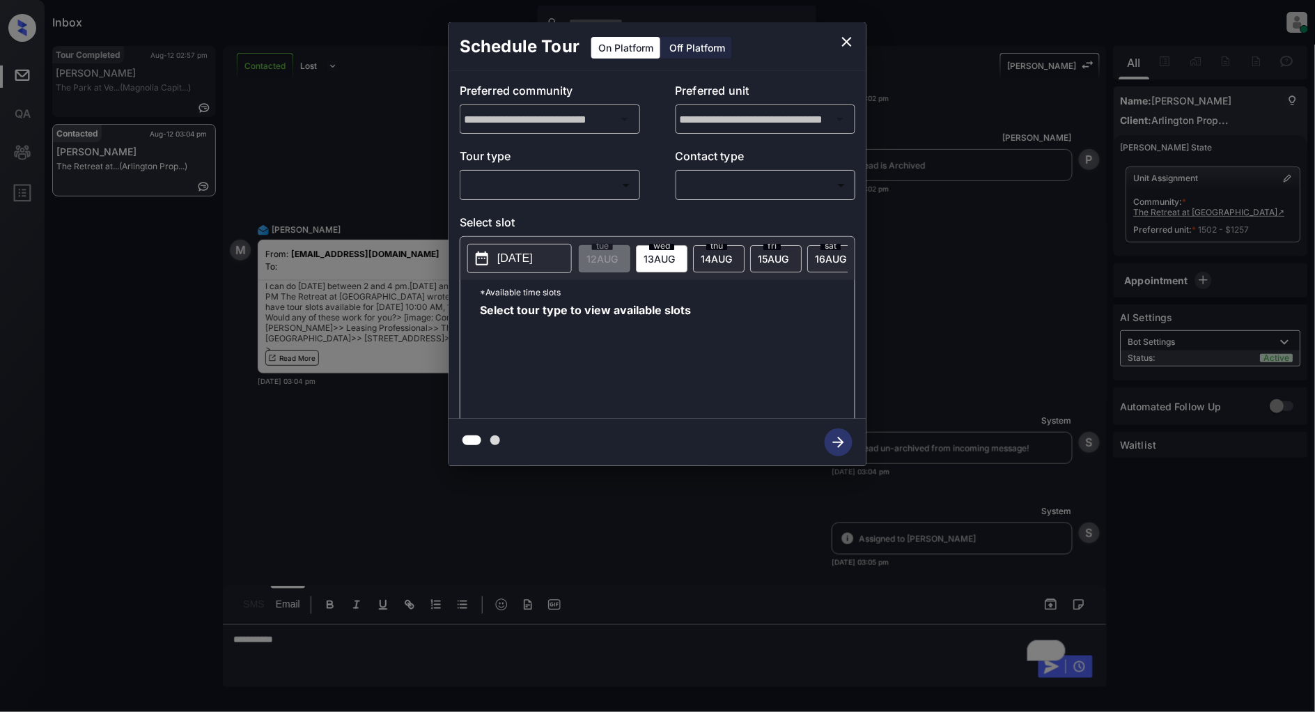
click at [610, 192] on body "Inbox [PERSON_NAME] Online Set yourself offline Set yourself on break Profile S…" at bounding box center [657, 356] width 1315 height 712
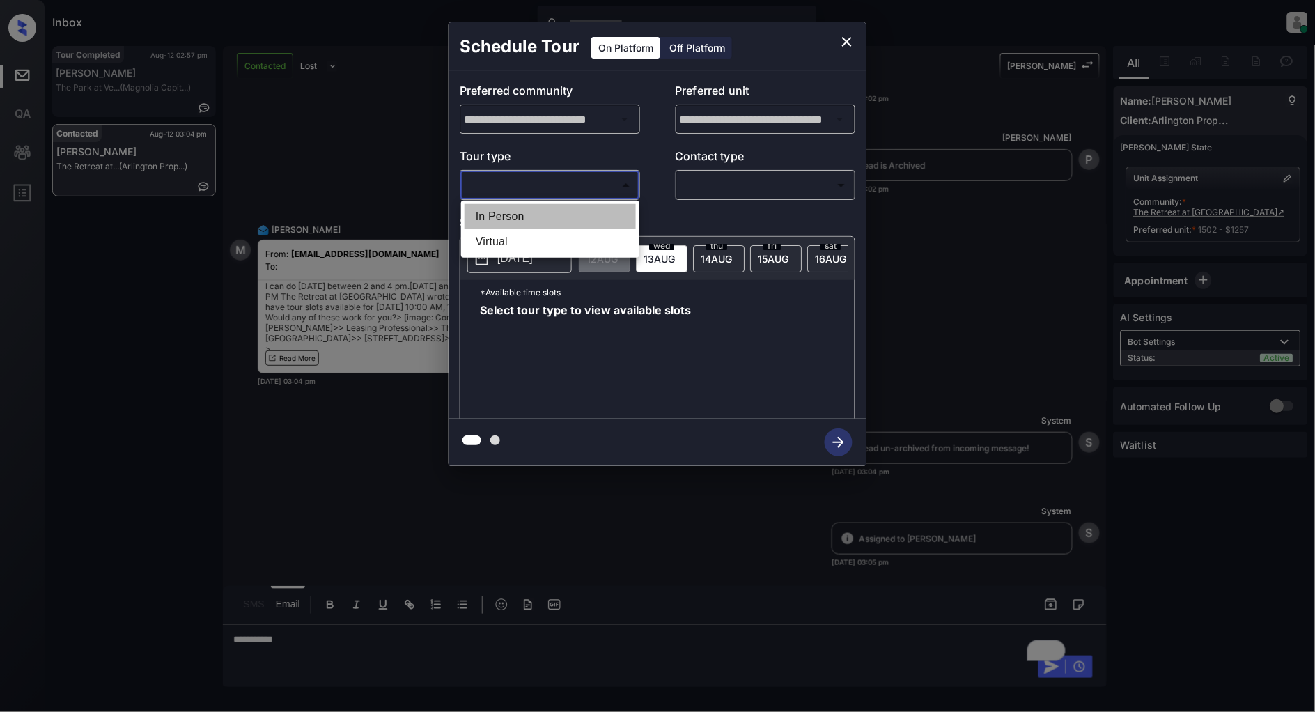
click at [538, 206] on li "In Person" at bounding box center [550, 216] width 171 height 25
type input "********"
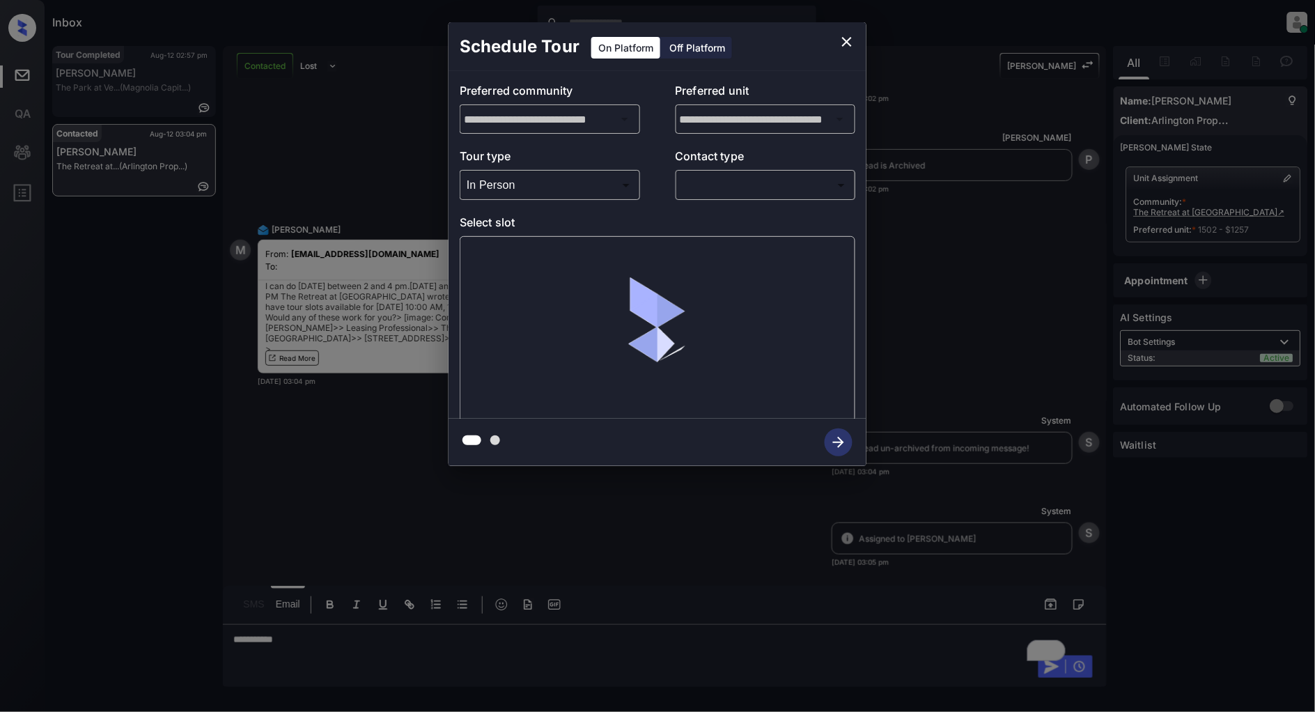
click at [743, 171] on div "​ ​" at bounding box center [766, 185] width 180 height 30
click at [739, 188] on body "Inbox [PERSON_NAME] Online Set yourself offline Set yourself on break Profile S…" at bounding box center [657, 356] width 1315 height 712
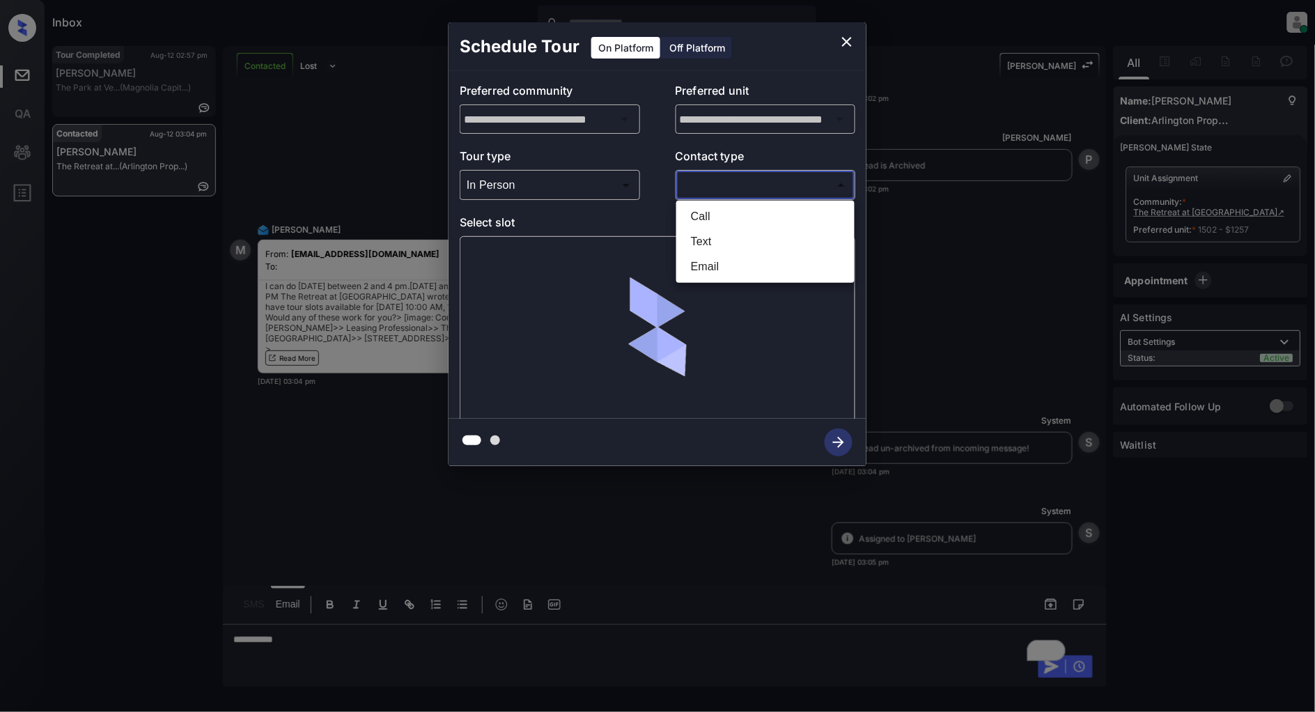
click at [697, 233] on li "Text" at bounding box center [765, 241] width 171 height 25
type input "****"
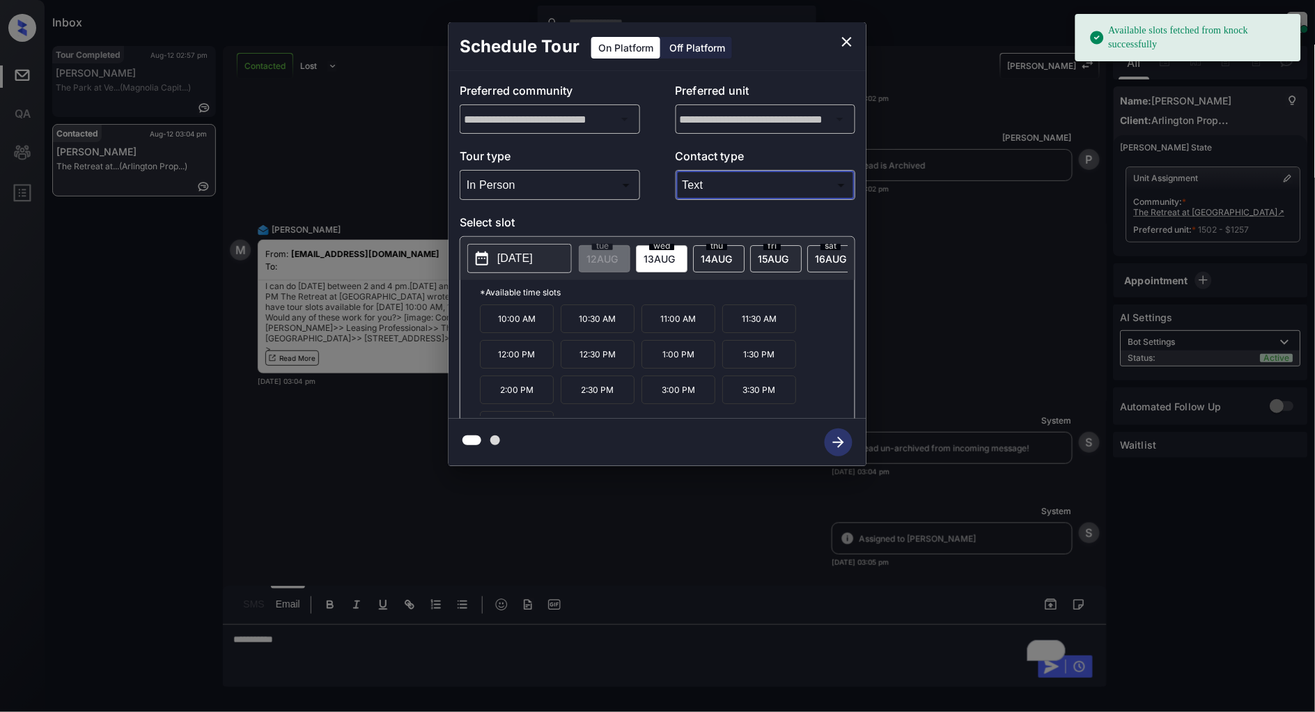
click at [618, 261] on span "14 AUG" at bounding box center [602, 259] width 31 height 12
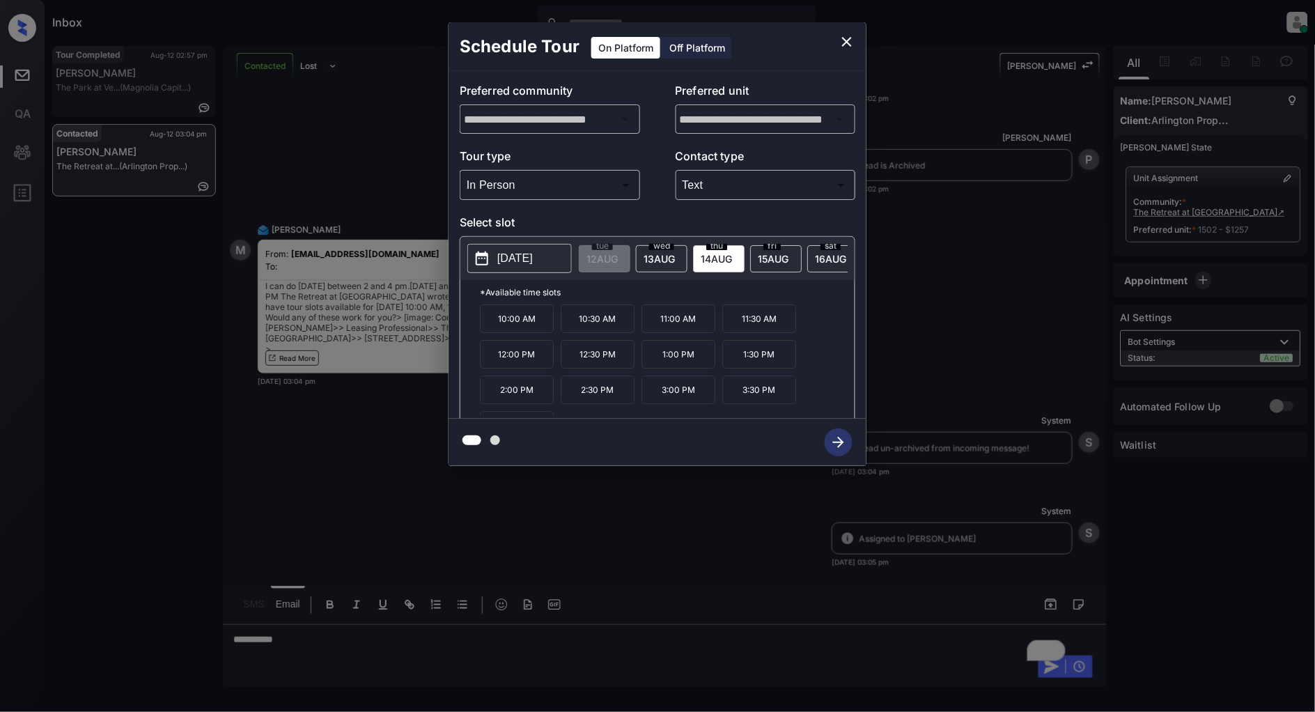
scroll to position [24, 0]
drag, startPoint x: 543, startPoint y: 376, endPoint x: 428, endPoint y: 376, distance: 115.6
click at [428, 376] on div "**********" at bounding box center [657, 244] width 1315 height 488
copy p "2:00 PM"
drag, startPoint x: 697, startPoint y: 377, endPoint x: 657, endPoint y: 381, distance: 39.9
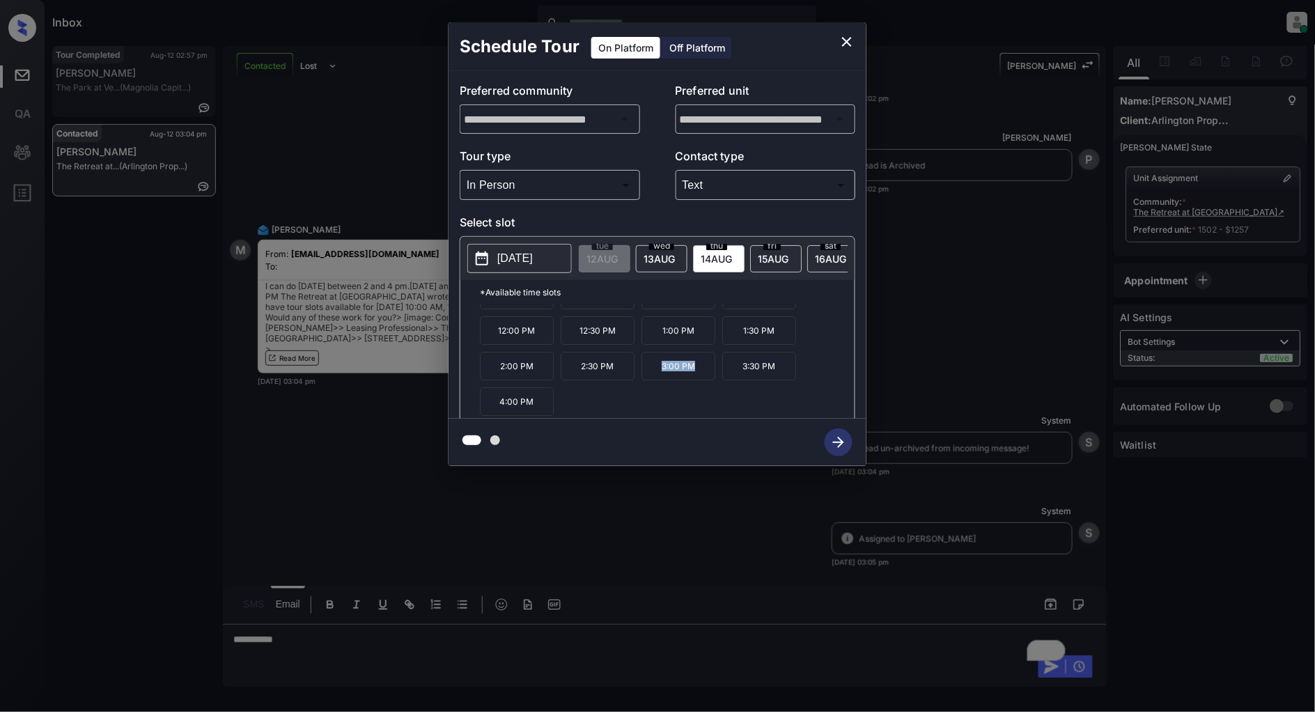
click at [657, 380] on p "3:00 PM" at bounding box center [679, 366] width 74 height 29
copy p "3:00 PM"
drag, startPoint x: 787, startPoint y: 376, endPoint x: 740, endPoint y: 377, distance: 47.4
click at [740, 377] on p "3:30 PM" at bounding box center [759, 366] width 74 height 29
copy p "3:30 PM"
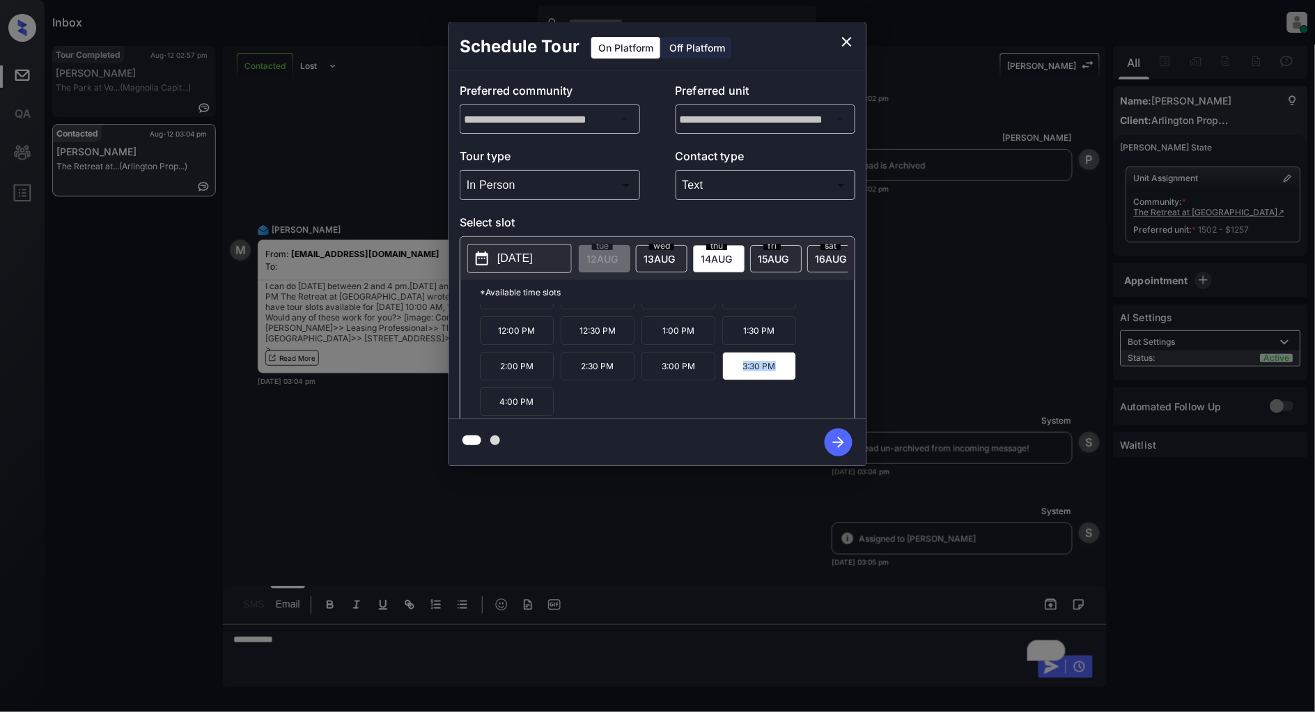
click at [857, 40] on button "close" at bounding box center [847, 42] width 28 height 28
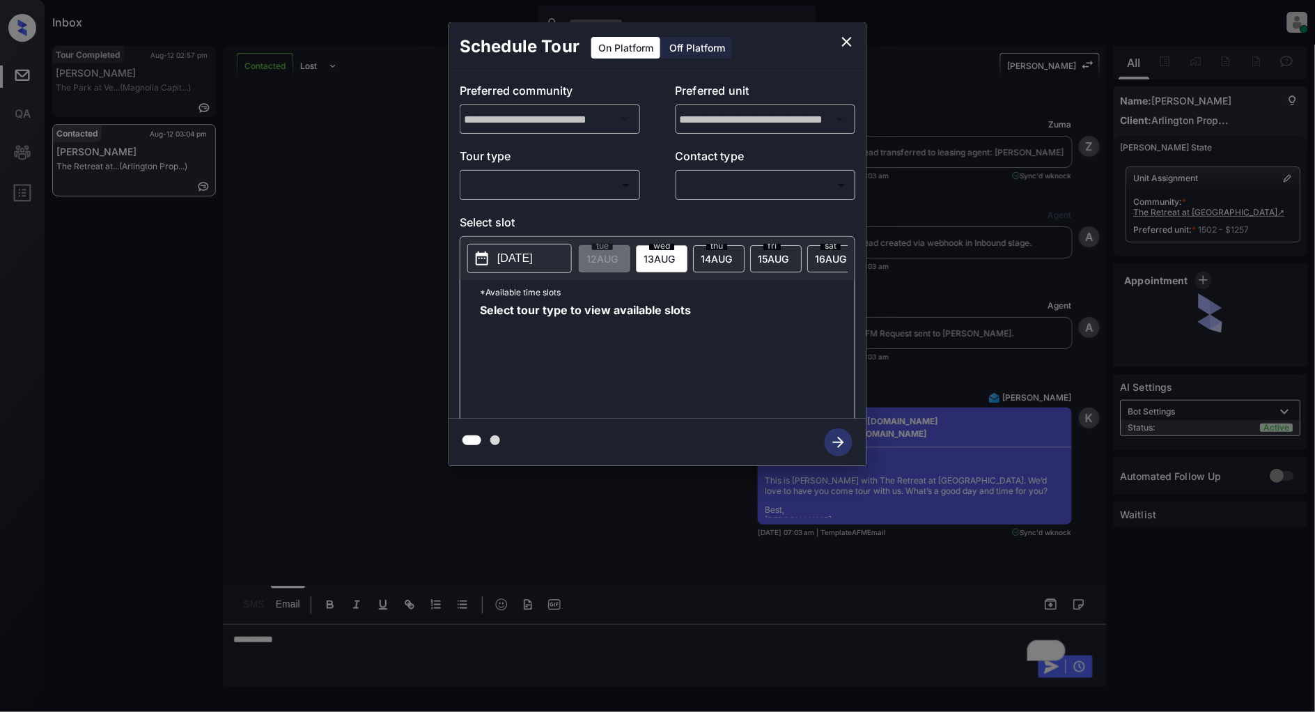
scroll to position [6703, 0]
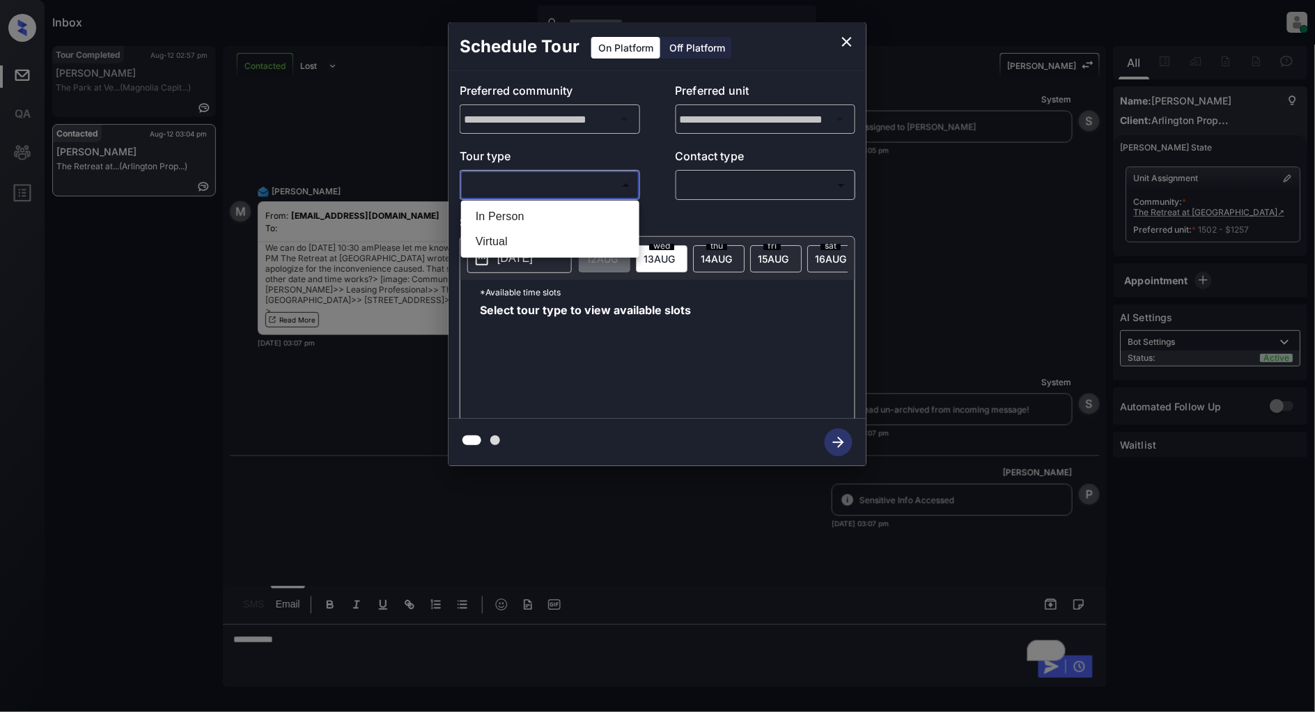
click at [580, 187] on body "Inbox [PERSON_NAME] Online Set yourself offline Set yourself on break Profile S…" at bounding box center [657, 356] width 1315 height 712
click at [547, 212] on li "In Person" at bounding box center [550, 216] width 171 height 25
type input "********"
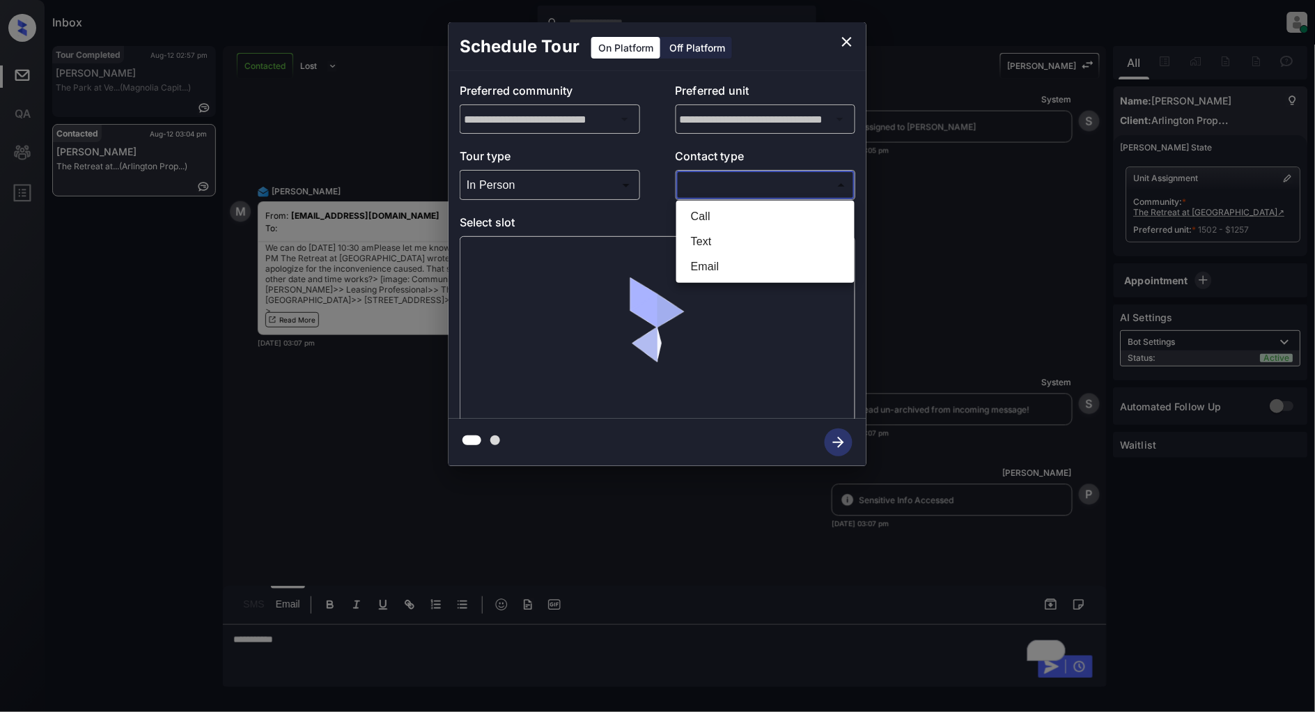
click at [748, 187] on body "Inbox [PERSON_NAME] Online Set yourself offline Set yourself on break Profile S…" at bounding box center [657, 356] width 1315 height 712
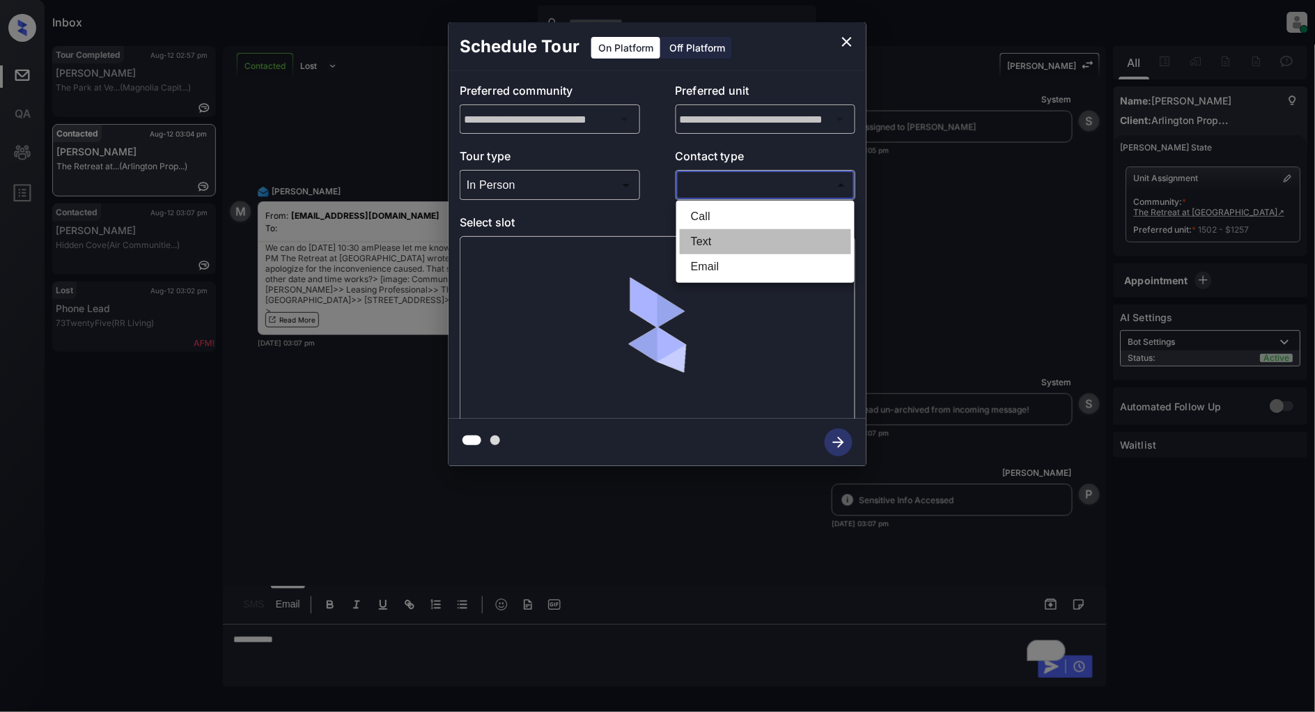
click at [732, 232] on li "Text" at bounding box center [765, 241] width 171 height 25
type input "****"
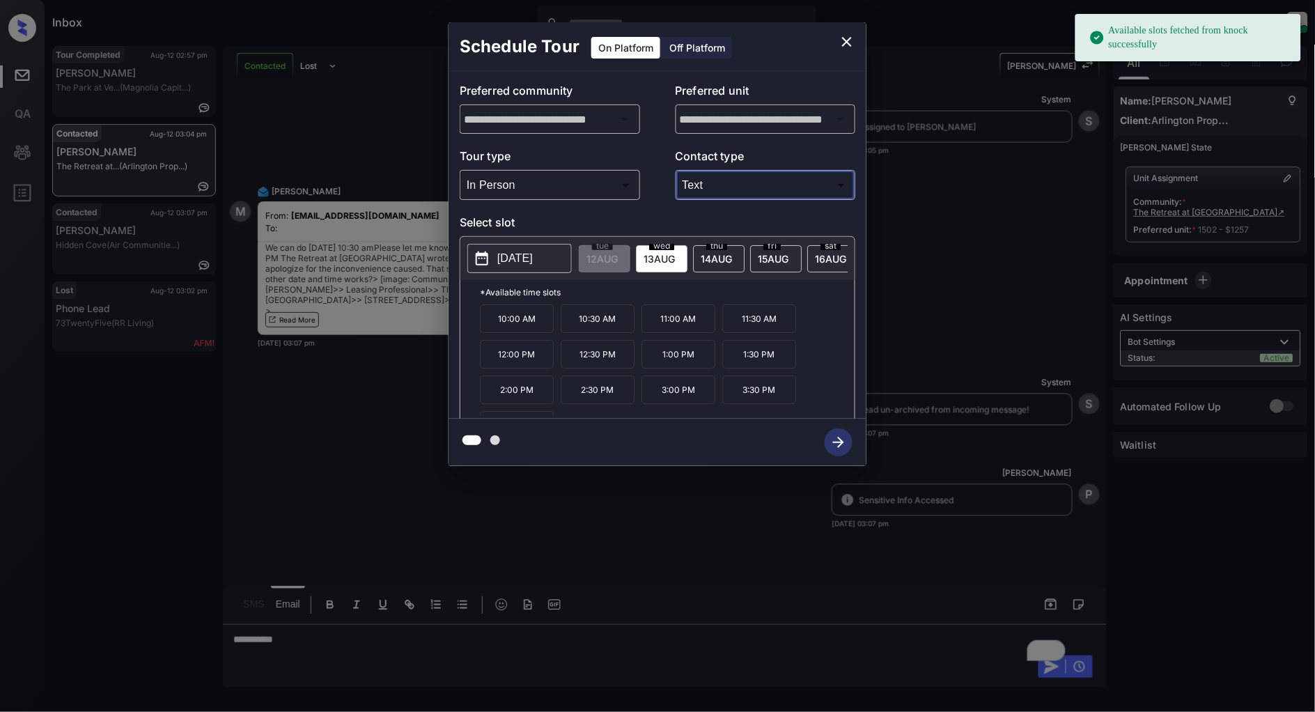
click at [618, 253] on span "[DATE]" at bounding box center [602, 259] width 31 height 12
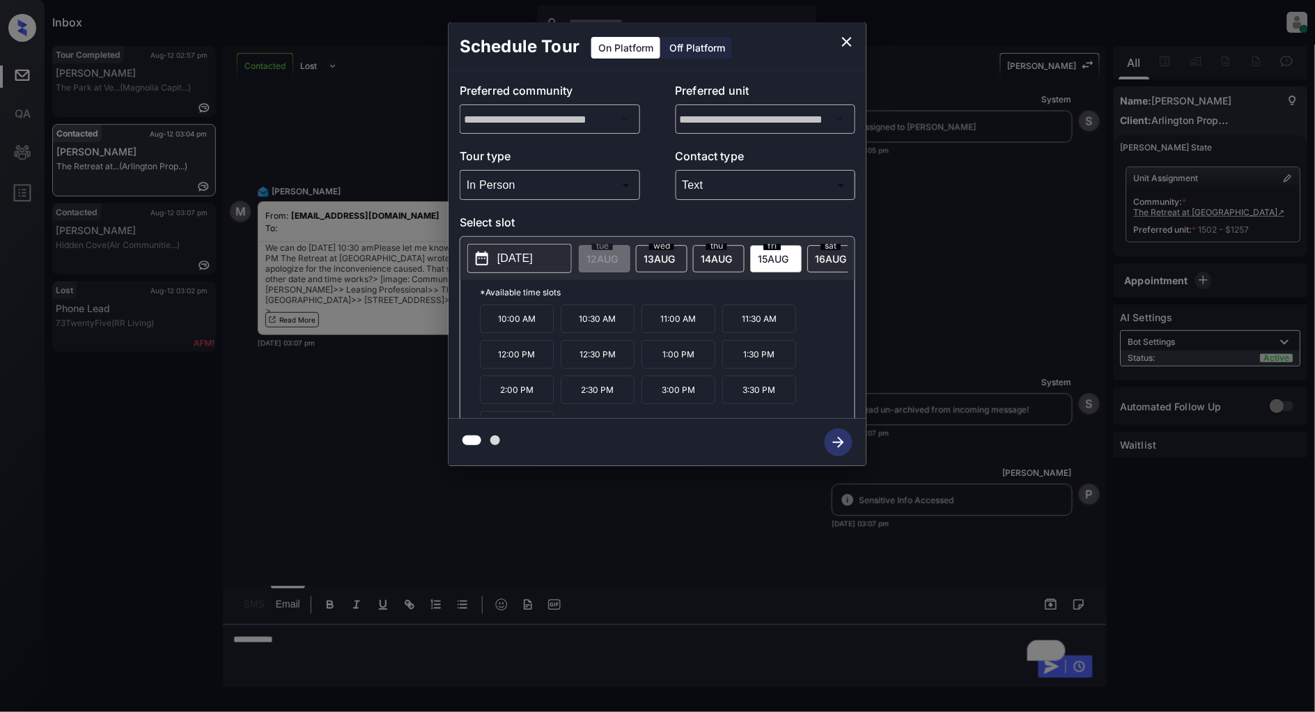
click at [600, 331] on p "10:30 AM" at bounding box center [598, 318] width 74 height 29
click at [846, 444] on icon "button" at bounding box center [839, 442] width 28 height 28
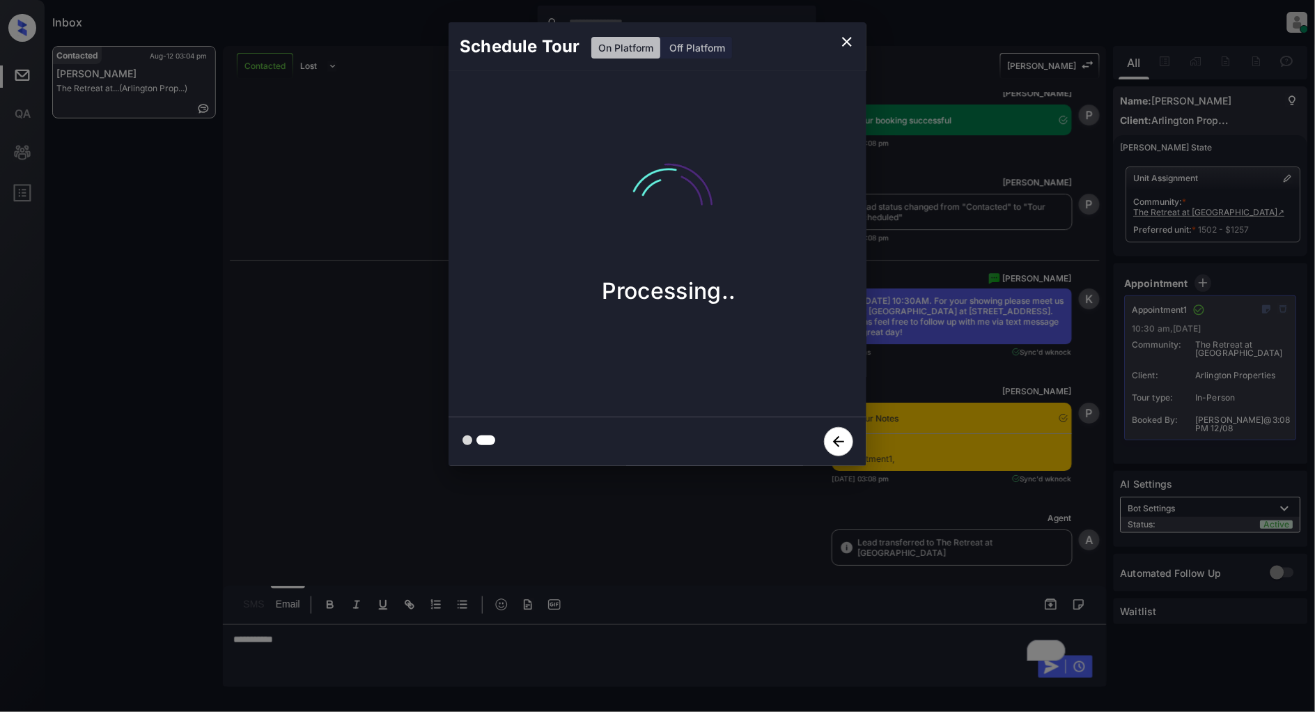
scroll to position [7218, 0]
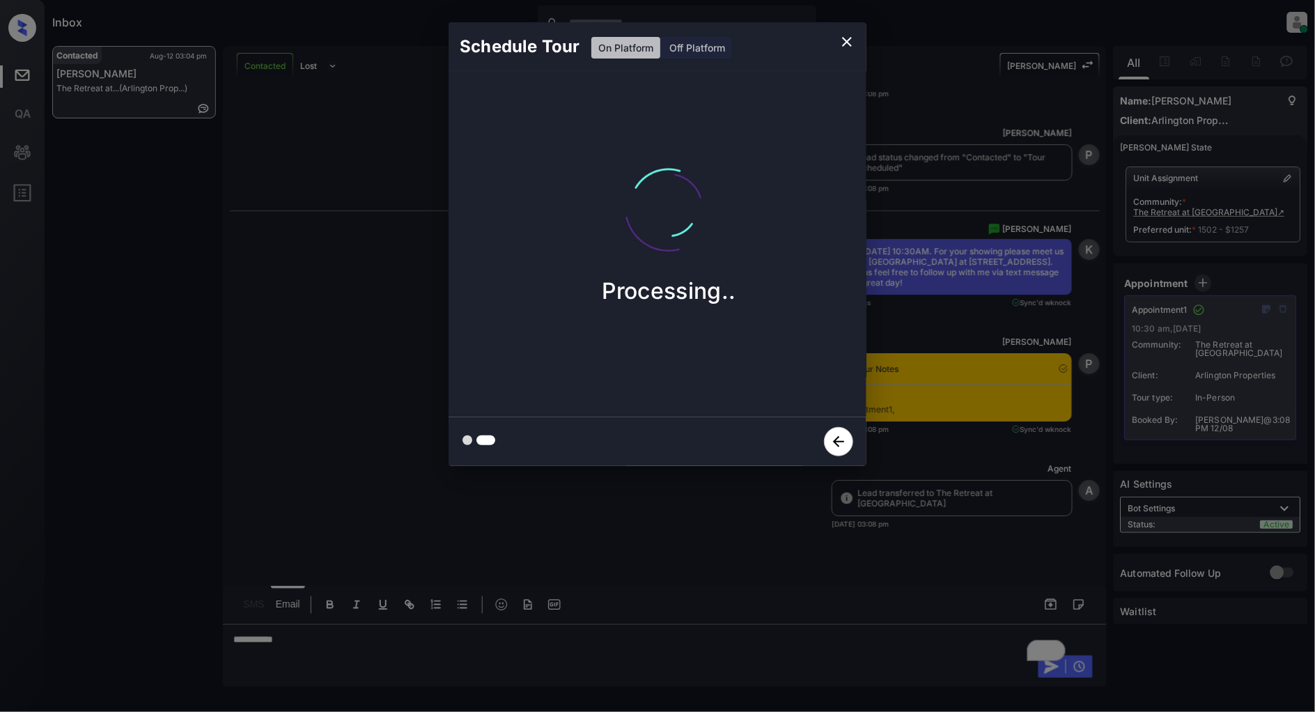
click at [848, 43] on icon "close" at bounding box center [847, 42] width 10 height 10
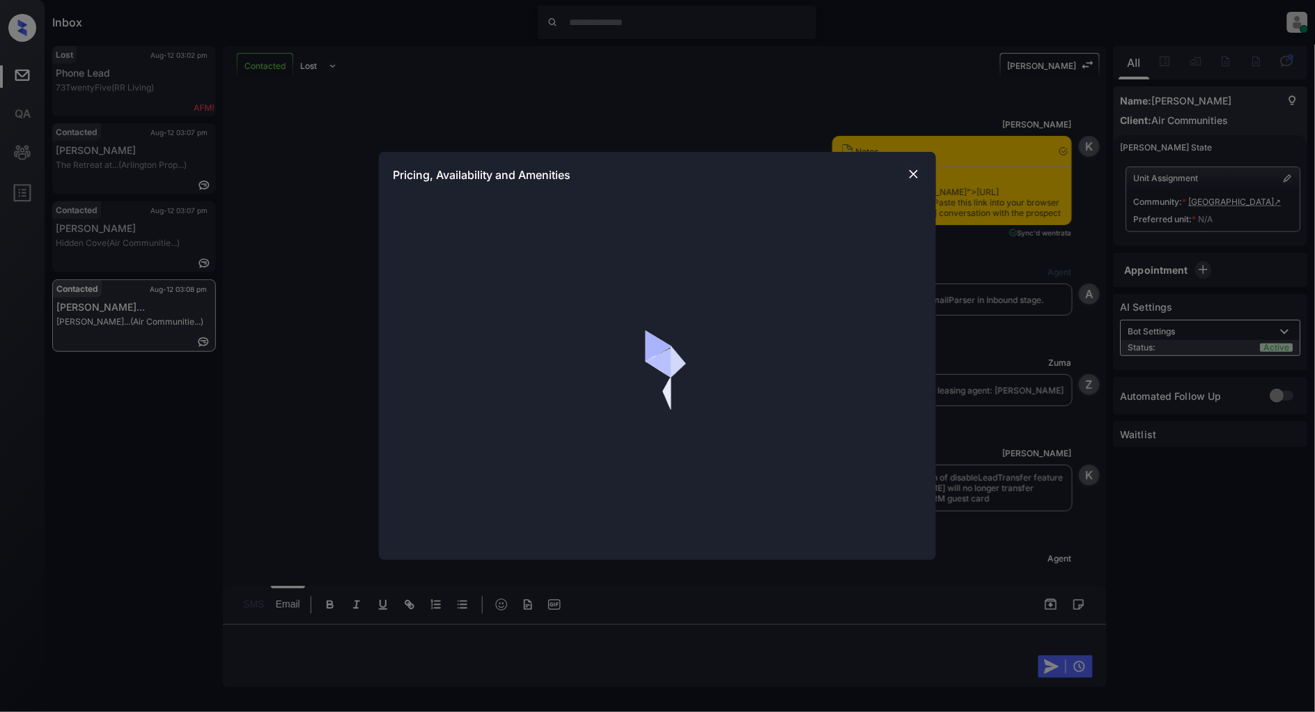
scroll to position [2886, 0]
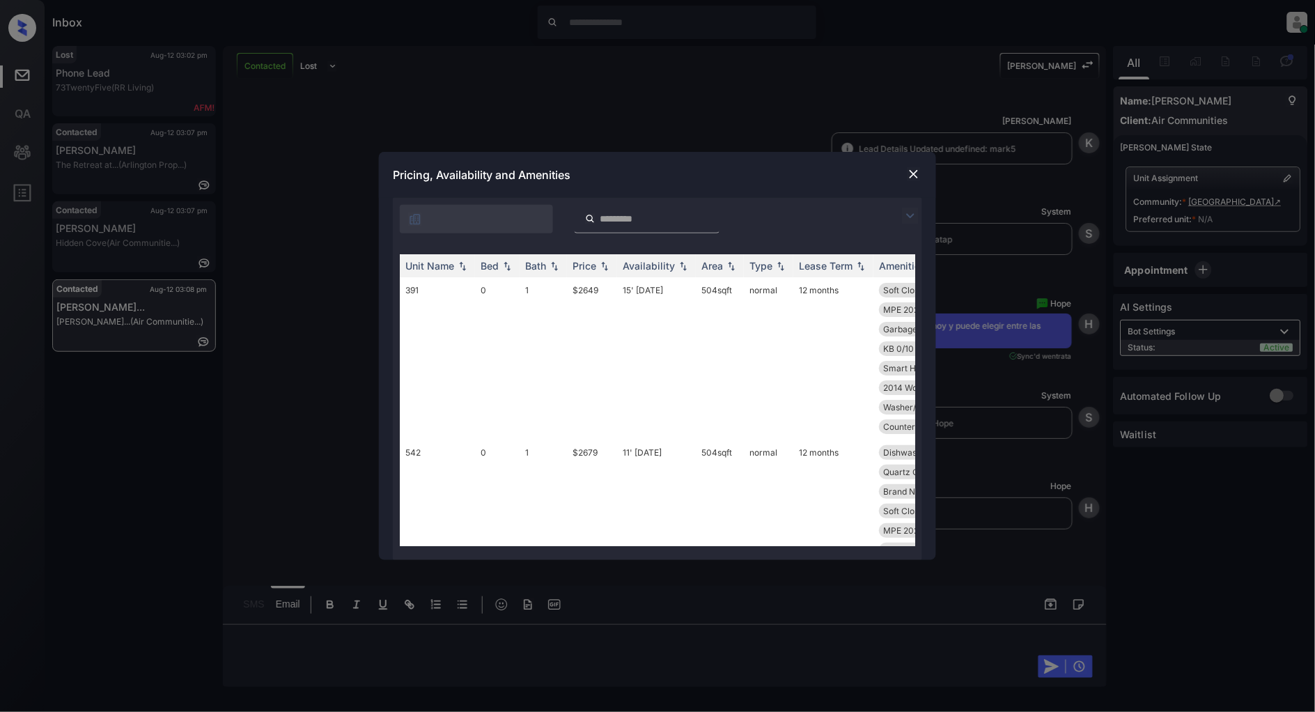
click at [916, 212] on img at bounding box center [910, 216] width 17 height 17
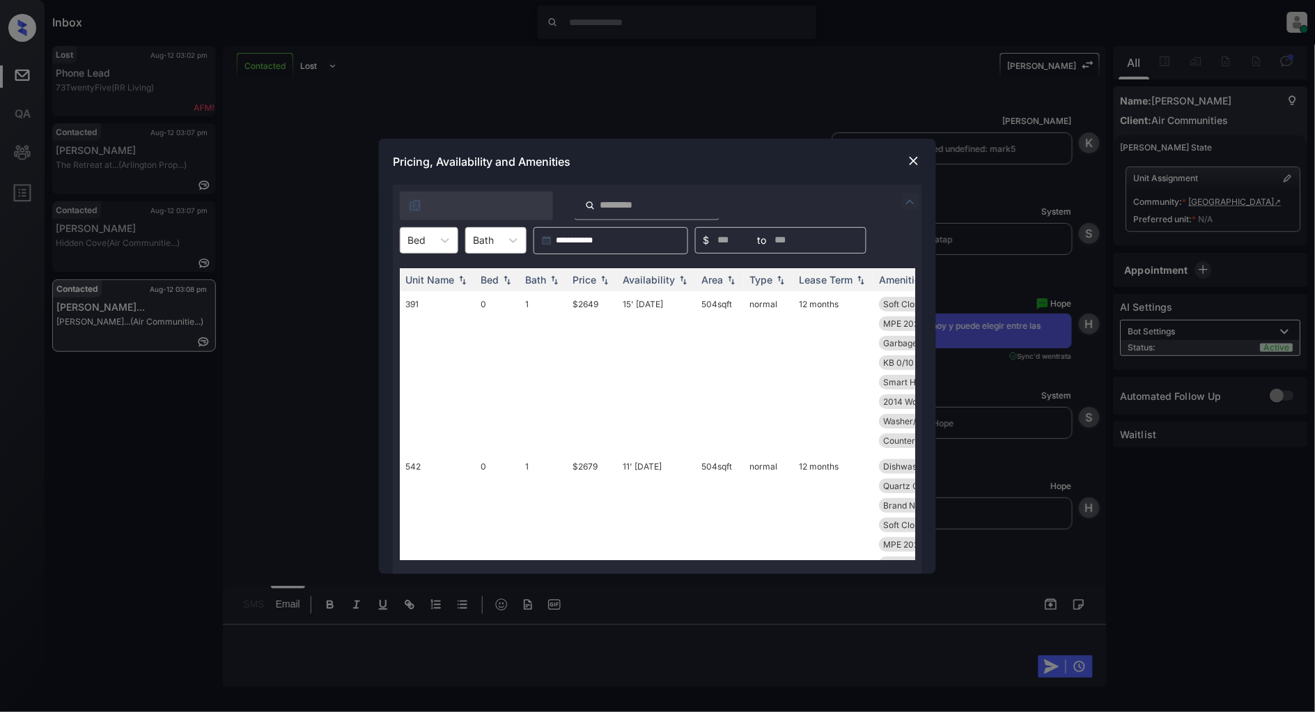
click at [419, 234] on div at bounding box center [417, 240] width 18 height 15
click at [421, 318] on div "2" at bounding box center [429, 324] width 59 height 25
click at [601, 282] on img at bounding box center [605, 279] width 14 height 10
click at [602, 283] on img at bounding box center [605, 279] width 14 height 10
drag, startPoint x: 609, startPoint y: 304, endPoint x: 531, endPoint y: 304, distance: 78.0
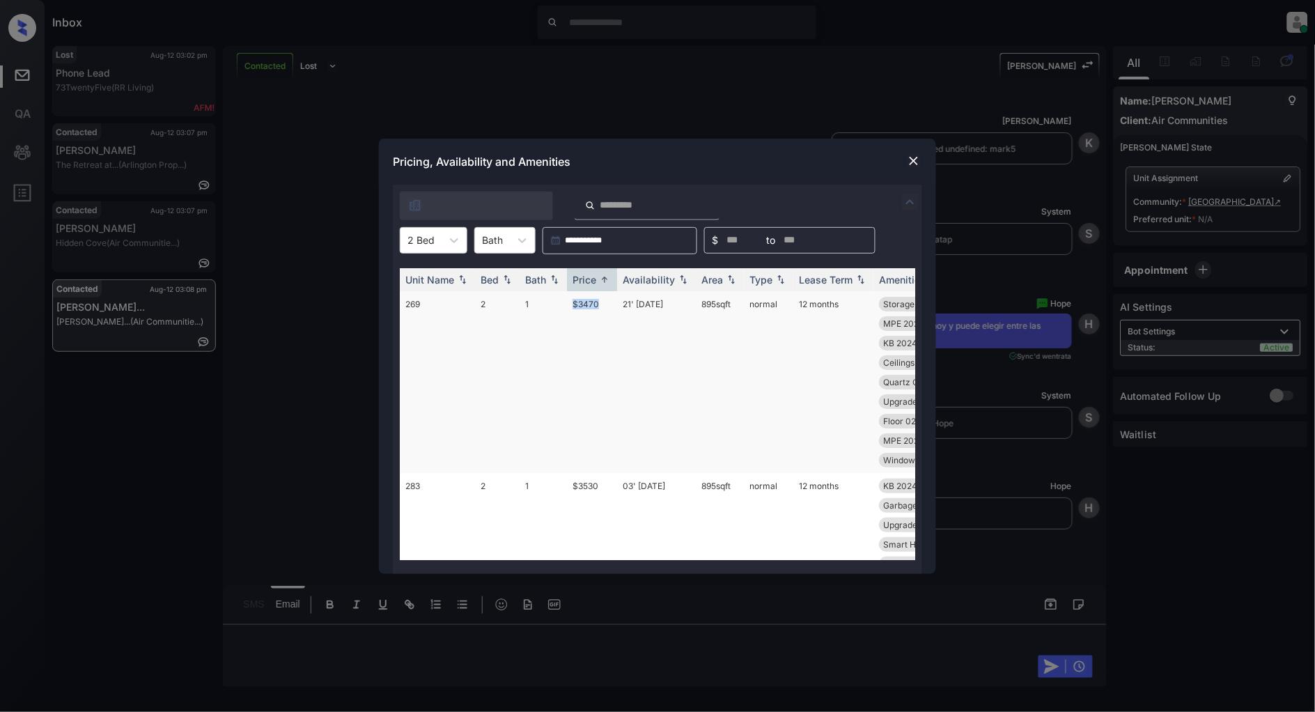
click at [531, 304] on tr "269 2 1 $3470 21' [DATE] 895 sqft normal 12 months Storage Exterio... Upgrade 2…" at bounding box center [764, 382] width 728 height 182
copy tr "$3470"
click at [913, 164] on img at bounding box center [914, 161] width 14 height 14
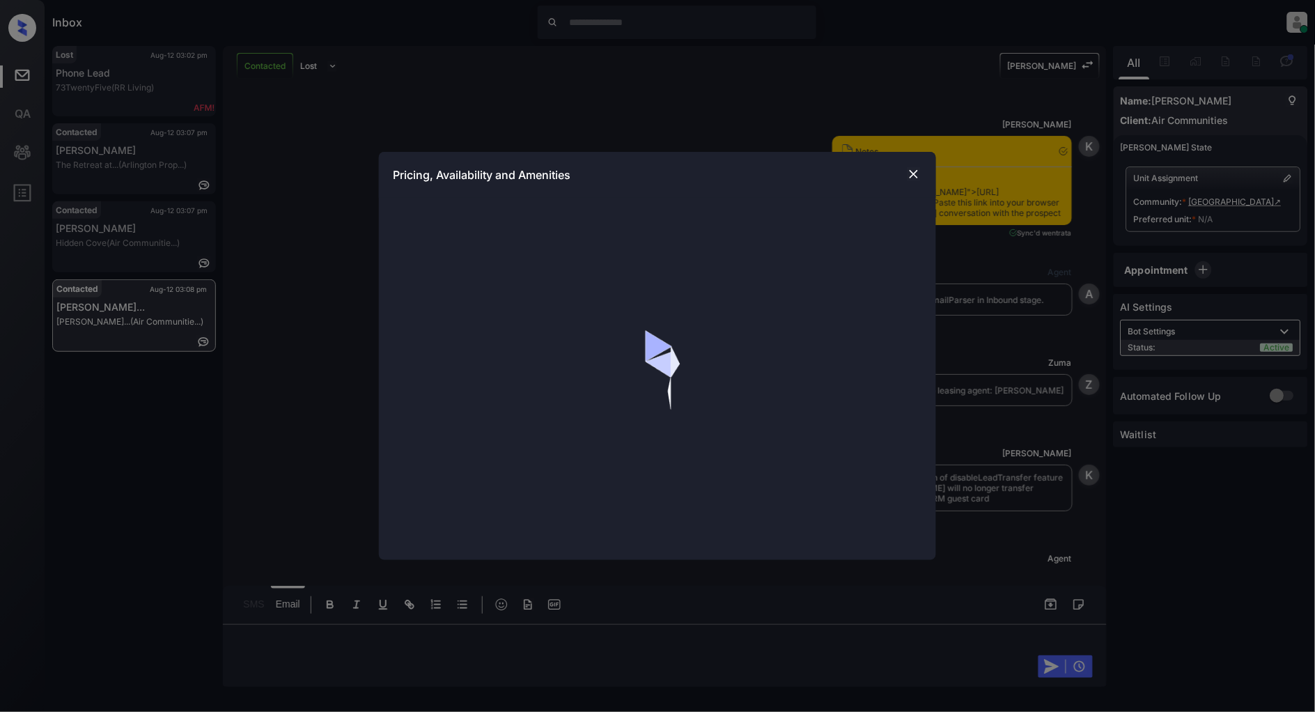
scroll to position [7066, 0]
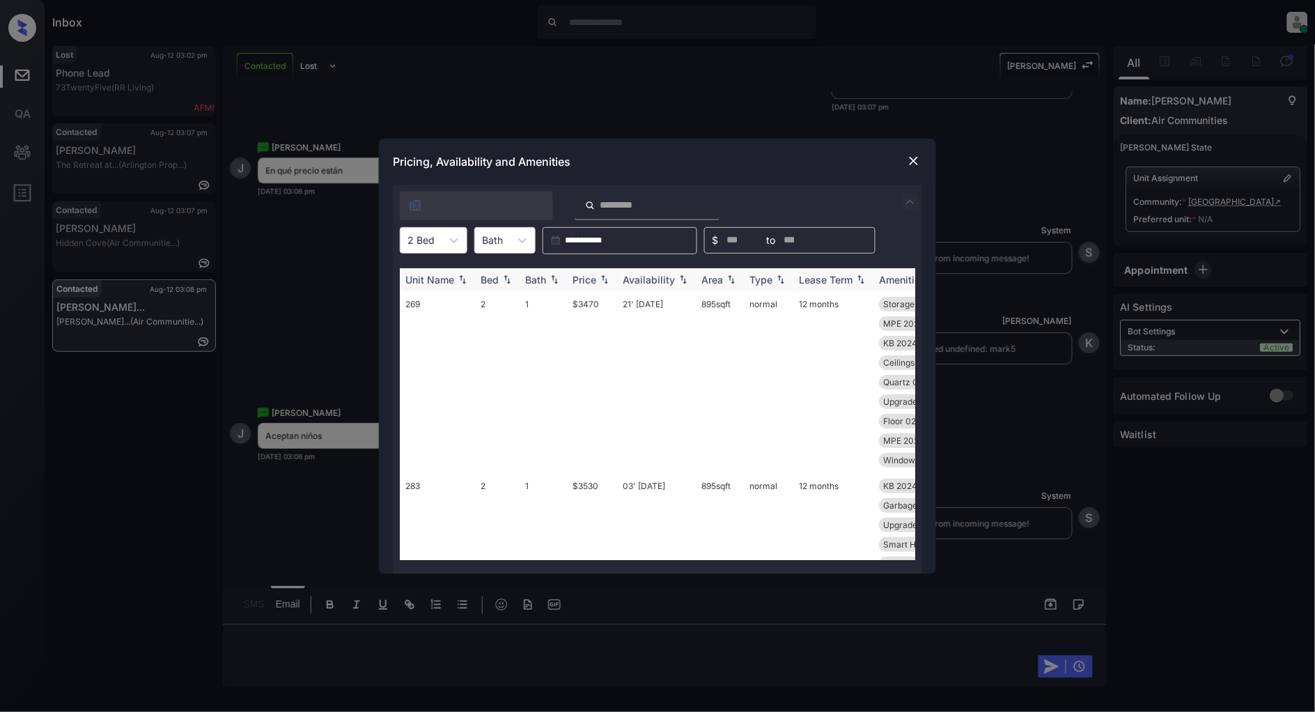
click at [608, 284] on div "Price" at bounding box center [592, 280] width 39 height 12
click at [608, 284] on img at bounding box center [605, 279] width 14 height 10
drag, startPoint x: 607, startPoint y: 300, endPoint x: 547, endPoint y: 300, distance: 59.9
click at [547, 300] on tr "269 2 1 $3470 21' May 25 895 sqft normal 12 months Storage Exterio... Upgrade 2…" at bounding box center [764, 382] width 728 height 182
copy tr "$3470"
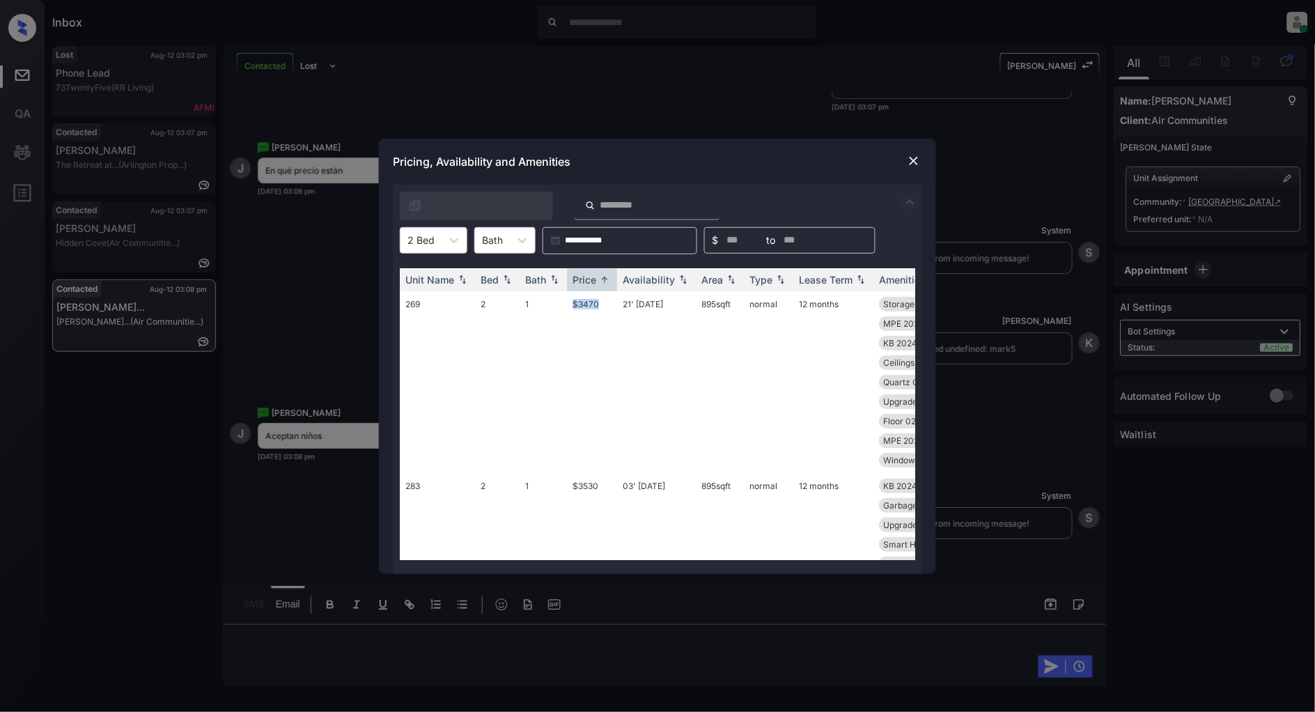
click at [911, 155] on img at bounding box center [914, 161] width 14 height 14
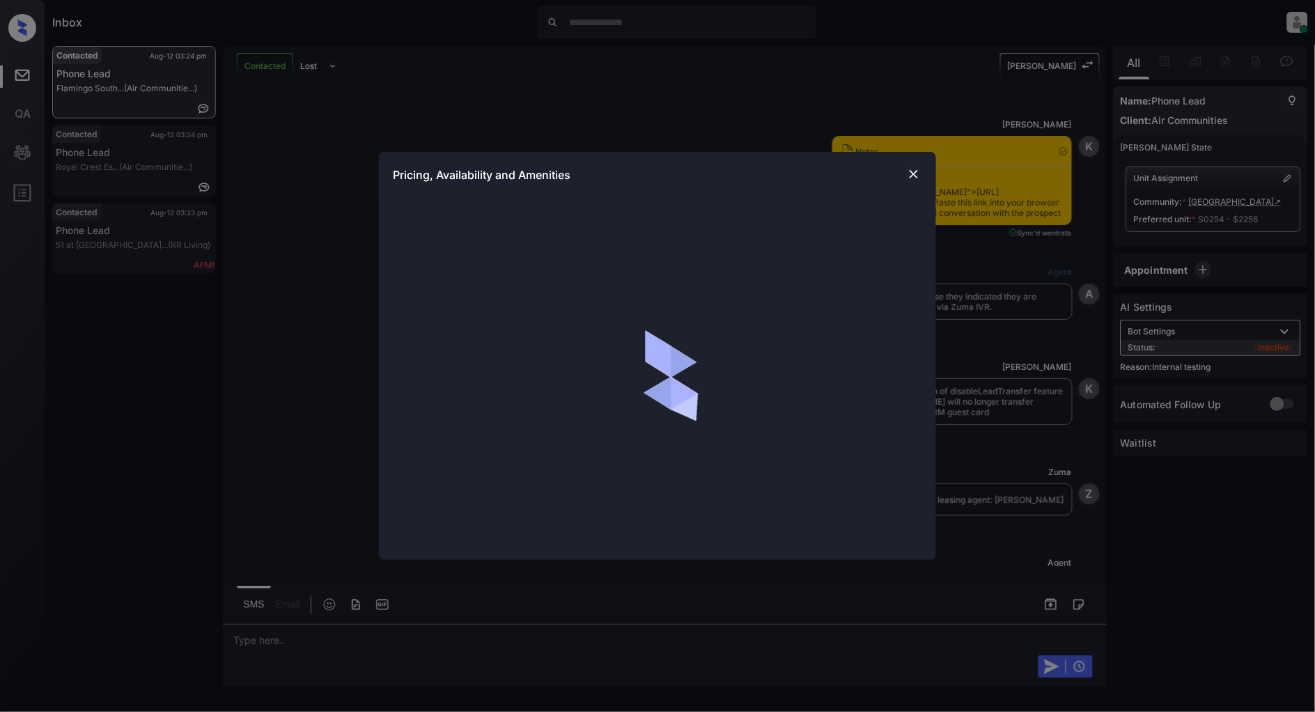
scroll to position [3570, 0]
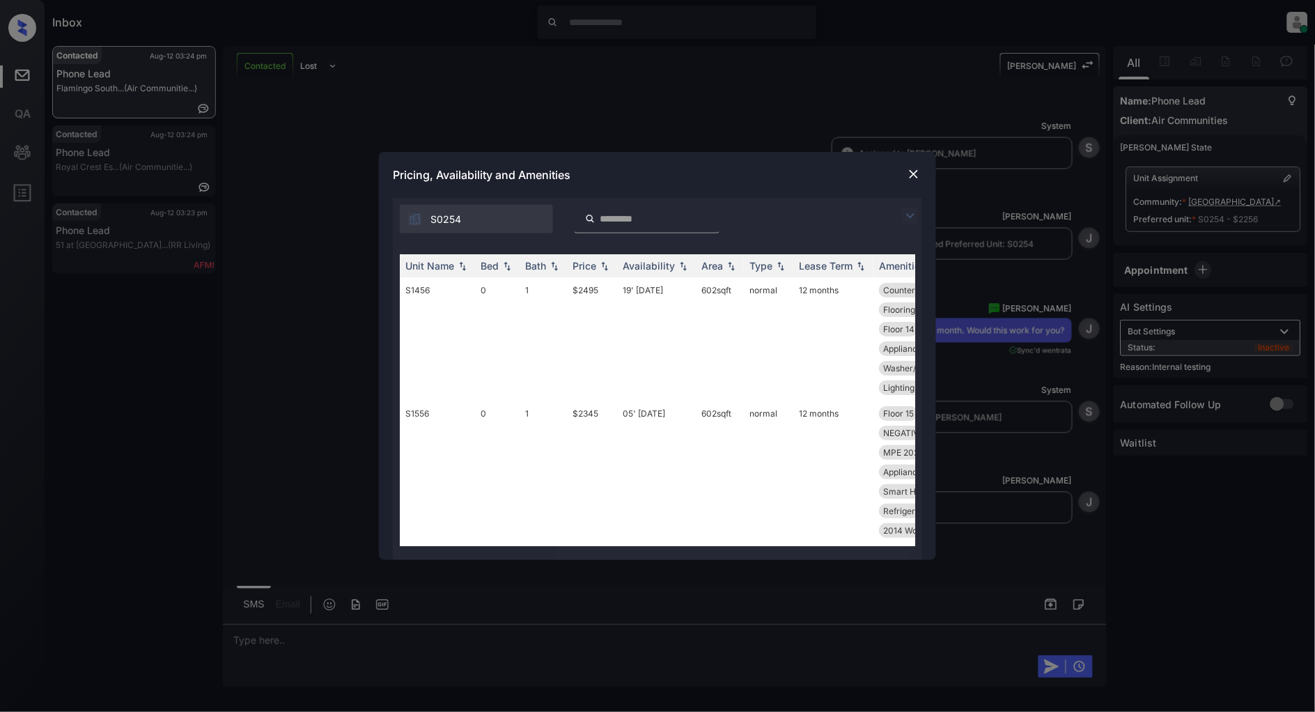
click at [904, 216] on img at bounding box center [910, 216] width 17 height 17
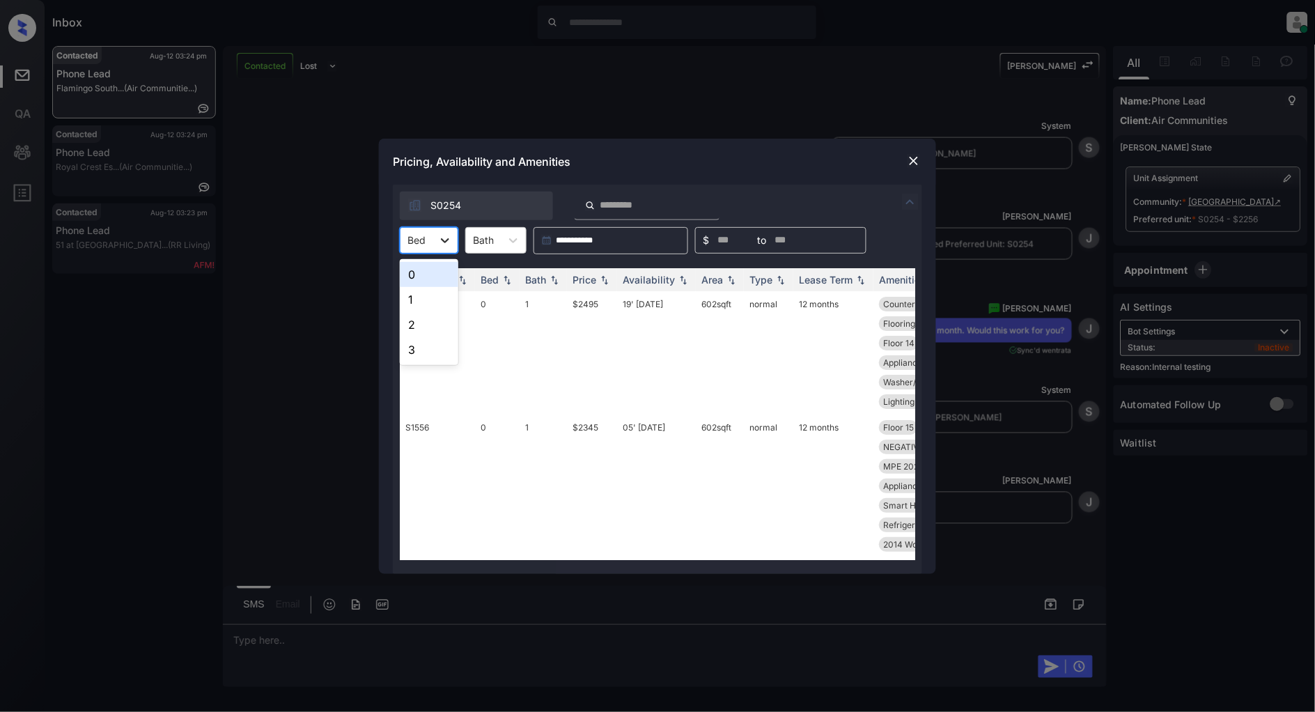
click at [449, 233] on icon at bounding box center [445, 240] width 14 height 14
click at [433, 296] on div "1" at bounding box center [429, 299] width 59 height 25
click at [603, 279] on img at bounding box center [605, 279] width 14 height 10
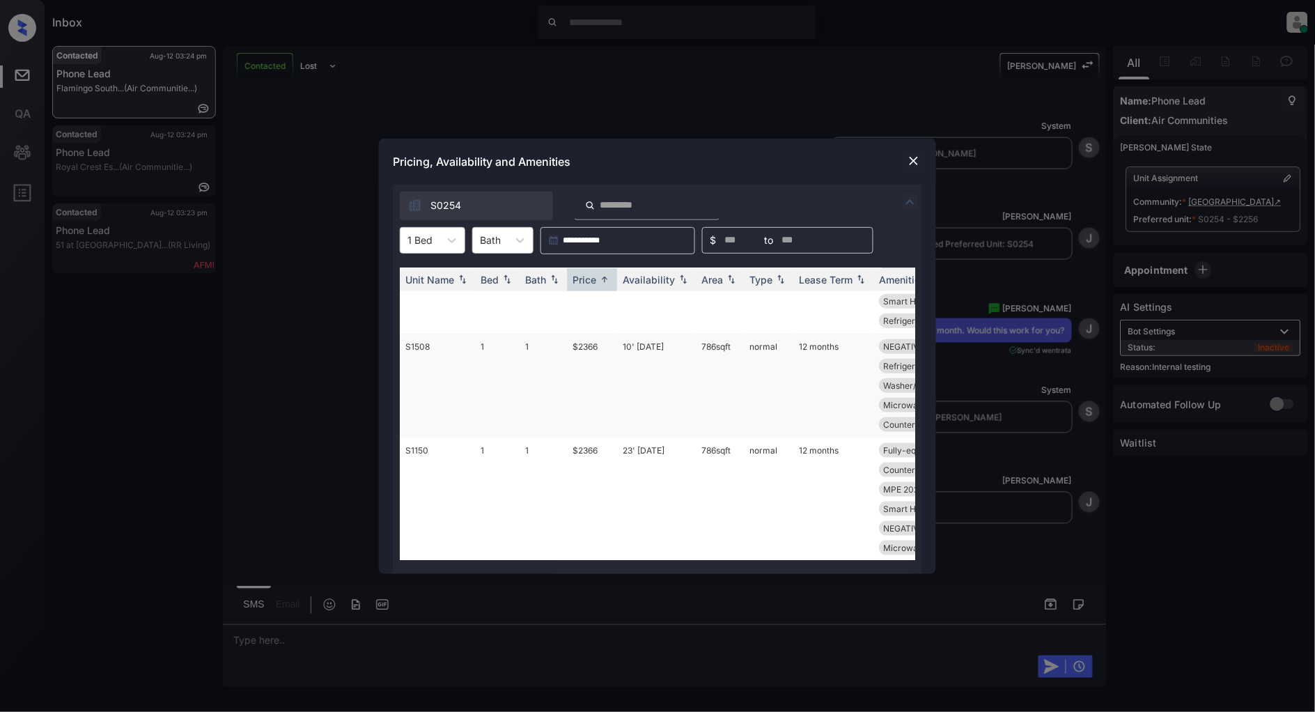
scroll to position [387, 0]
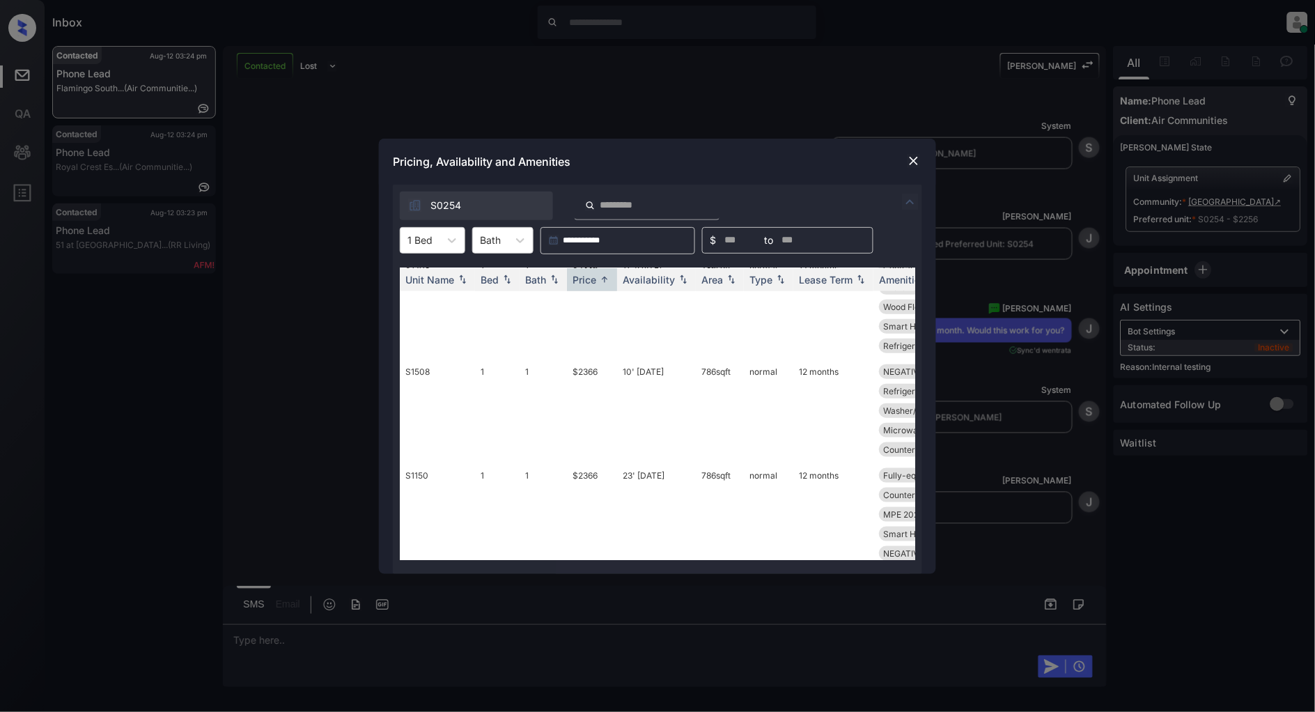
click at [911, 161] on img at bounding box center [914, 161] width 14 height 14
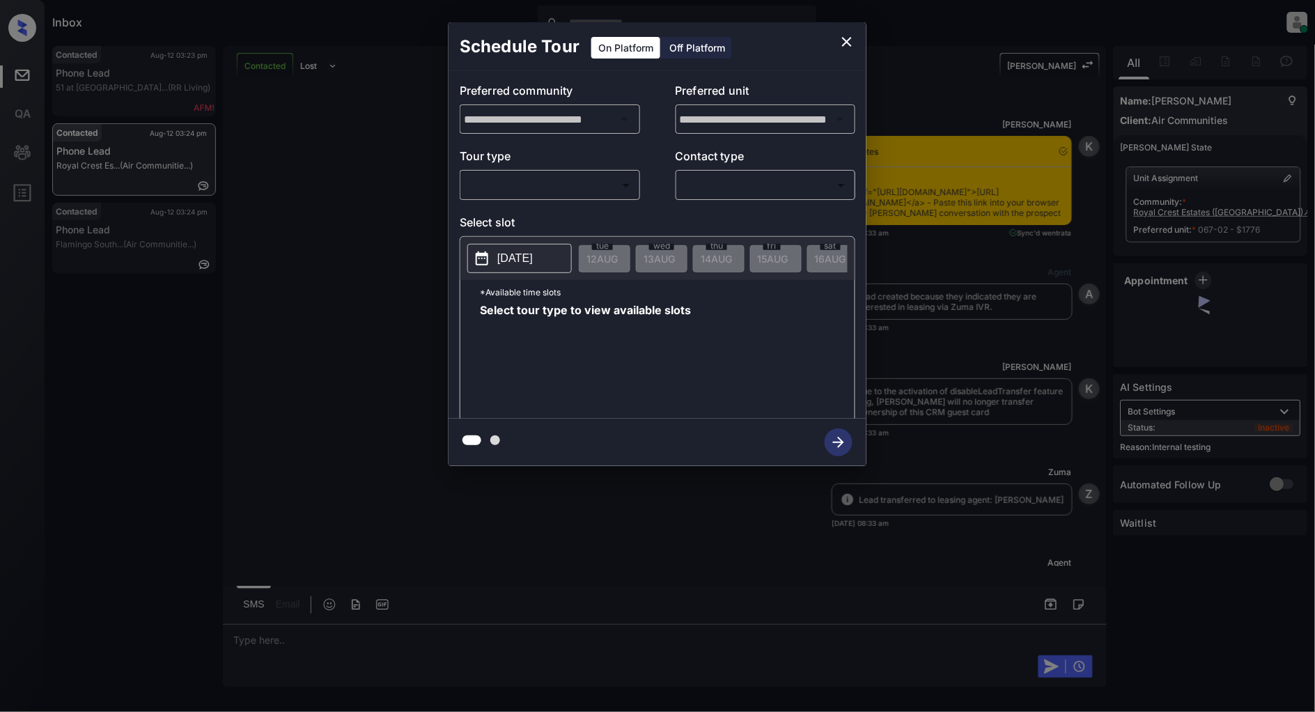
scroll to position [5890, 0]
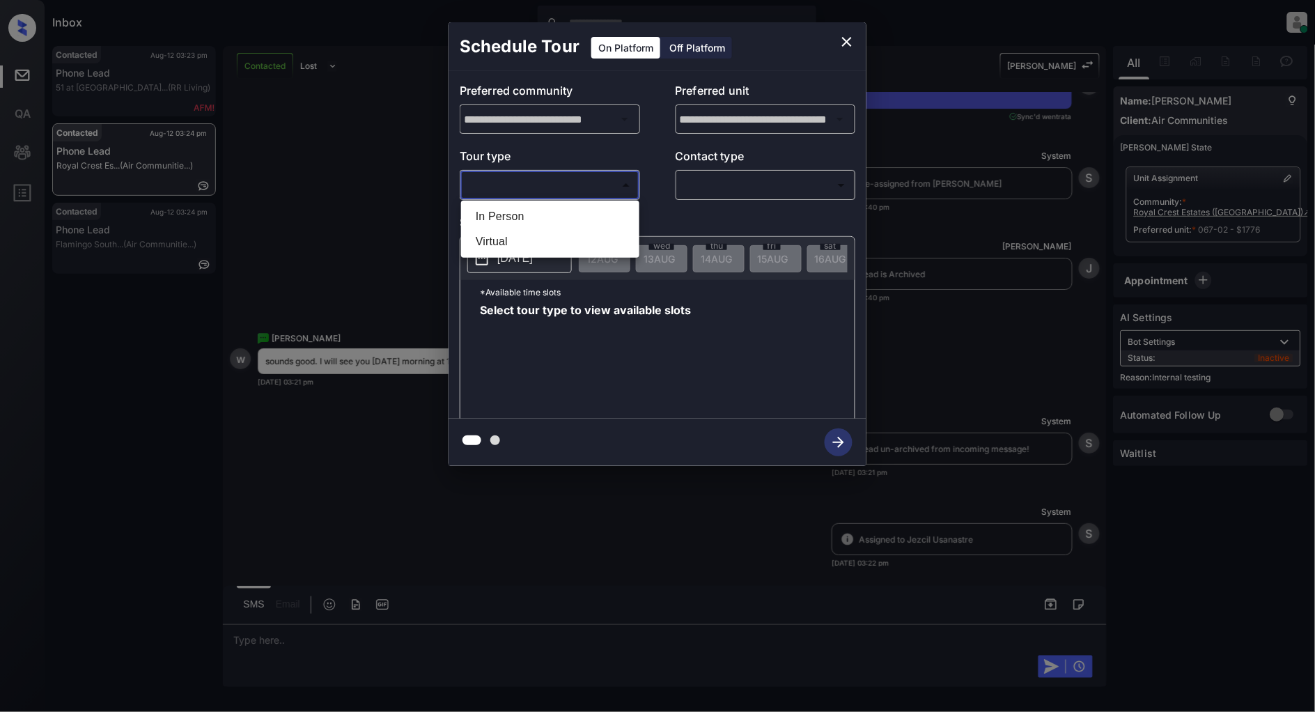
click at [539, 180] on body "Inbox Patrick Deasis Online Set yourself offline Set yourself on break Profile …" at bounding box center [657, 356] width 1315 height 712
click at [474, 220] on li "In Person" at bounding box center [550, 216] width 171 height 25
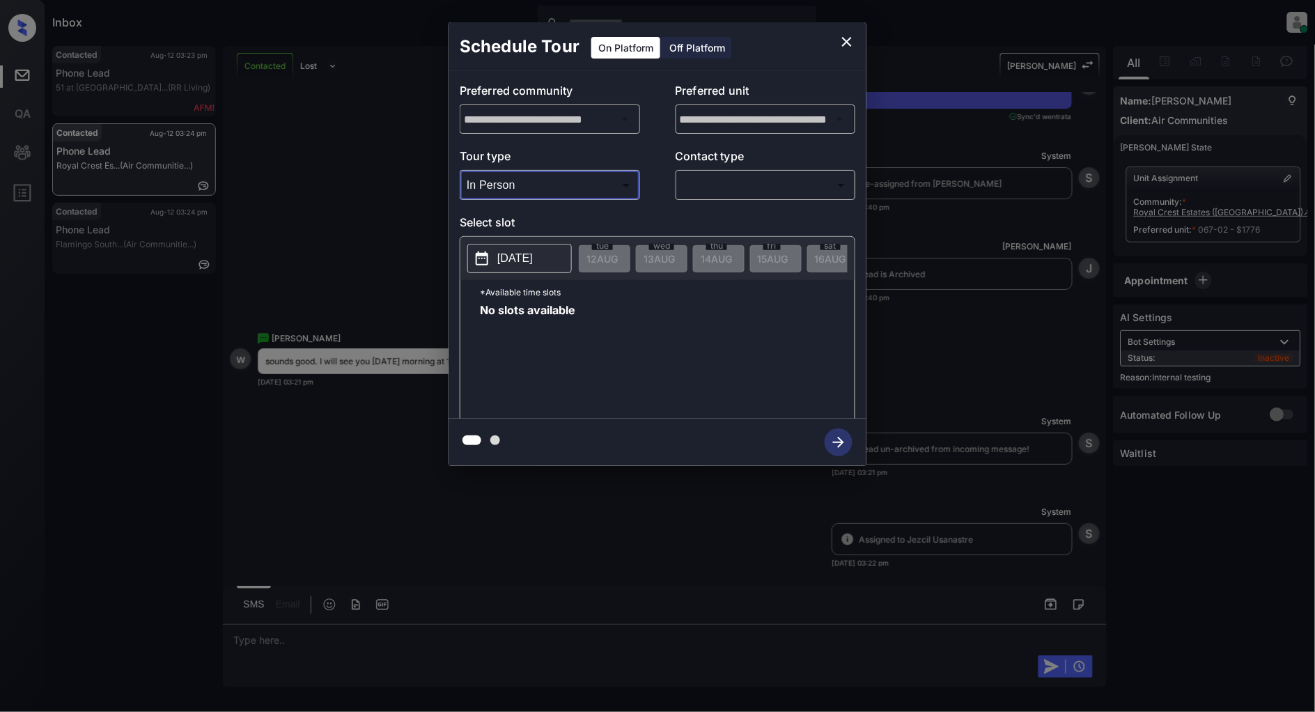
type input "********"
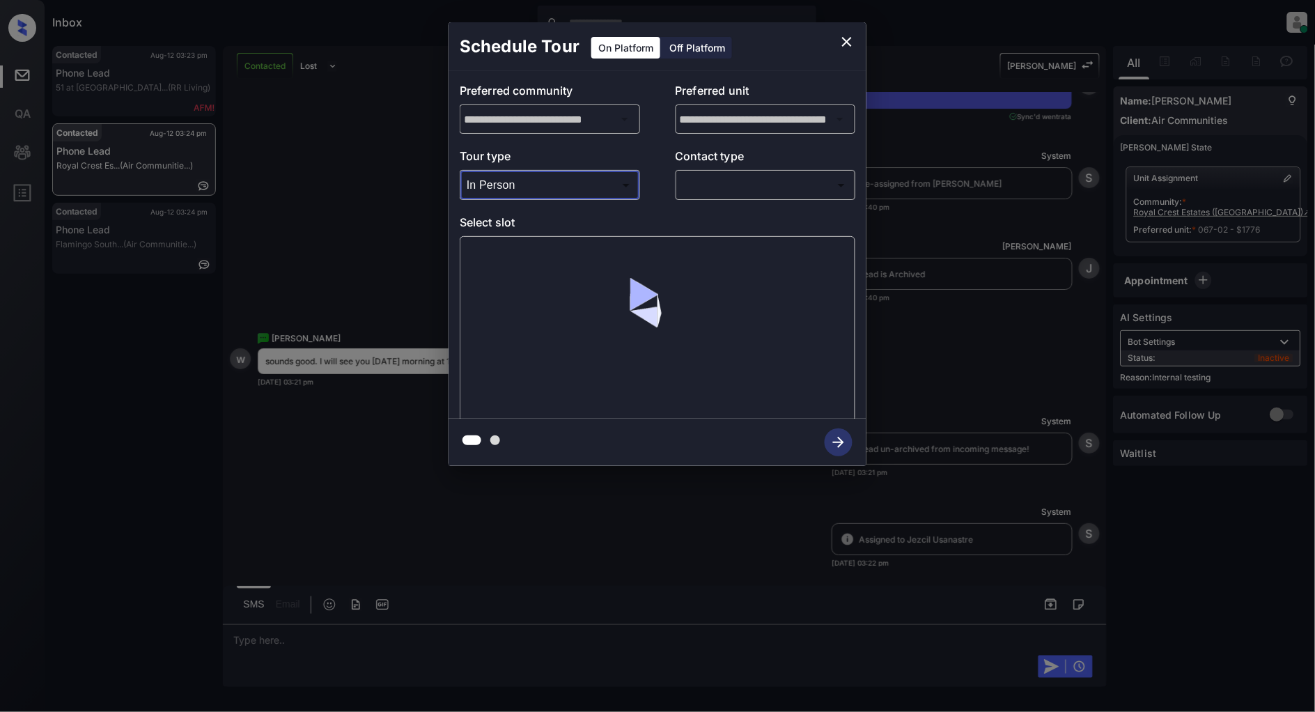
click at [721, 192] on body "Inbox Patrick Deasis Online Set yourself offline Set yourself on break Profile …" at bounding box center [657, 356] width 1315 height 712
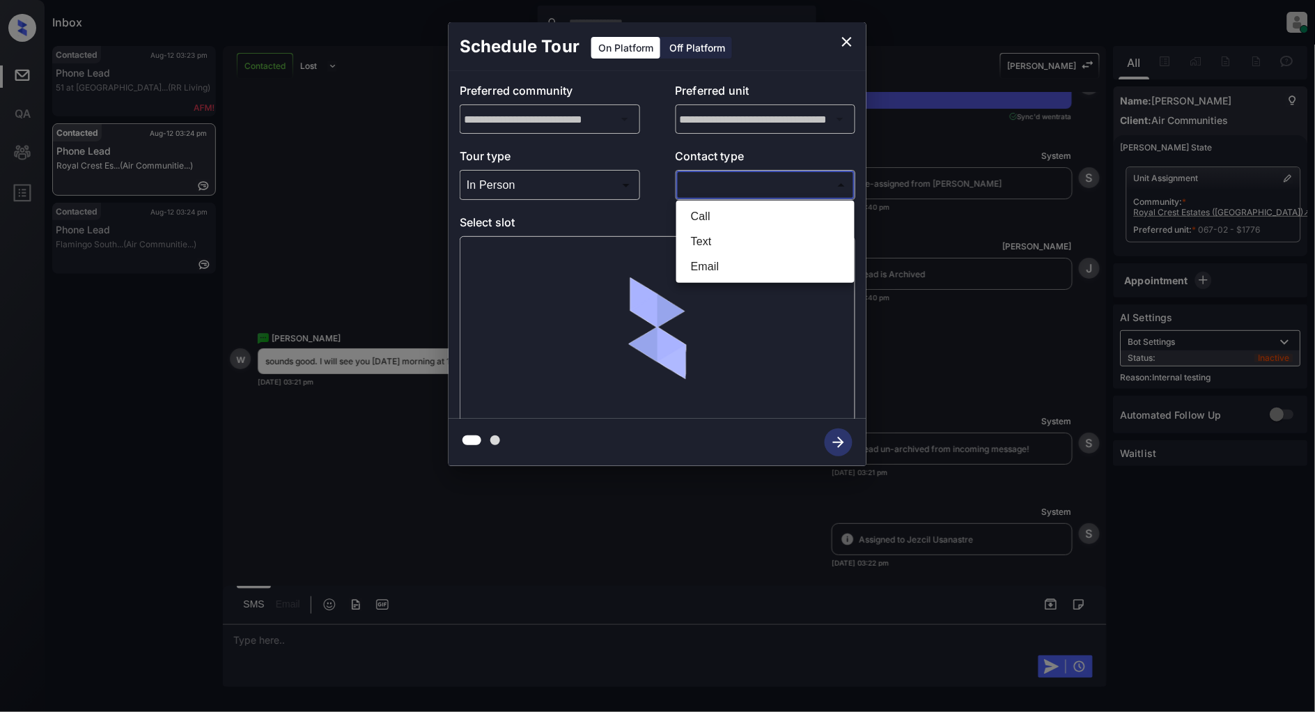
click at [713, 233] on li "Text" at bounding box center [765, 241] width 171 height 25
type input "****"
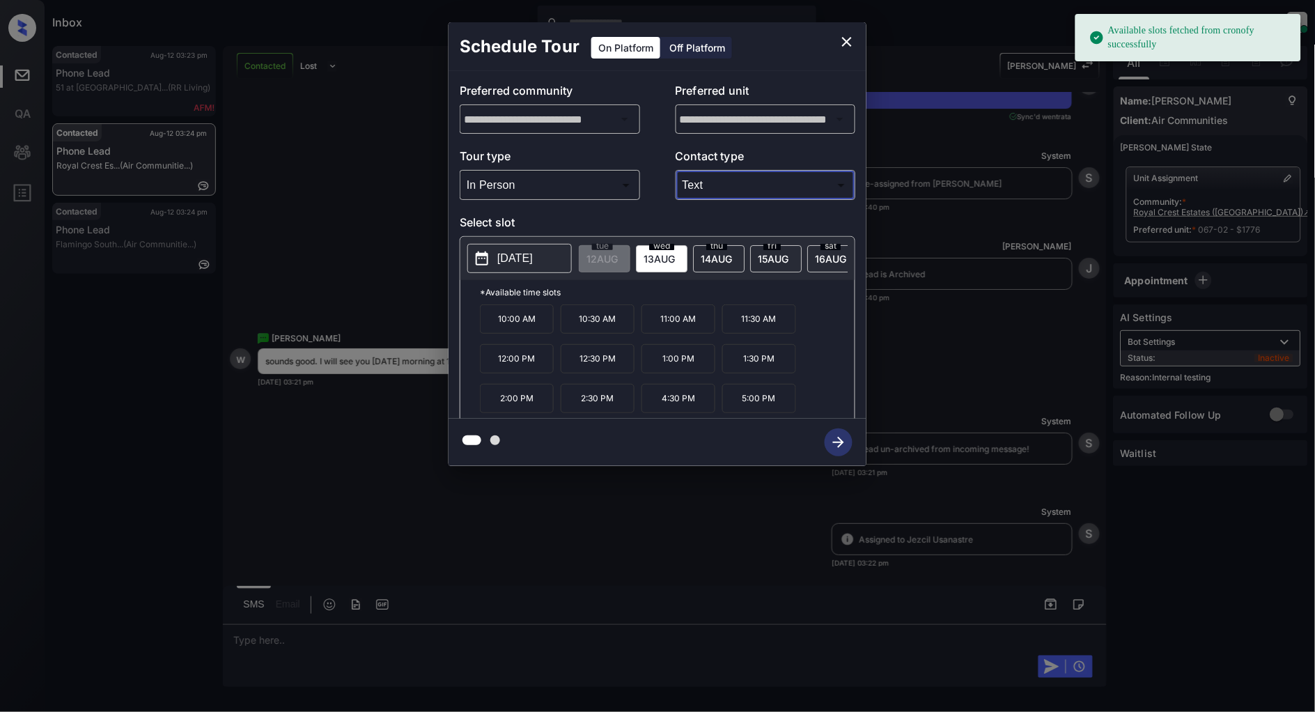
click at [502, 265] on p "[DATE]" at bounding box center [515, 258] width 36 height 17
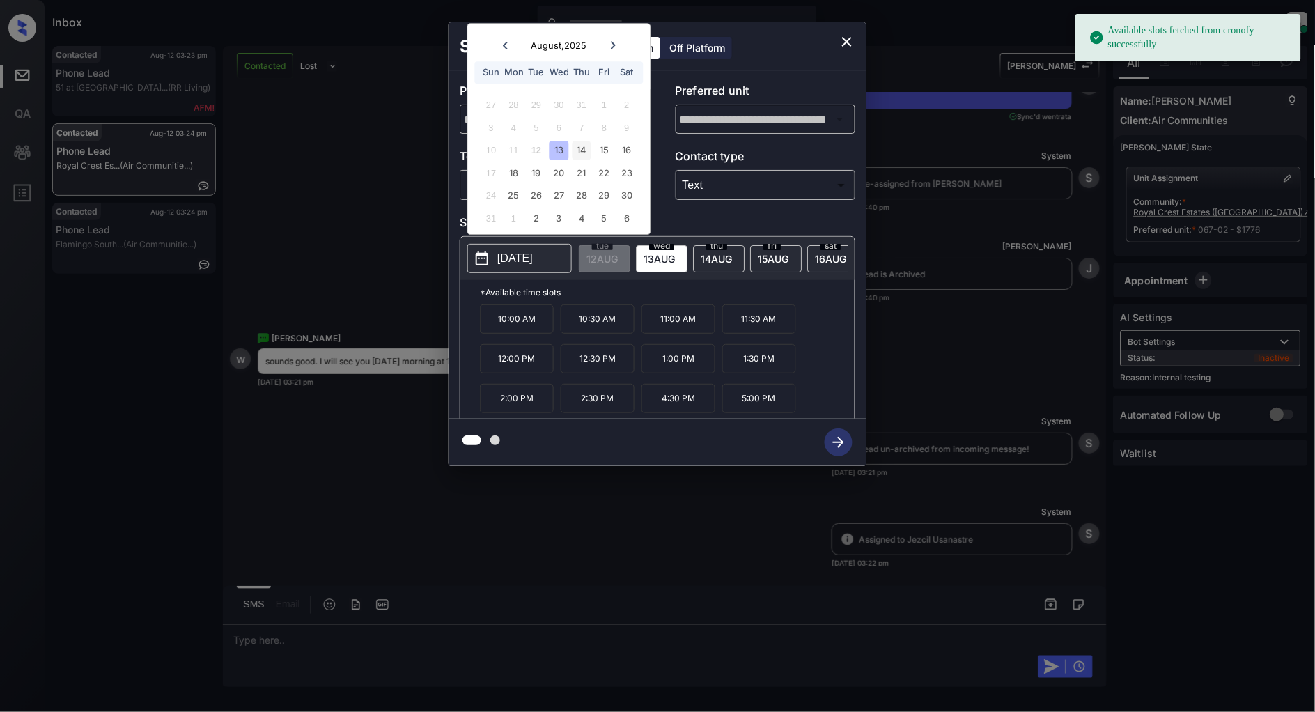
click at [587, 147] on div "14" at bounding box center [582, 150] width 19 height 19
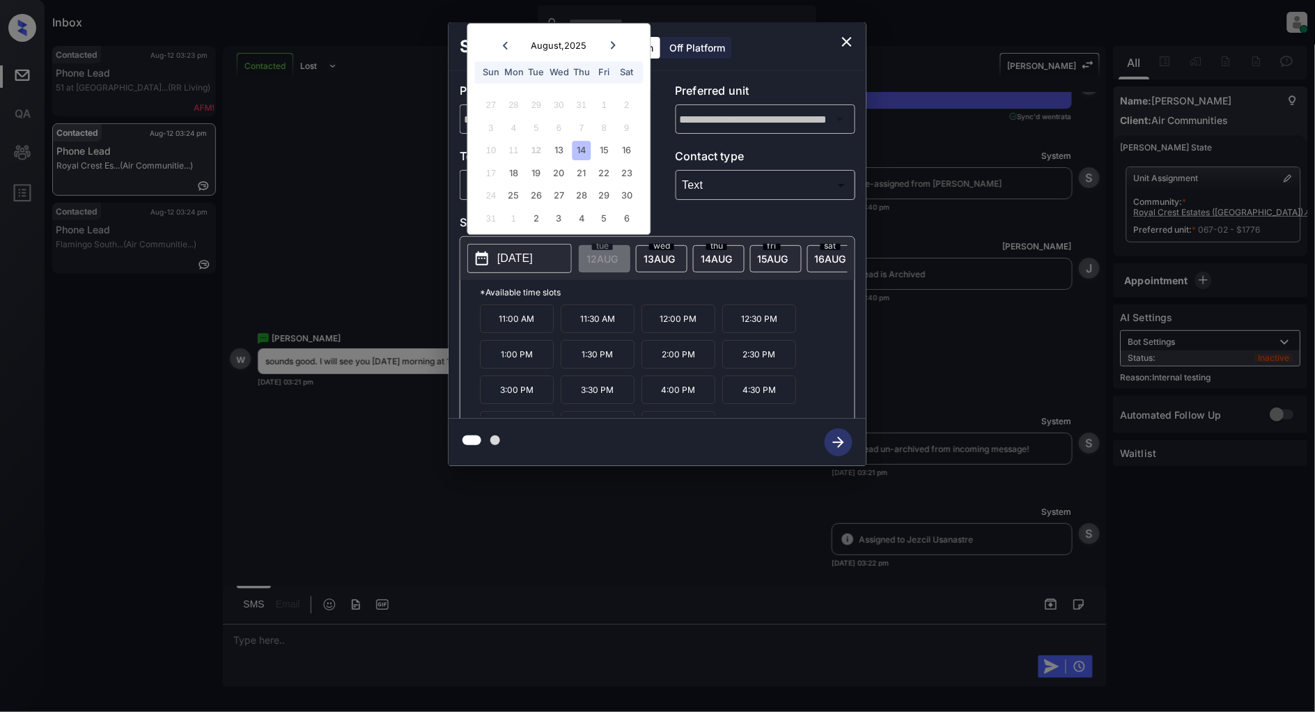
click at [506, 325] on p "11:00 AM" at bounding box center [517, 318] width 74 height 29
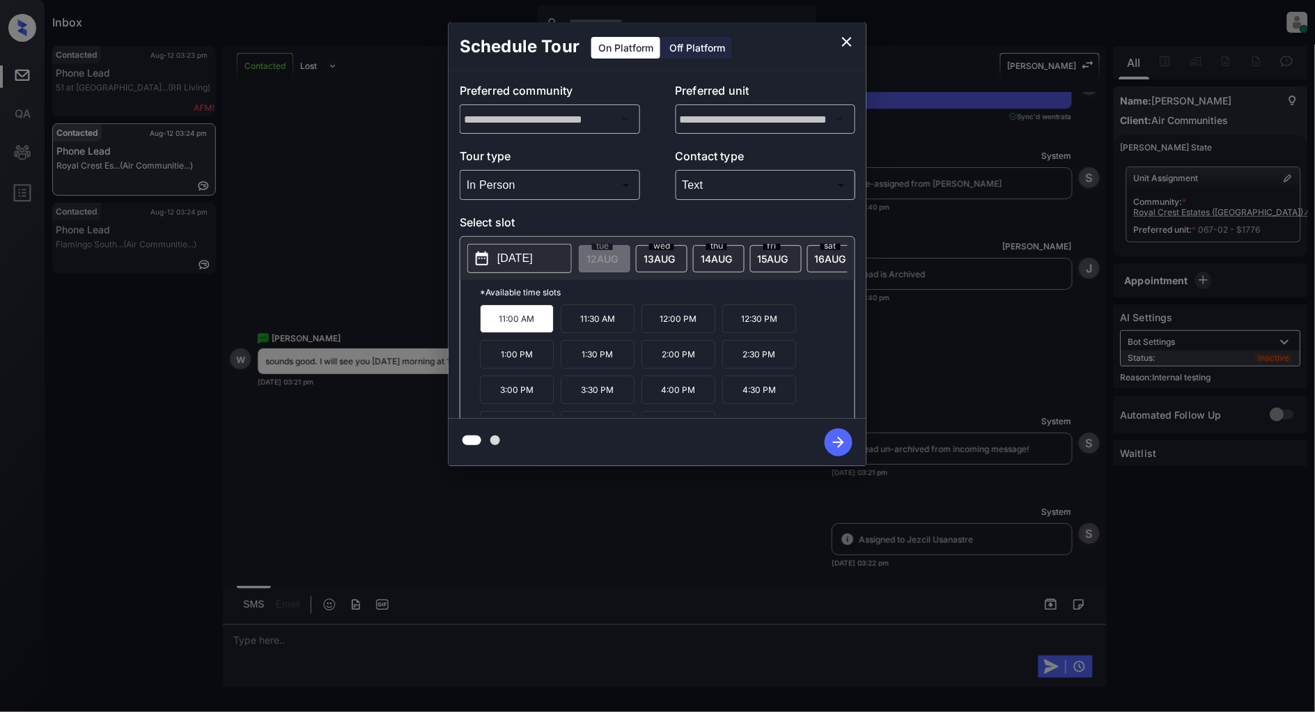
click at [826, 450] on button "button" at bounding box center [839, 442] width 45 height 36
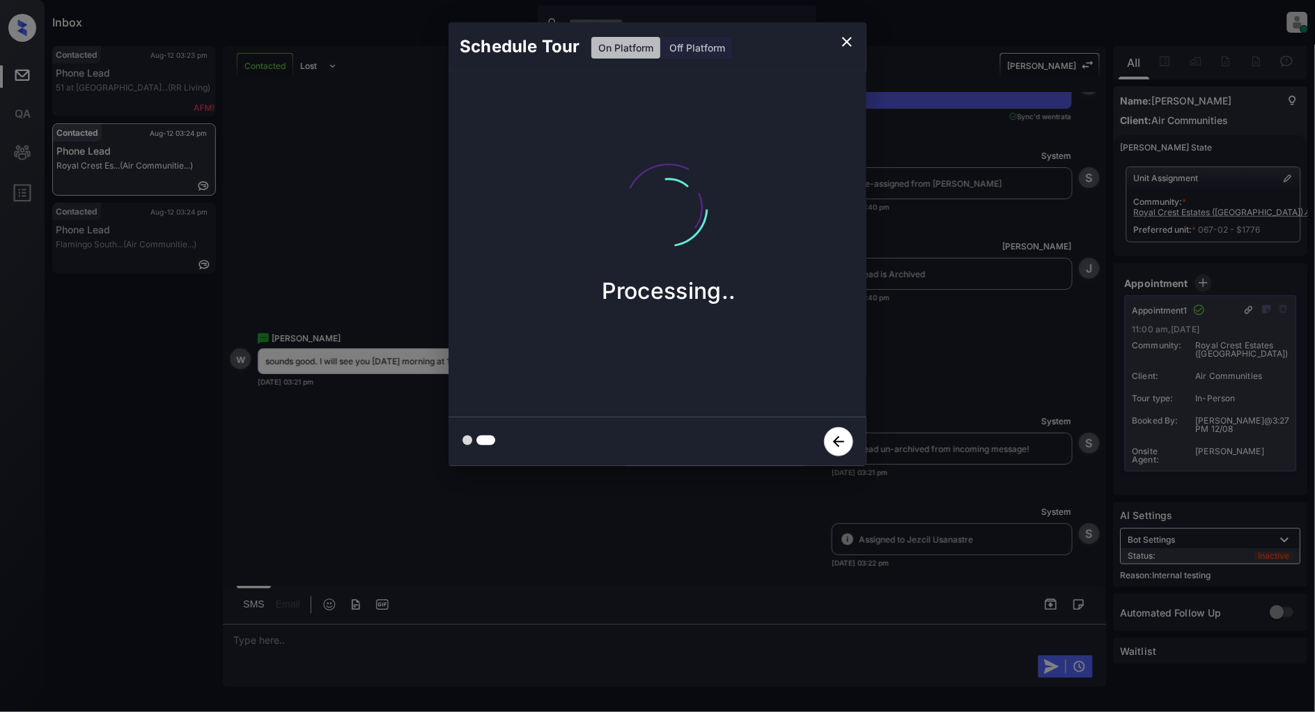
click at [839, 39] on button "close" at bounding box center [847, 42] width 28 height 28
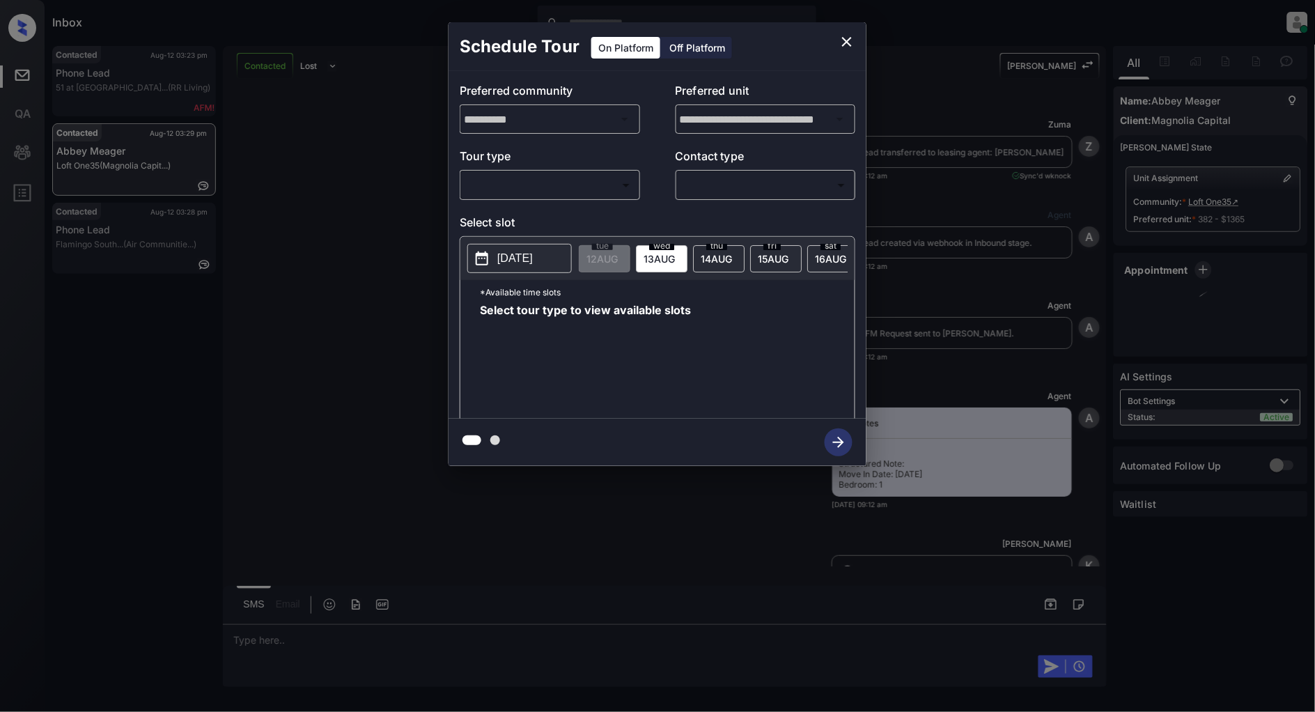
scroll to position [3366, 0]
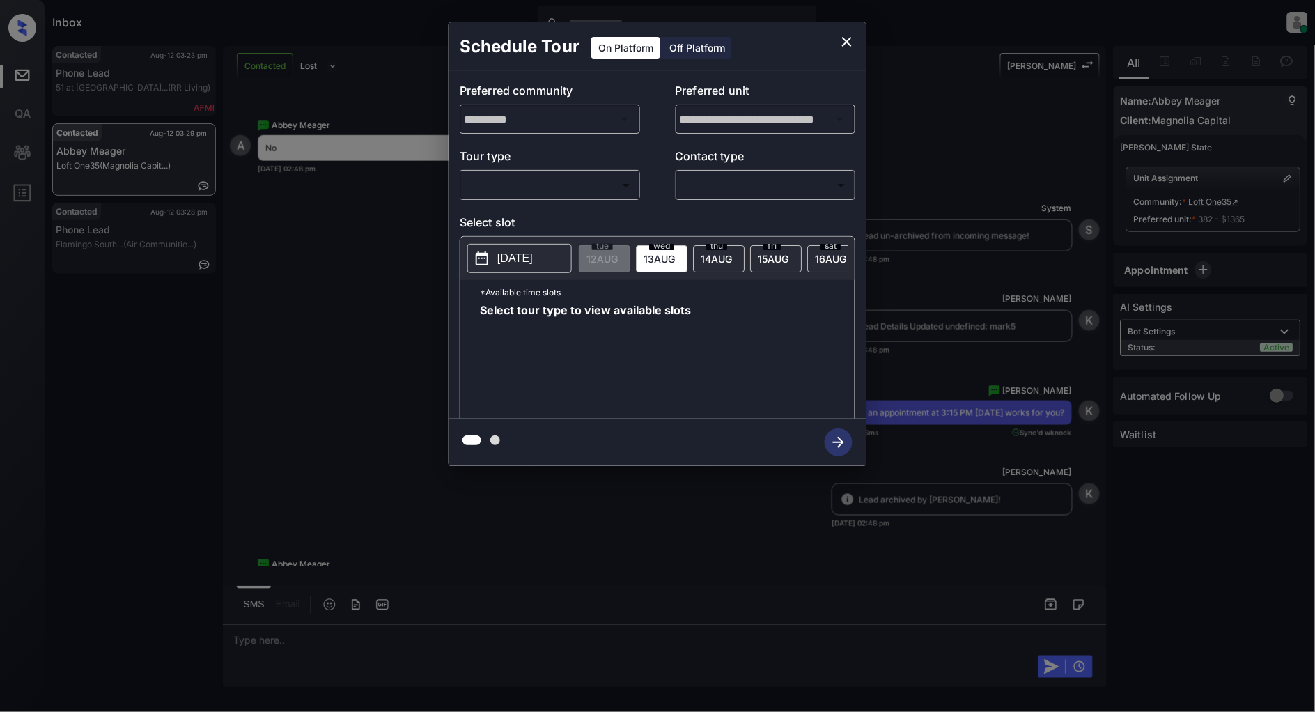
click at [536, 189] on body "Inbox [PERSON_NAME] Online Set yourself offline Set yourself on break Profile S…" at bounding box center [657, 356] width 1315 height 712
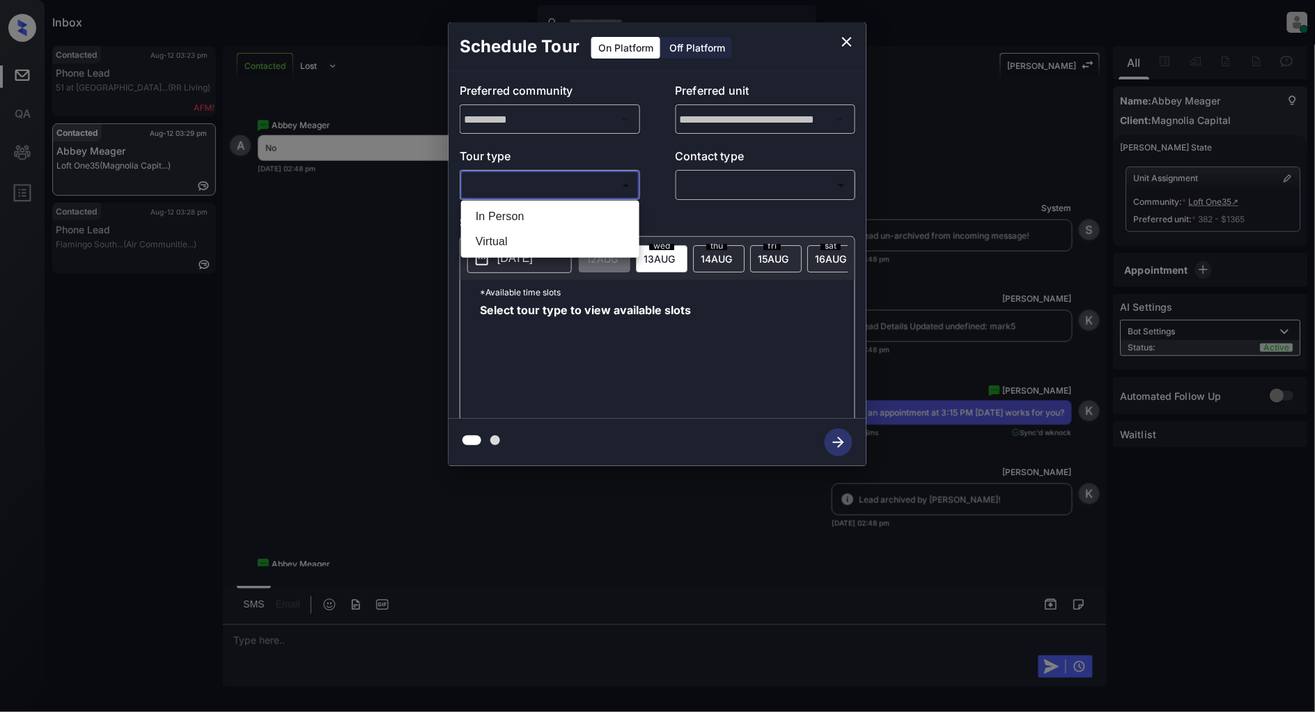
click at [527, 196] on div at bounding box center [657, 356] width 1315 height 712
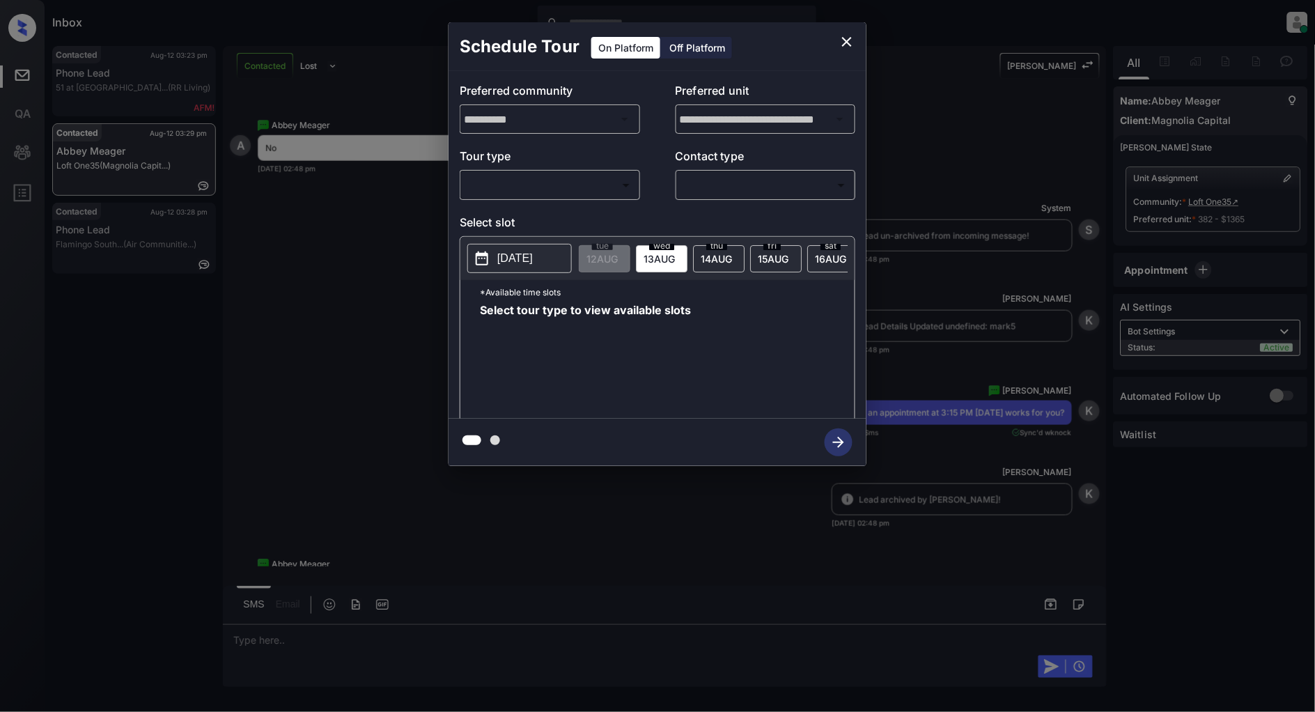
click at [525, 206] on div "**********" at bounding box center [658, 245] width 418 height 348
click at [530, 181] on body "Inbox [PERSON_NAME] Online Set yourself offline Set yourself on break Profile S…" at bounding box center [657, 356] width 1315 height 712
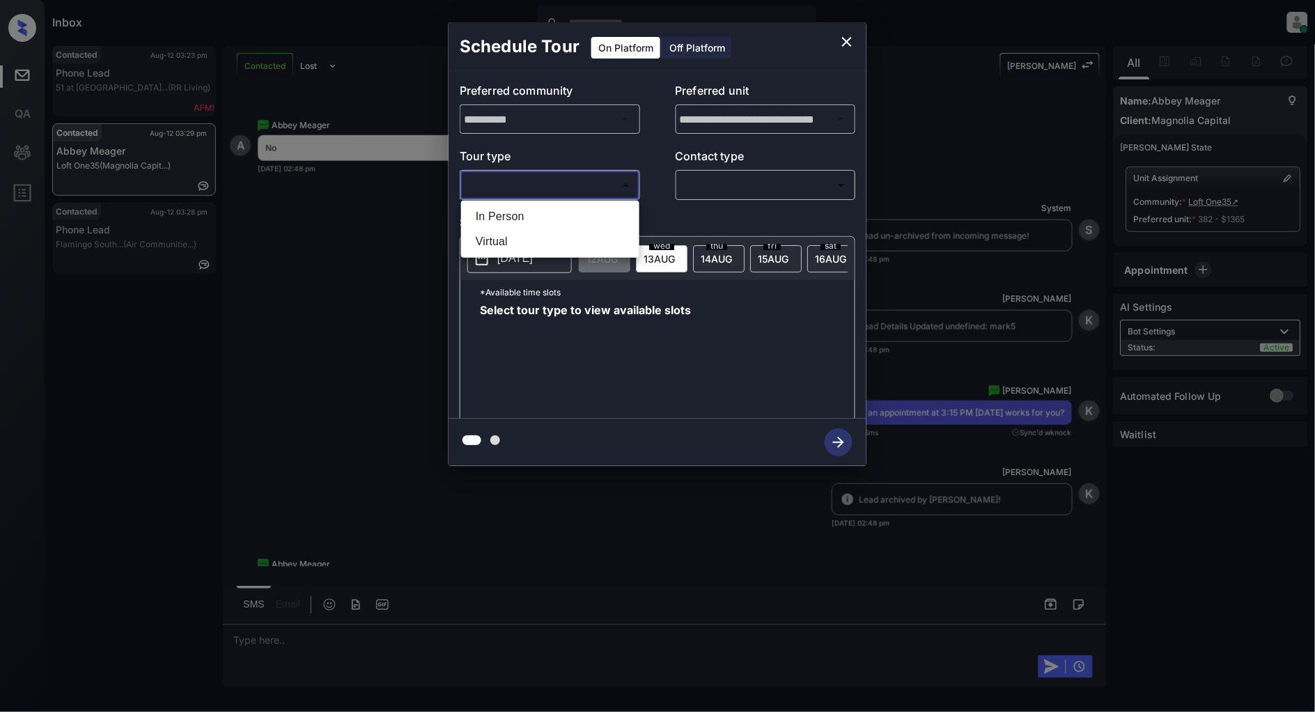
click at [505, 229] on li "Virtual" at bounding box center [550, 241] width 171 height 25
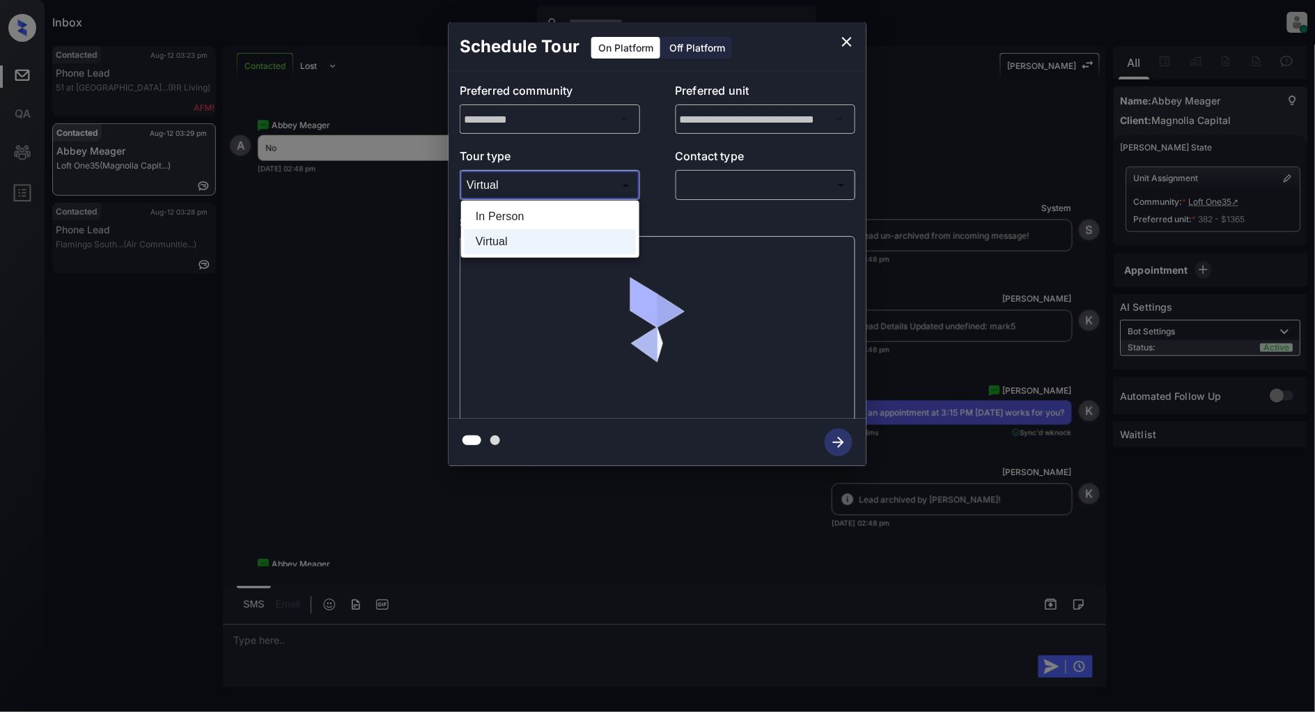
click at [557, 183] on body "Inbox Patrick Deasis Online Set yourself offline Set yourself on break Profile …" at bounding box center [657, 356] width 1315 height 712
click at [498, 213] on li "In Person" at bounding box center [550, 216] width 171 height 25
type input "********"
click at [740, 179] on body "Inbox Patrick Deasis Online Set yourself offline Set yourself on break Profile …" at bounding box center [657, 356] width 1315 height 712
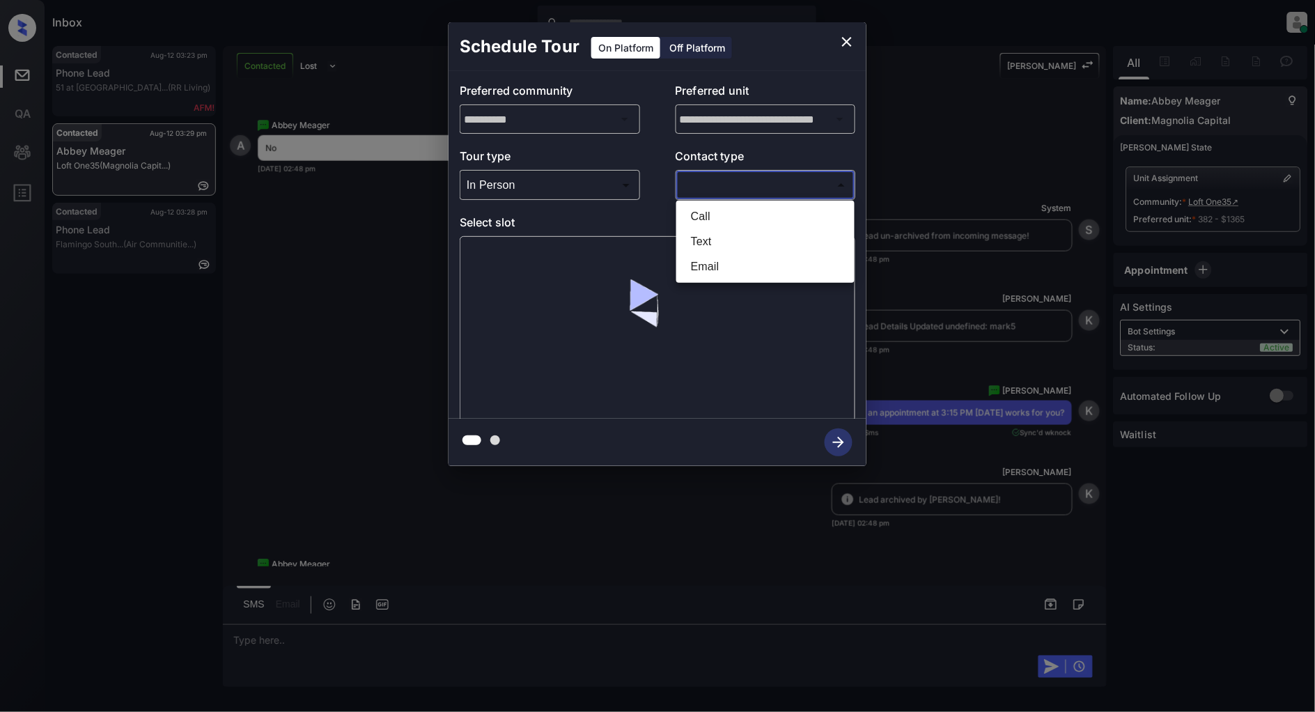
click at [707, 245] on li "Text" at bounding box center [765, 241] width 171 height 25
type input "****"
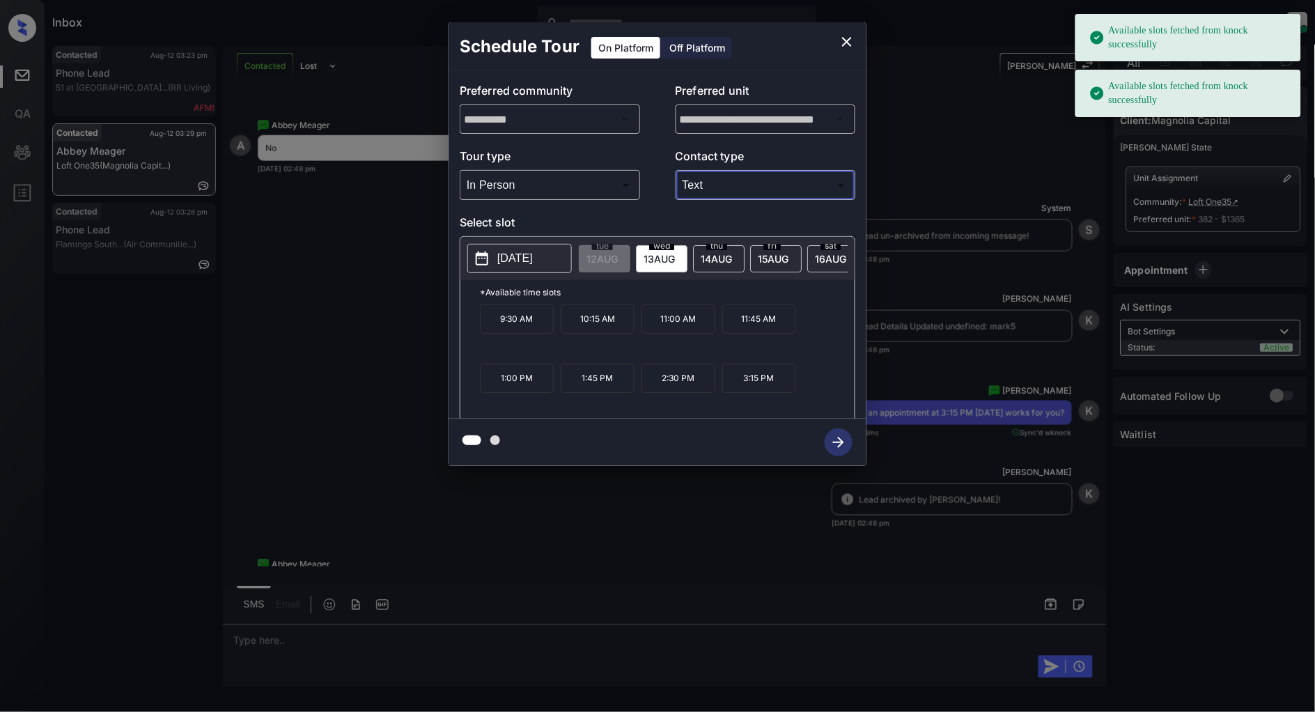
click at [481, 261] on icon at bounding box center [482, 258] width 17 height 17
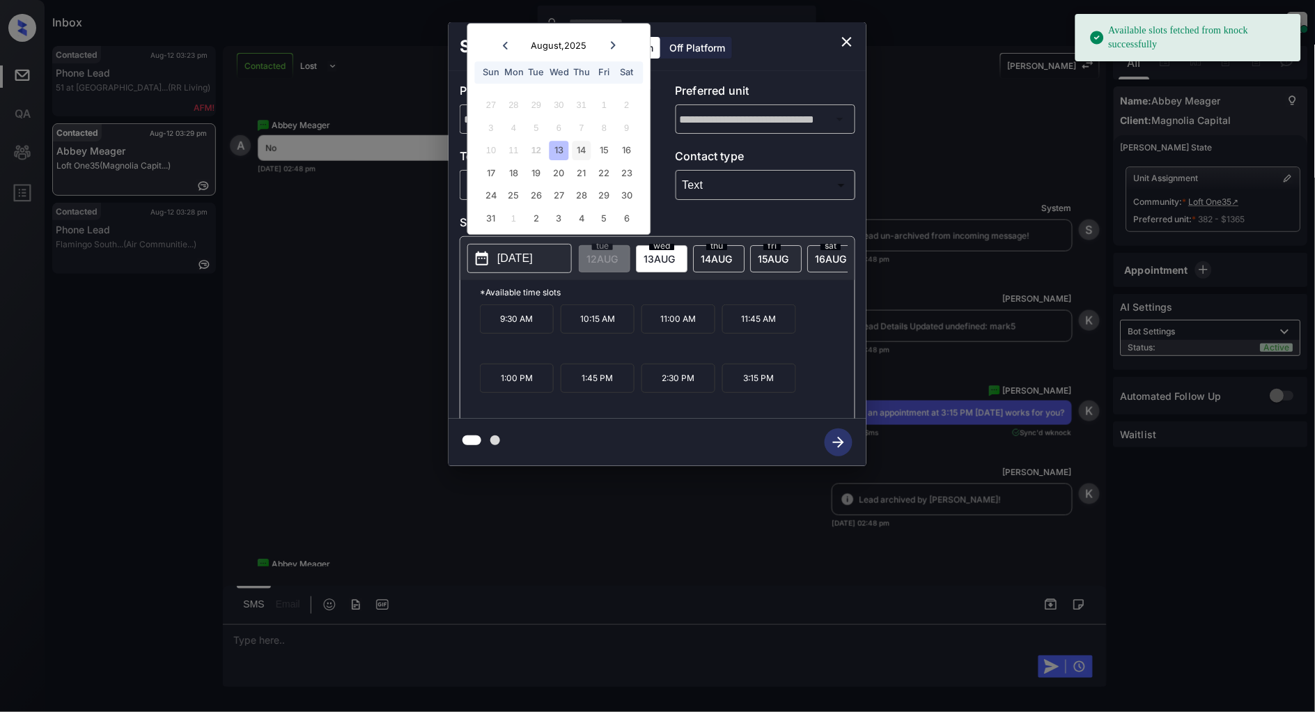
click at [583, 155] on div "14" at bounding box center [582, 150] width 19 height 19
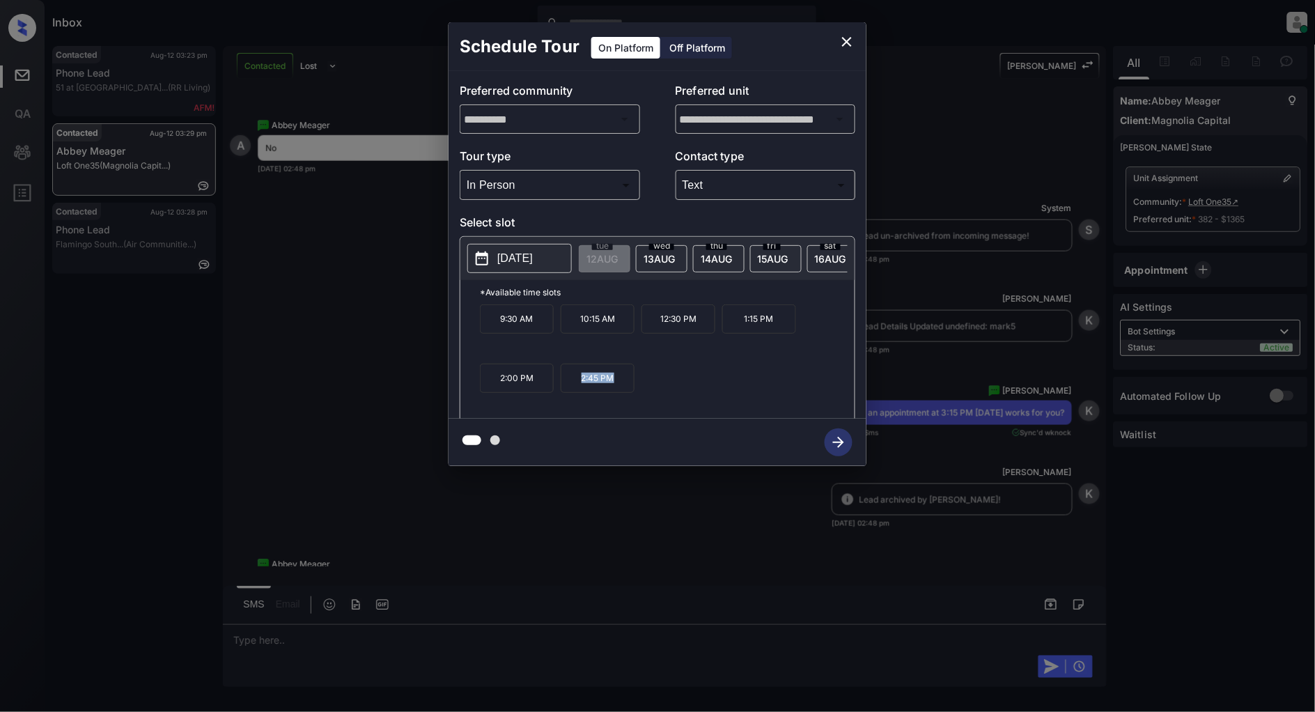
drag, startPoint x: 620, startPoint y: 386, endPoint x: 571, endPoint y: 385, distance: 48.8
click at [571, 385] on p "2:45 PM" at bounding box center [598, 378] width 74 height 29
copy p "2:45 PM"
click at [846, 45] on icon "close" at bounding box center [847, 41] width 17 height 17
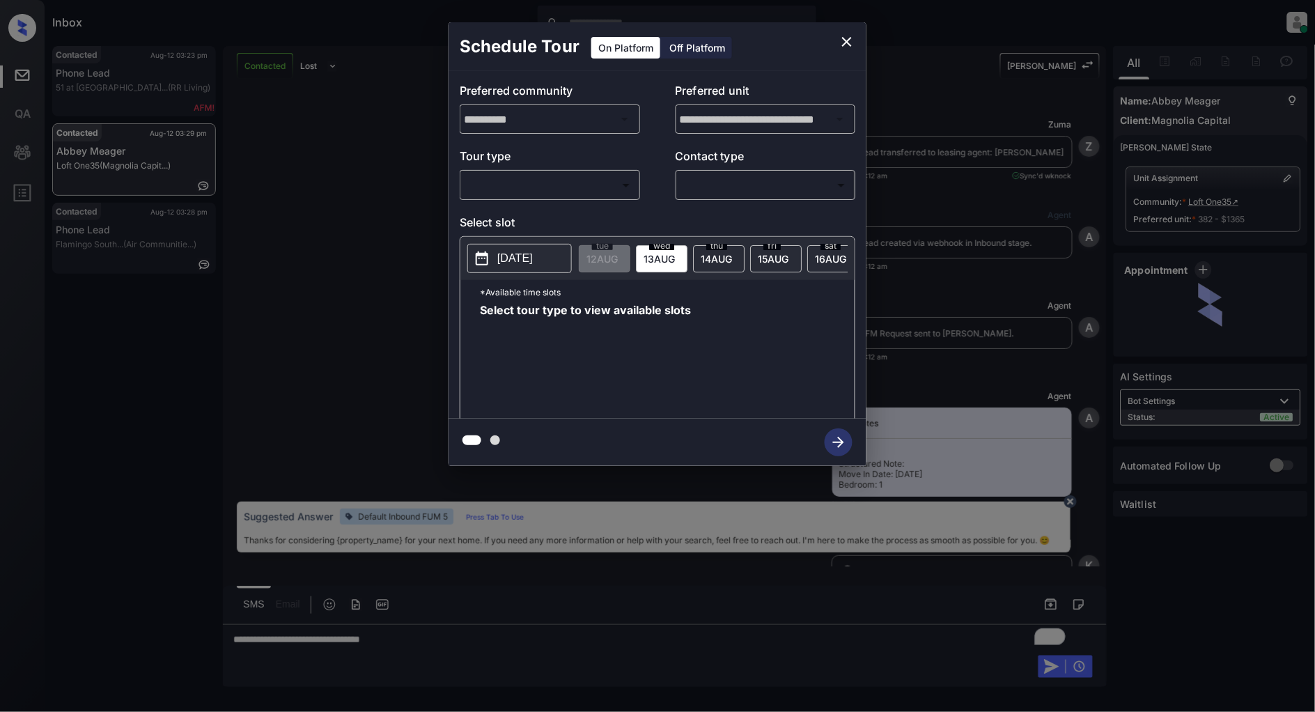
scroll to position [2902, 0]
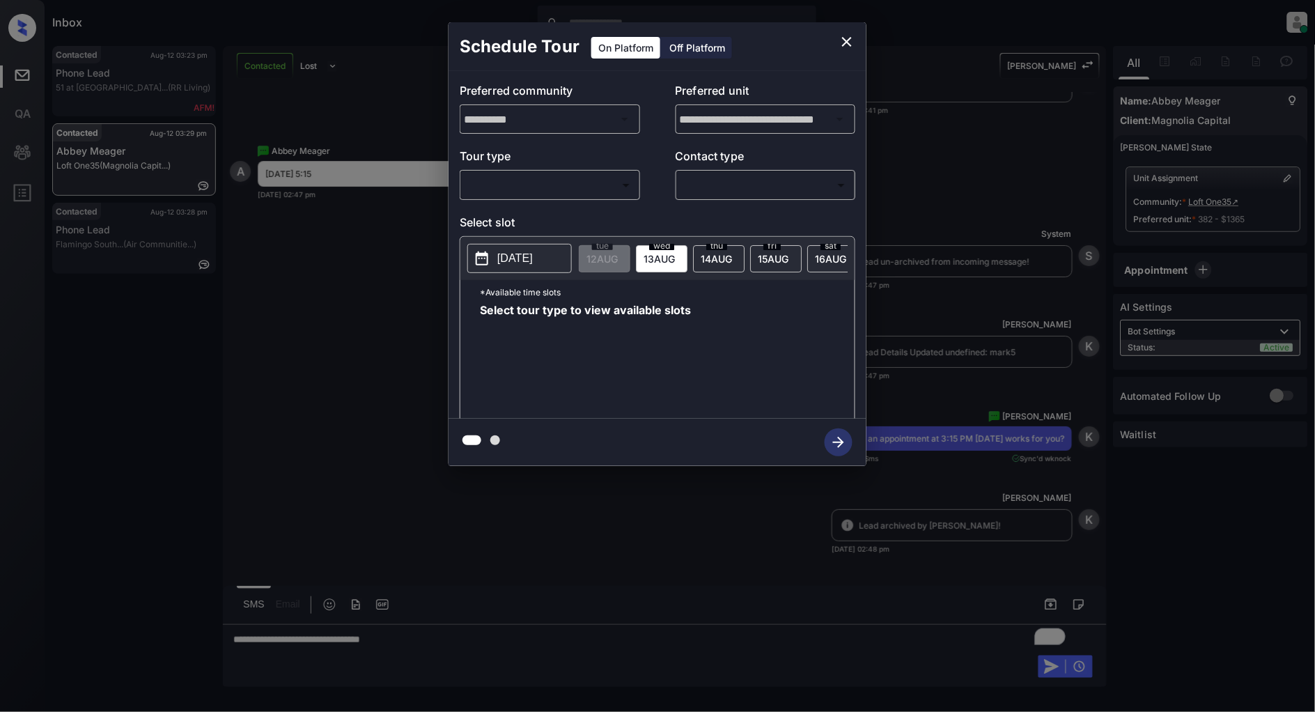
click at [415, 643] on div at bounding box center [657, 356] width 1315 height 712
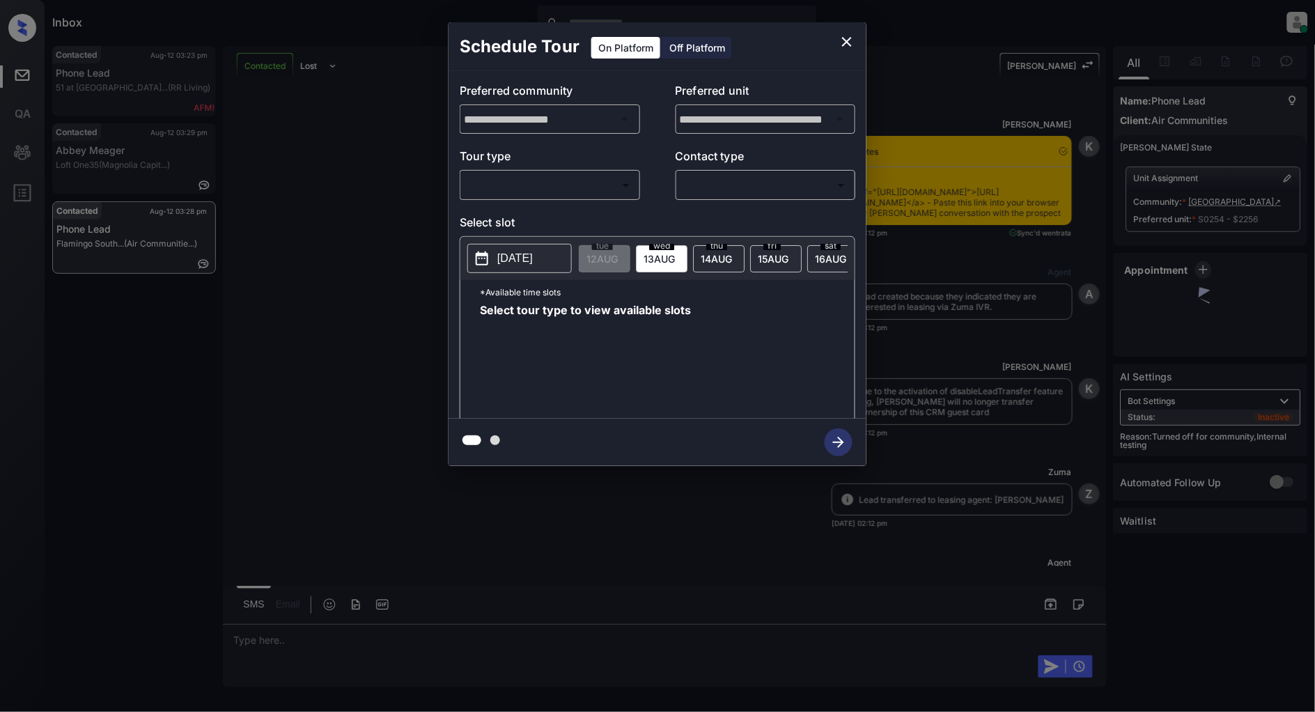
scroll to position [4411, 0]
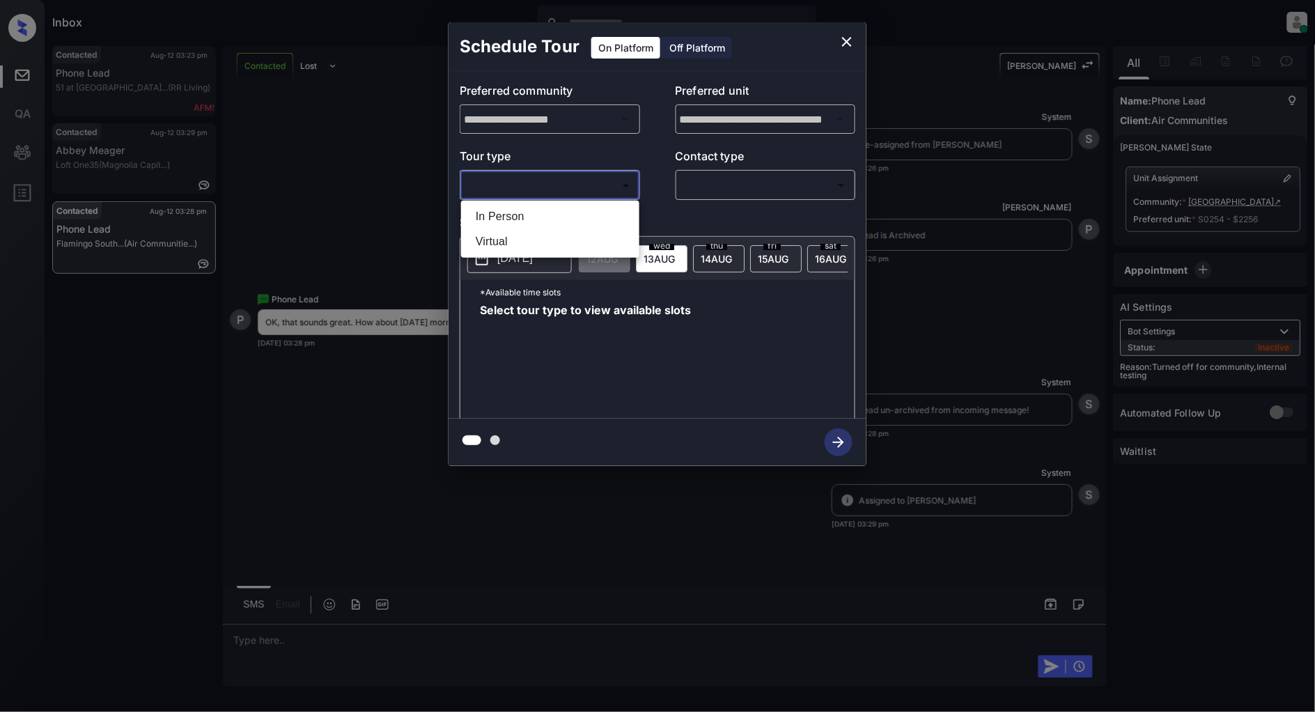
click at [548, 184] on body "Inbox [PERSON_NAME] Online Set yourself offline Set yourself on break Profile S…" at bounding box center [657, 356] width 1315 height 712
click at [485, 219] on li "In Person" at bounding box center [550, 216] width 171 height 25
type input "********"
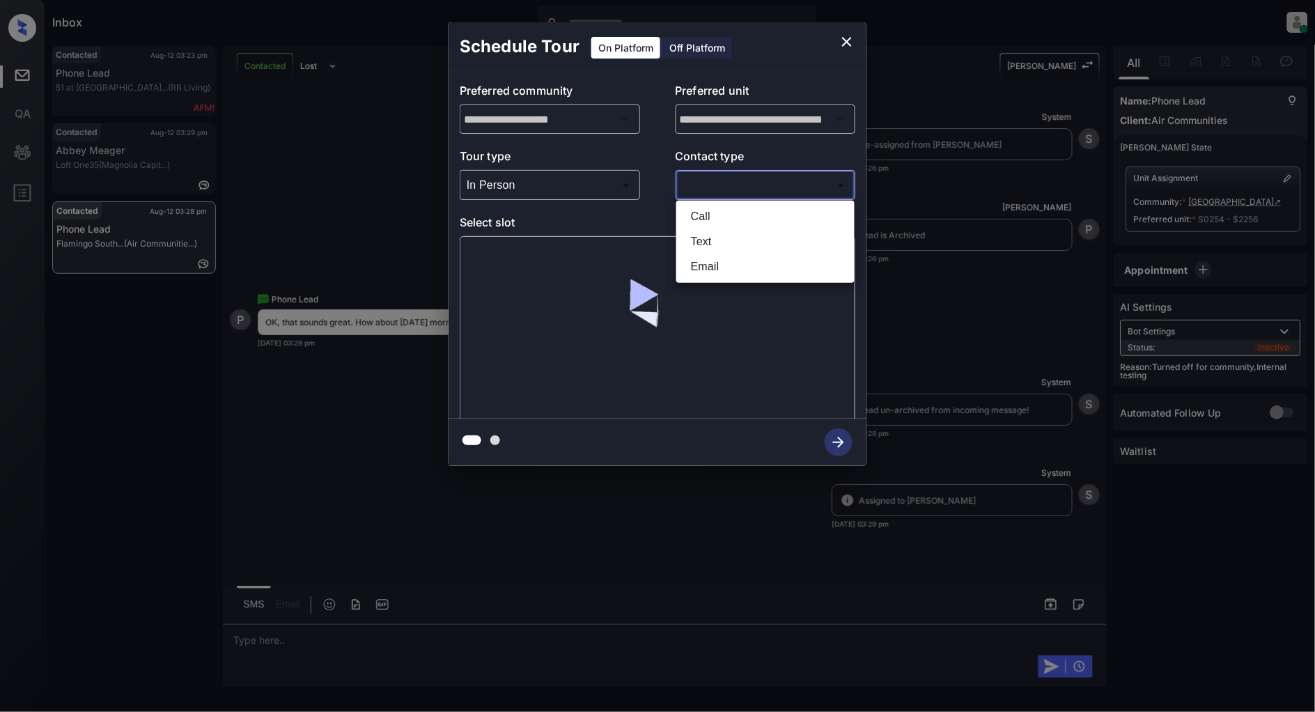
click at [750, 179] on body "Inbox [PERSON_NAME] Online Set yourself offline Set yourself on break Profile S…" at bounding box center [657, 356] width 1315 height 712
click at [702, 233] on li "Text" at bounding box center [765, 241] width 171 height 25
type input "****"
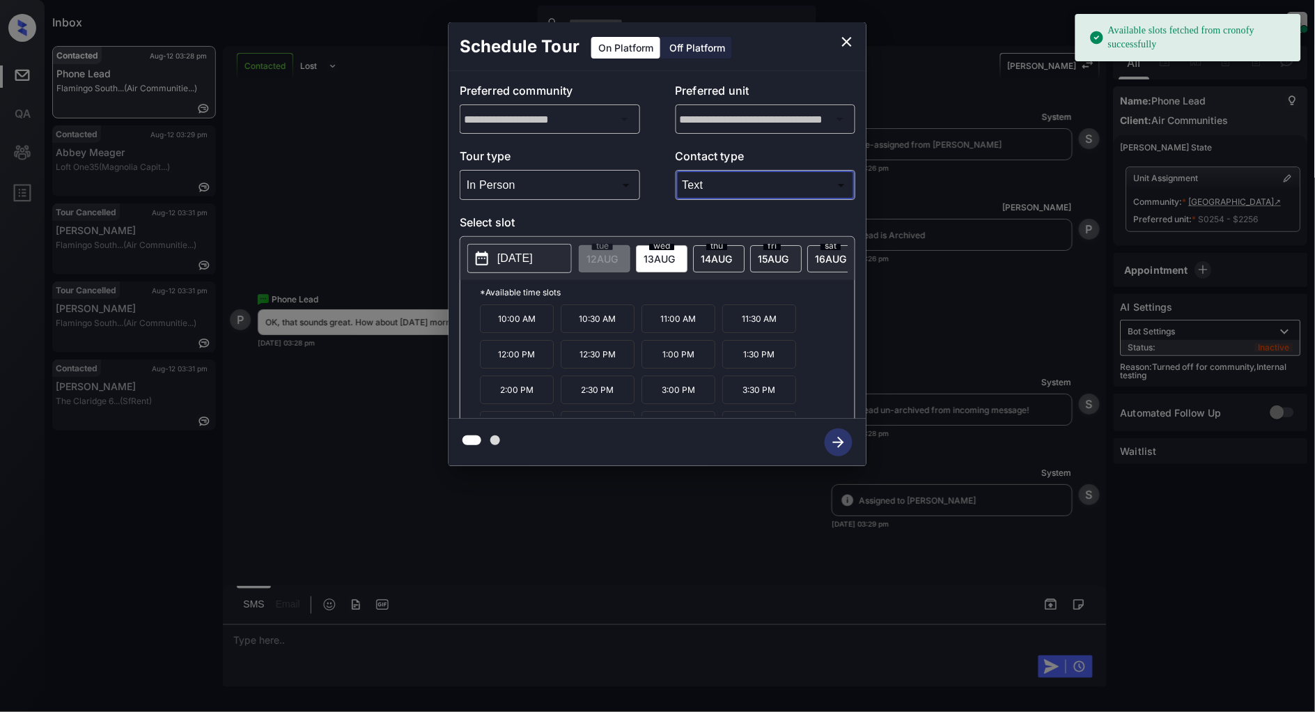
click at [525, 255] on p "[DATE]" at bounding box center [515, 258] width 36 height 17
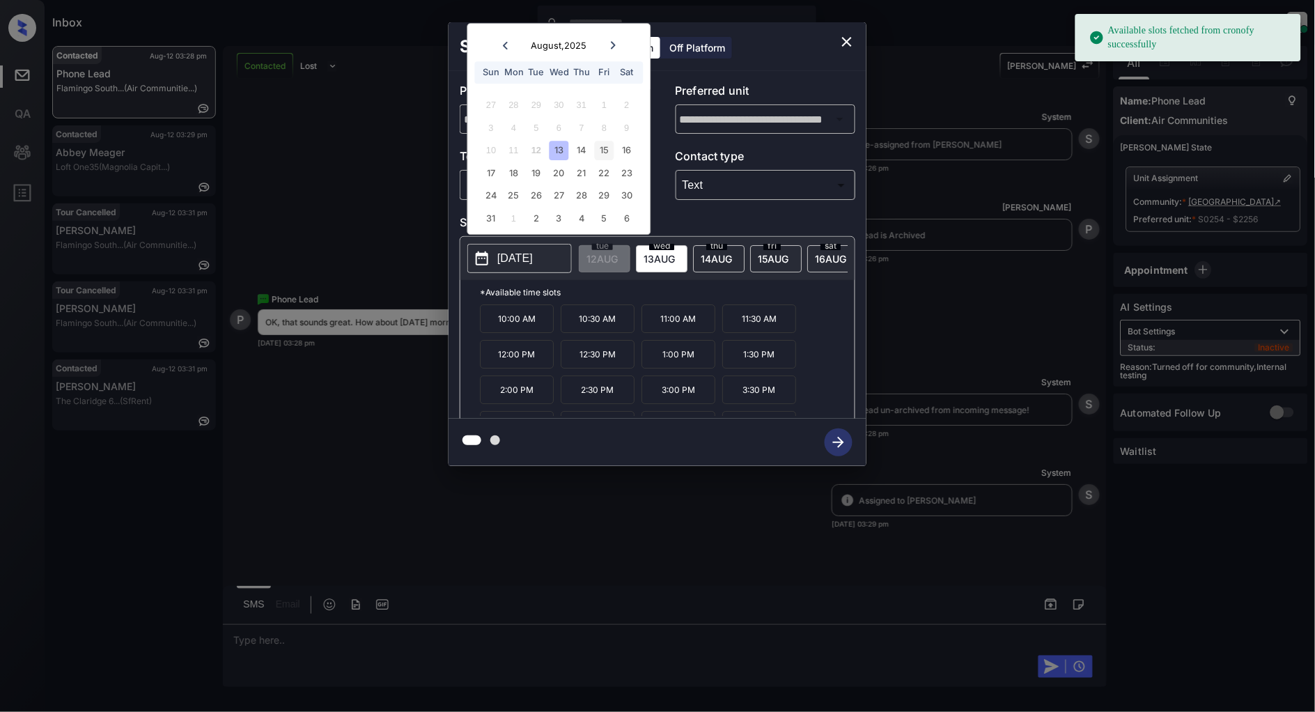
click at [609, 153] on div "15" at bounding box center [604, 150] width 19 height 19
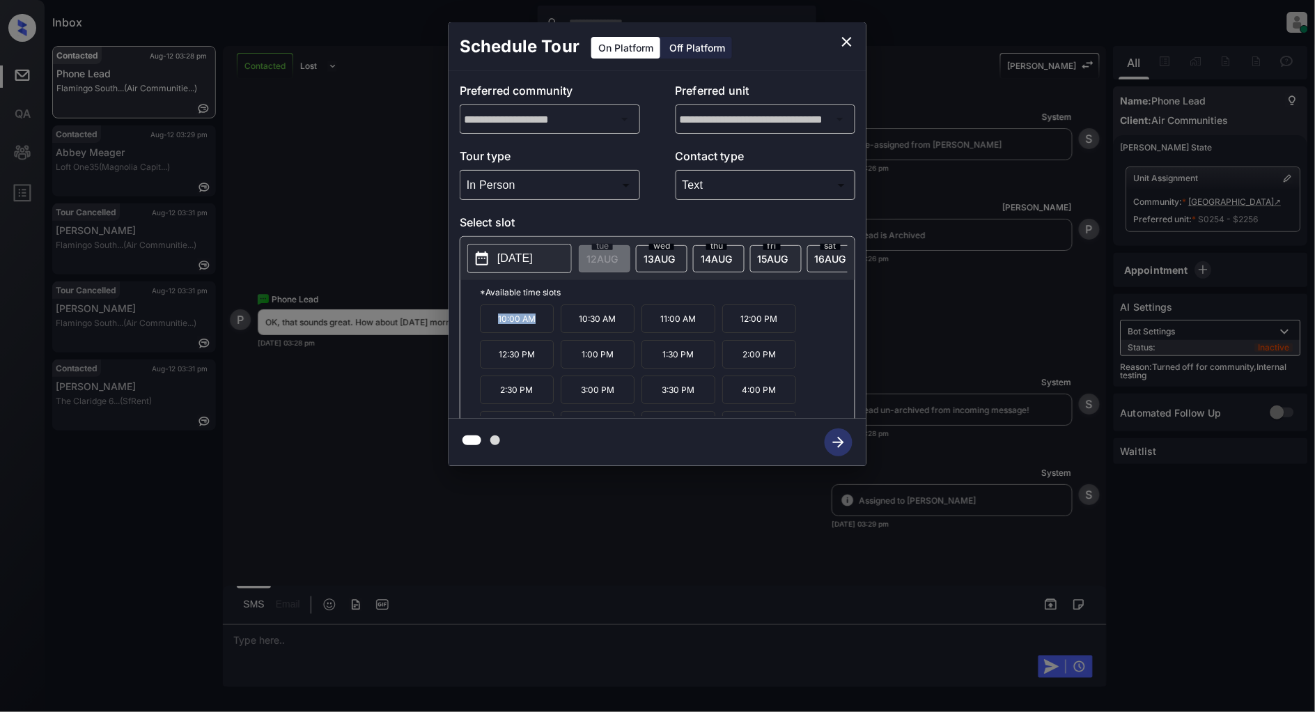
drag, startPoint x: 539, startPoint y: 325, endPoint x: 457, endPoint y: 325, distance: 82.2
click at [457, 325] on div "**********" at bounding box center [658, 245] width 418 height 348
copy p "10:00 AM"
drag, startPoint x: 546, startPoint y: 367, endPoint x: 483, endPoint y: 367, distance: 62.7
click at [483, 367] on p "12:30 PM" at bounding box center [517, 354] width 74 height 29
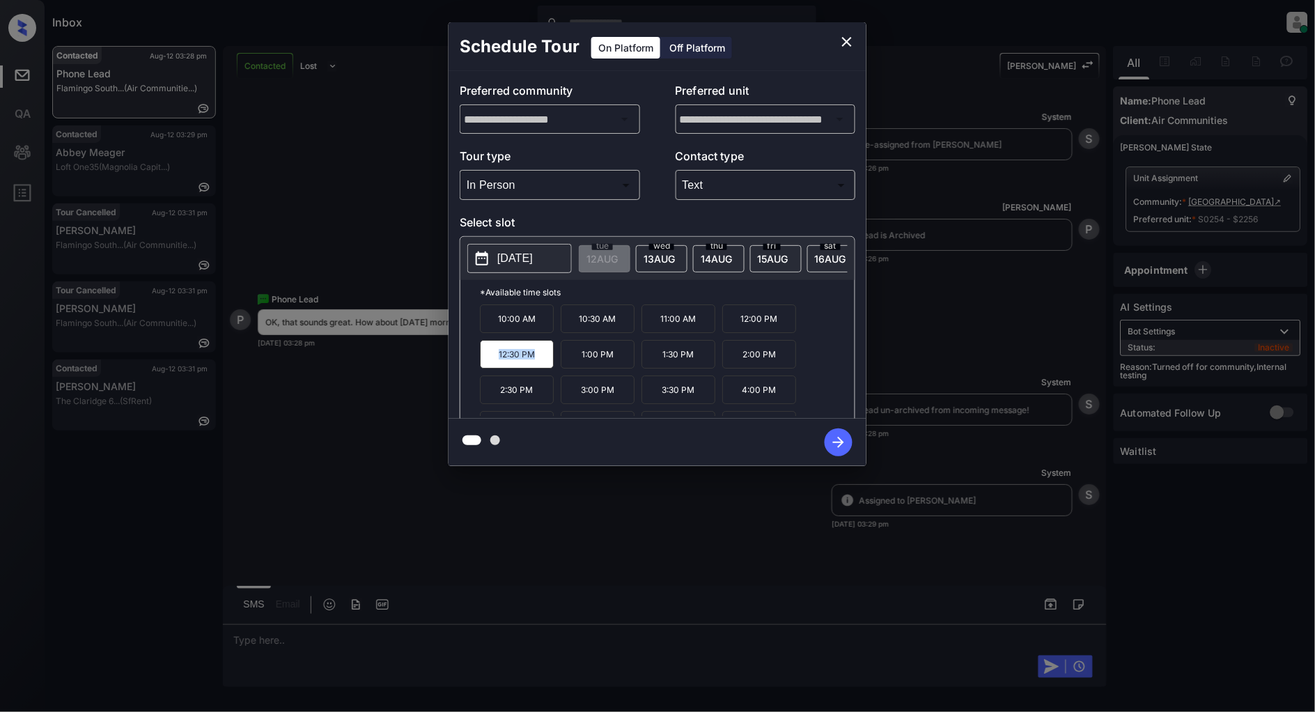
copy p "12:30 PM"
drag, startPoint x: 697, startPoint y: 399, endPoint x: 657, endPoint y: 400, distance: 39.7
click at [657, 400] on p "3:30 PM" at bounding box center [679, 390] width 74 height 29
copy p "3:30 PM"
click at [852, 39] on icon "close" at bounding box center [847, 41] width 17 height 17
